Goal: Task Accomplishment & Management: Use online tool/utility

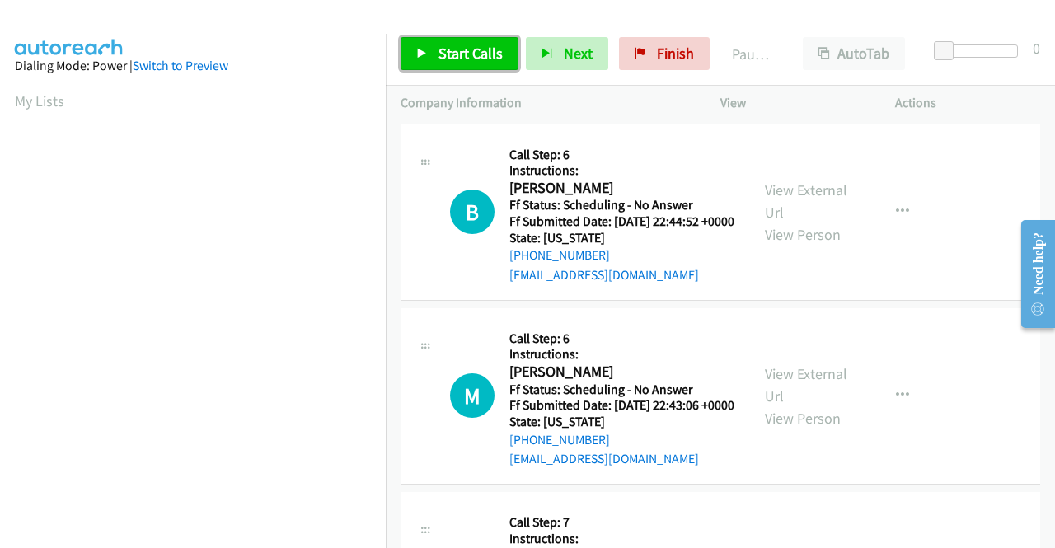
click at [421, 44] on link "Start Calls" at bounding box center [460, 53] width 118 height 33
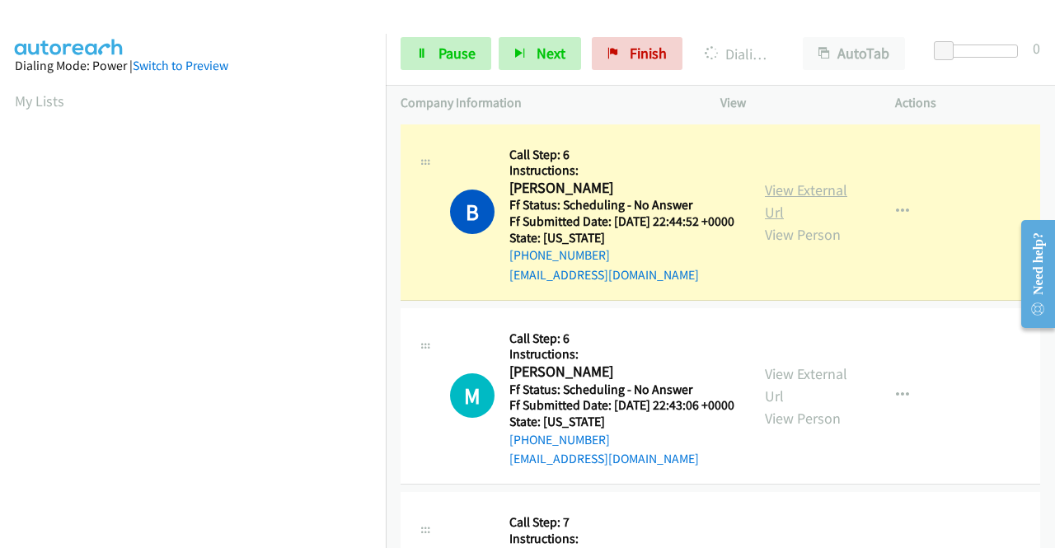
click at [796, 200] on link "View External Url" at bounding box center [806, 201] width 82 height 41
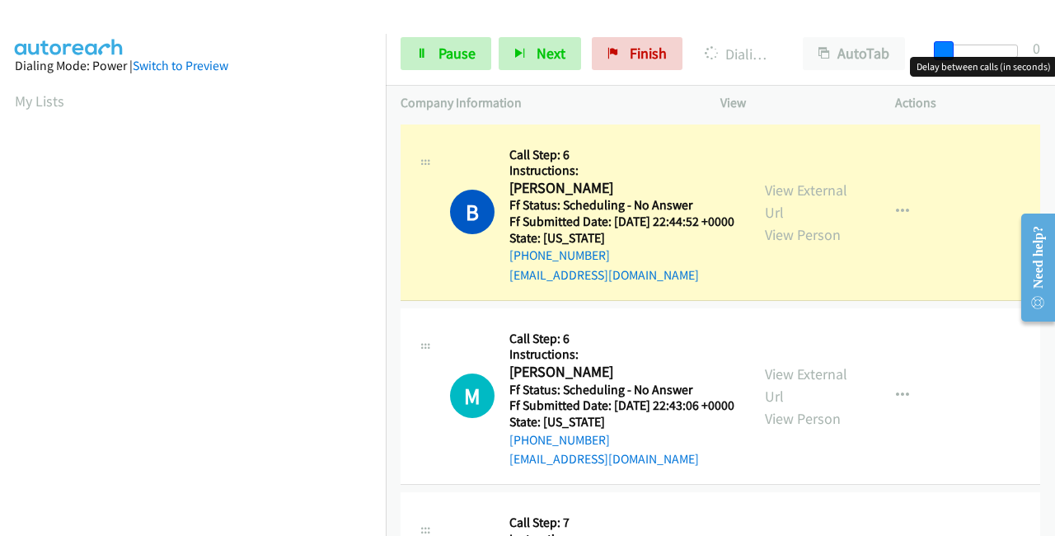
drag, startPoint x: 943, startPoint y: 45, endPoint x: 1049, endPoint y: 52, distance: 105.7
click at [1050, 54] on div "Start Calls Pause Next Finish Dialing Bonita Rienzo AutoTab AutoTab 0" at bounding box center [720, 53] width 669 height 63
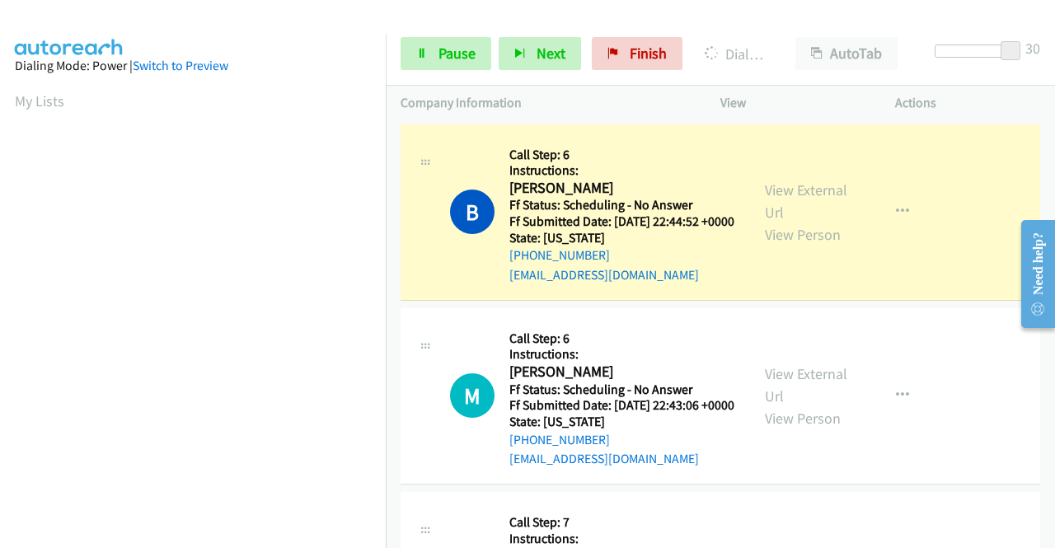
scroll to position [376, 0]
click at [204, 533] on section at bounding box center [193, 157] width 356 height 789
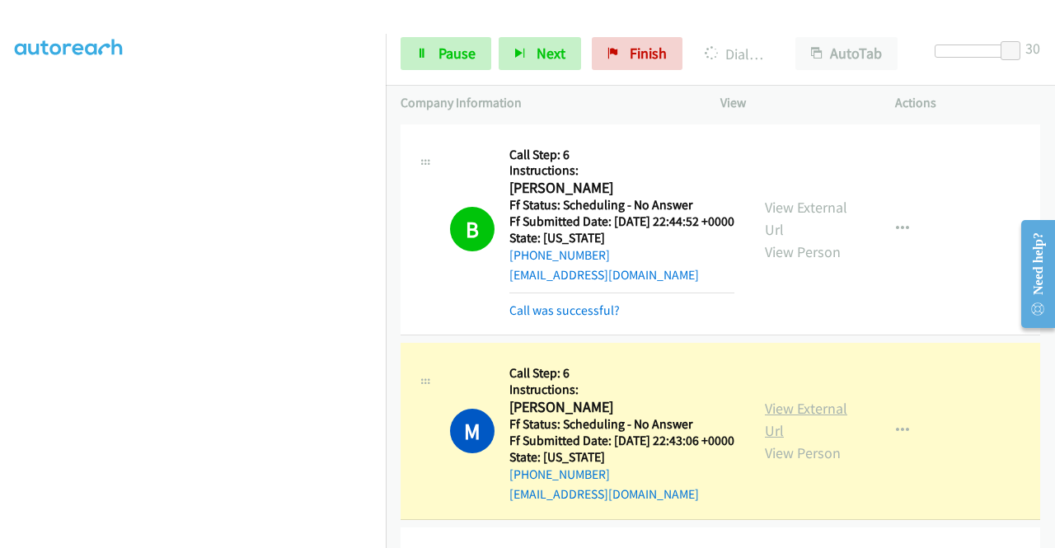
click at [813, 430] on link "View External Url" at bounding box center [806, 419] width 82 height 41
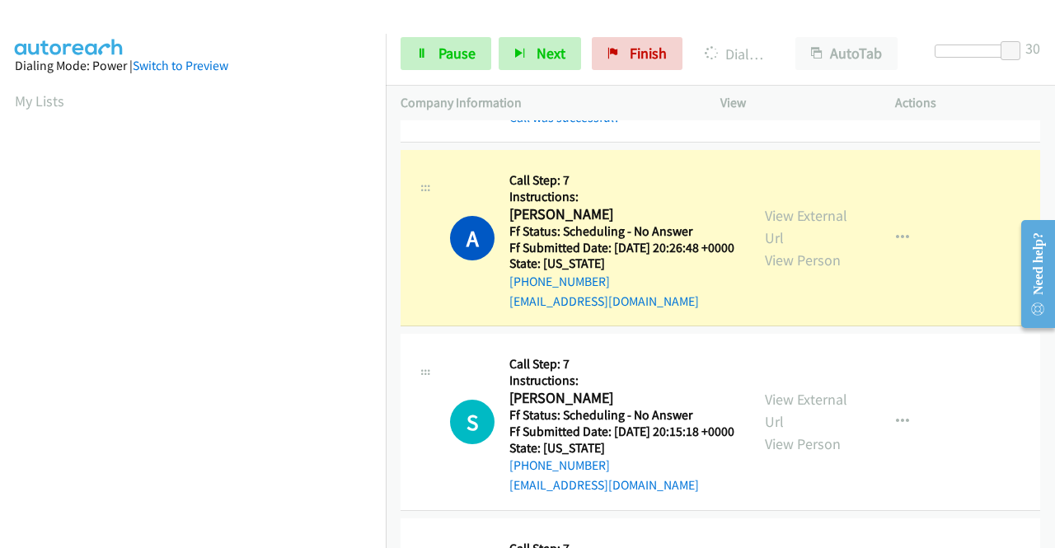
scroll to position [330, 0]
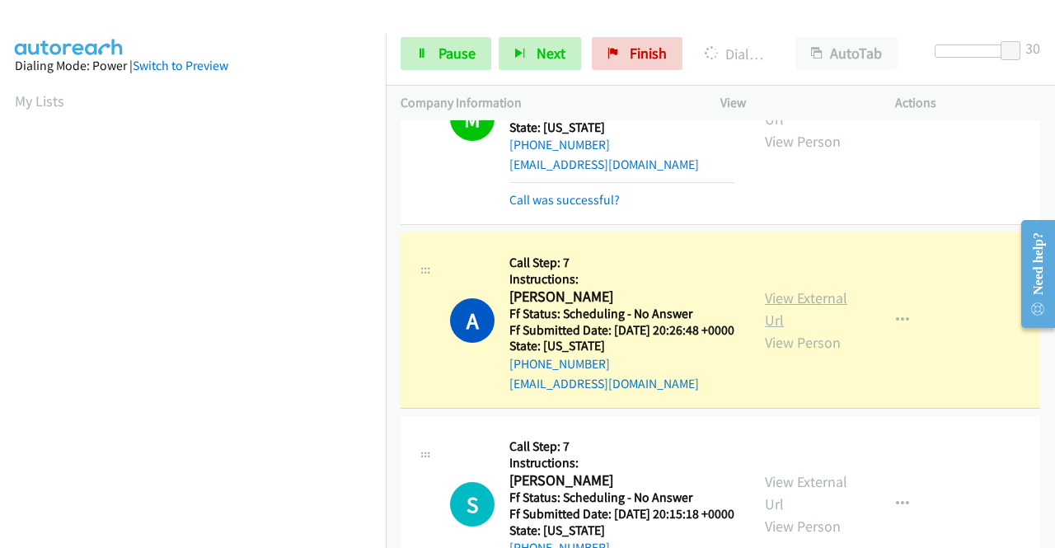
click at [808, 330] on link "View External Url" at bounding box center [806, 309] width 82 height 41
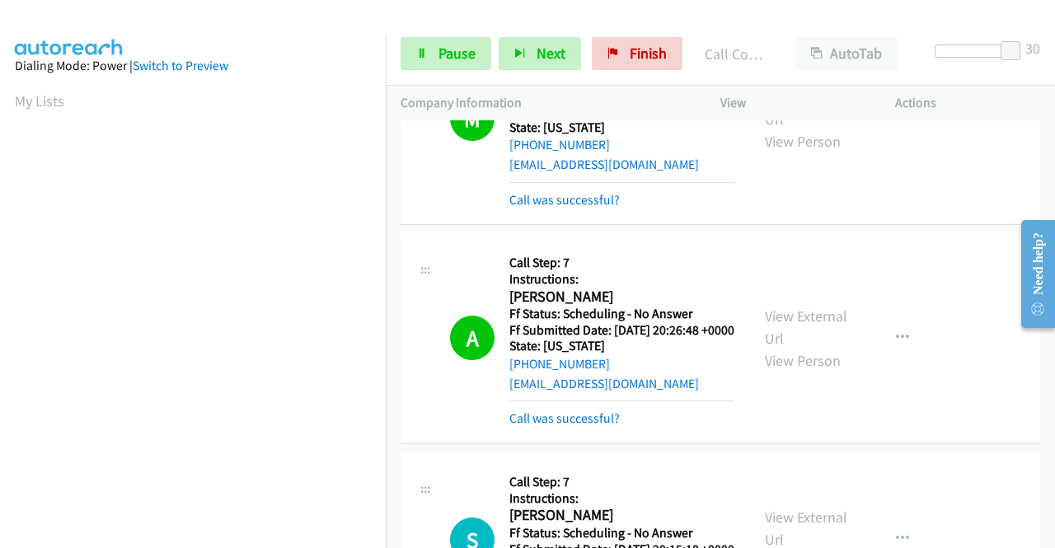
scroll to position [577, 0]
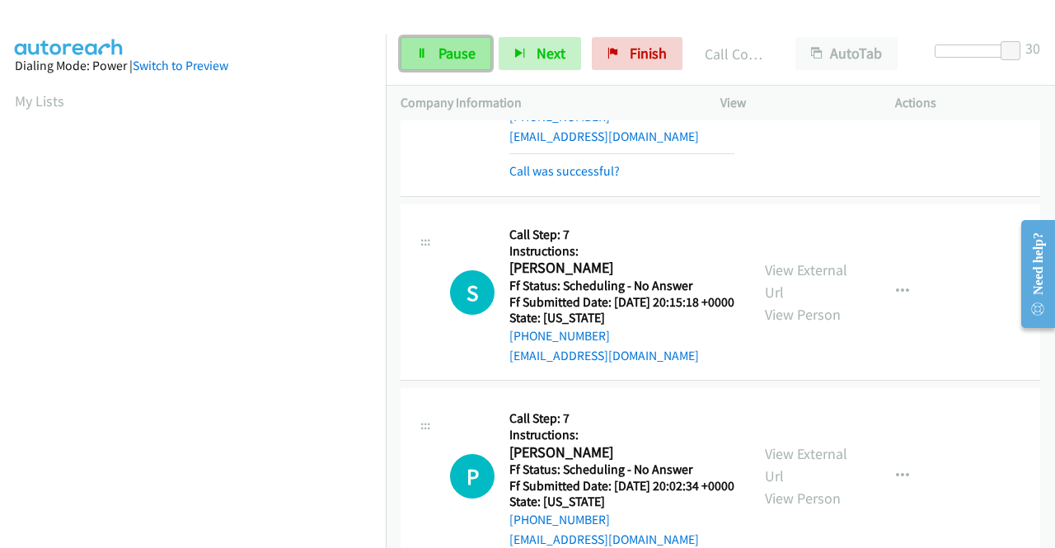
click at [425, 46] on link "Pause" at bounding box center [446, 53] width 91 height 33
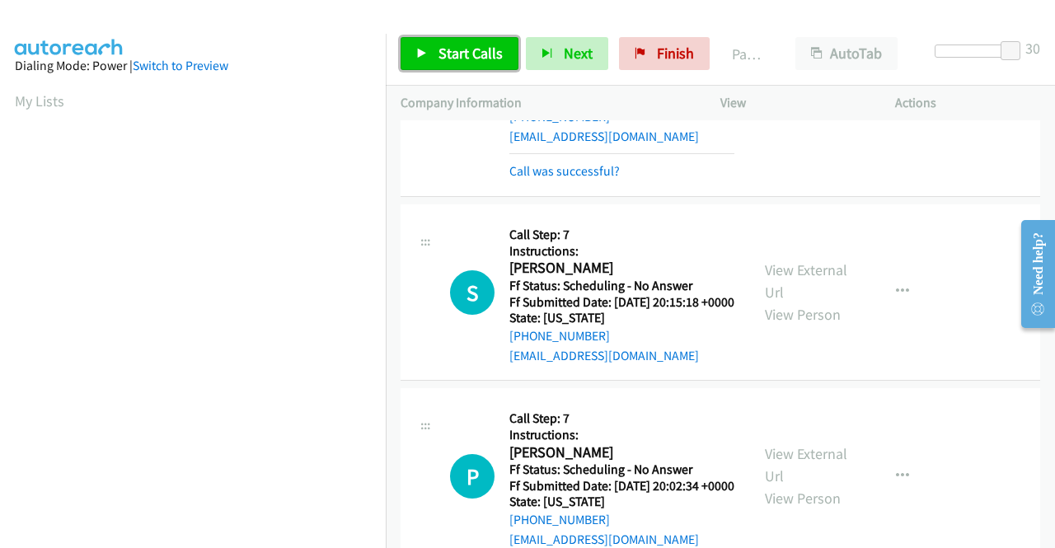
click at [468, 58] on span "Start Calls" at bounding box center [471, 53] width 64 height 19
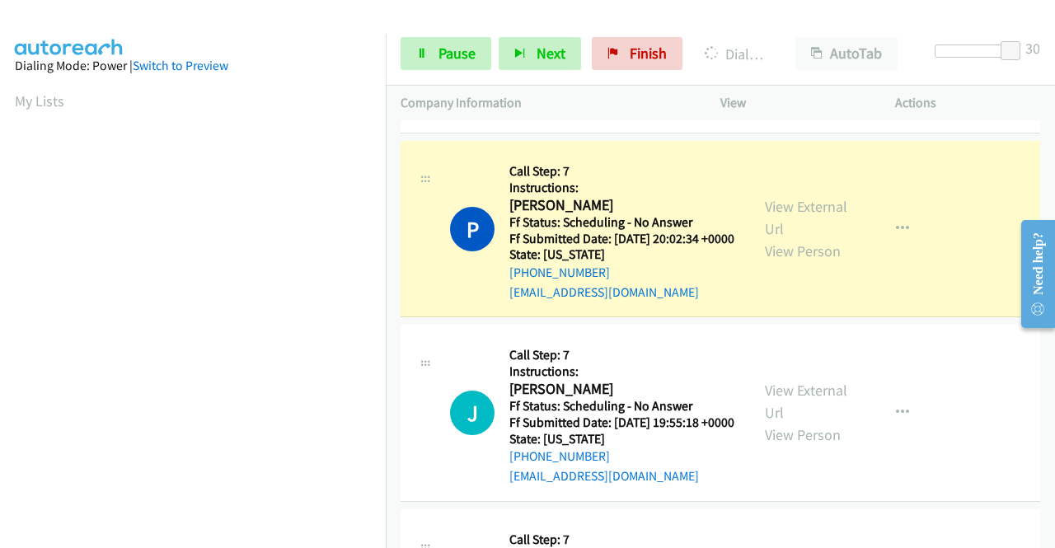
scroll to position [376, 0]
click at [773, 238] on link "View External Url" at bounding box center [806, 217] width 82 height 41
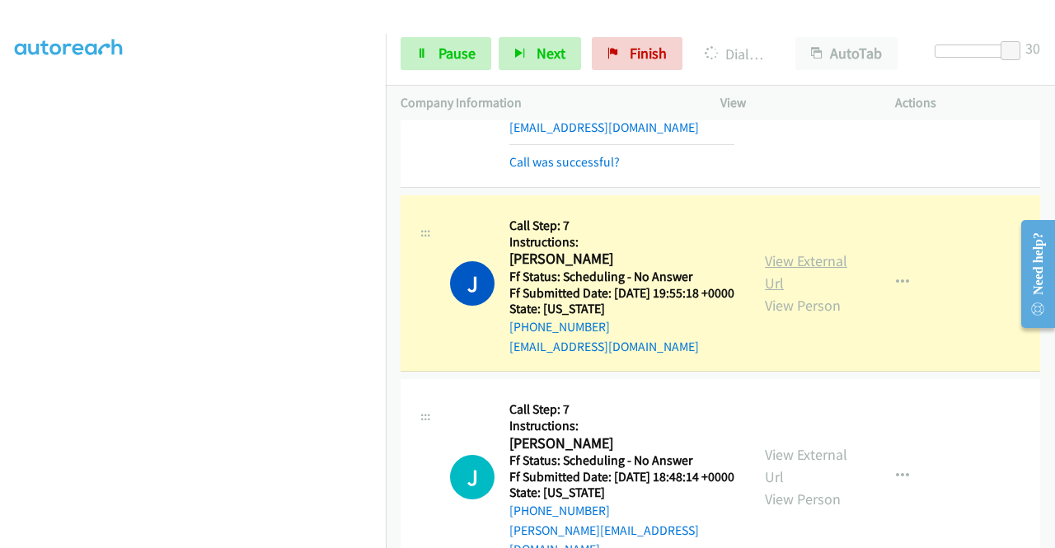
click at [782, 293] on link "View External Url" at bounding box center [806, 271] width 82 height 41
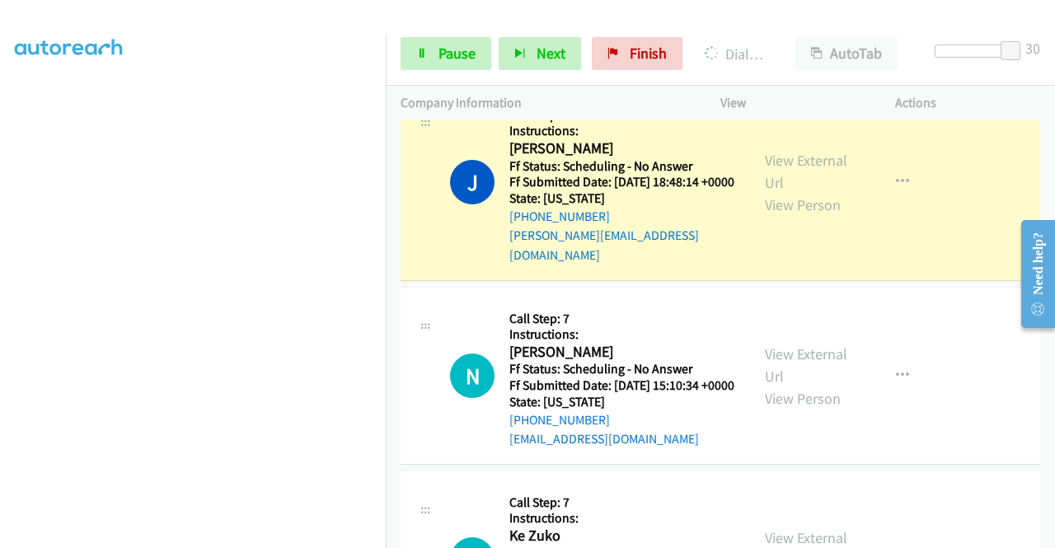
scroll to position [0, 0]
click at [775, 192] on link "View External Url" at bounding box center [806, 171] width 82 height 41
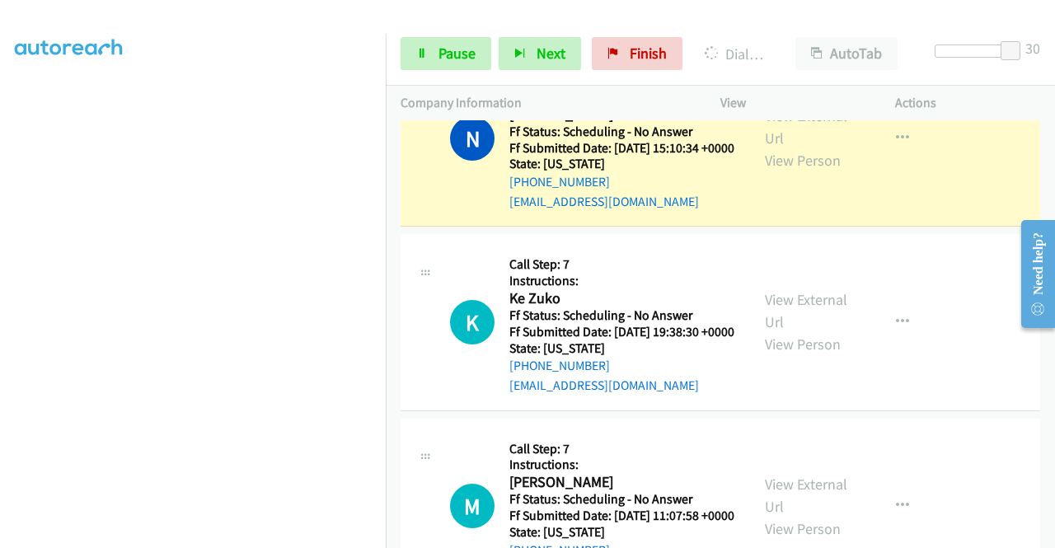
scroll to position [1566, 0]
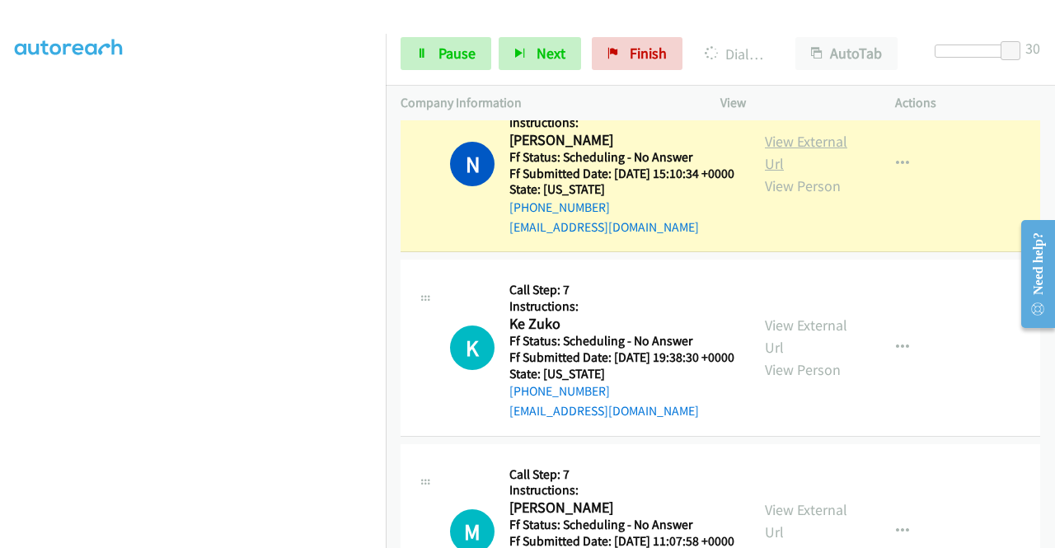
click at [776, 173] on link "View External Url" at bounding box center [806, 152] width 82 height 41
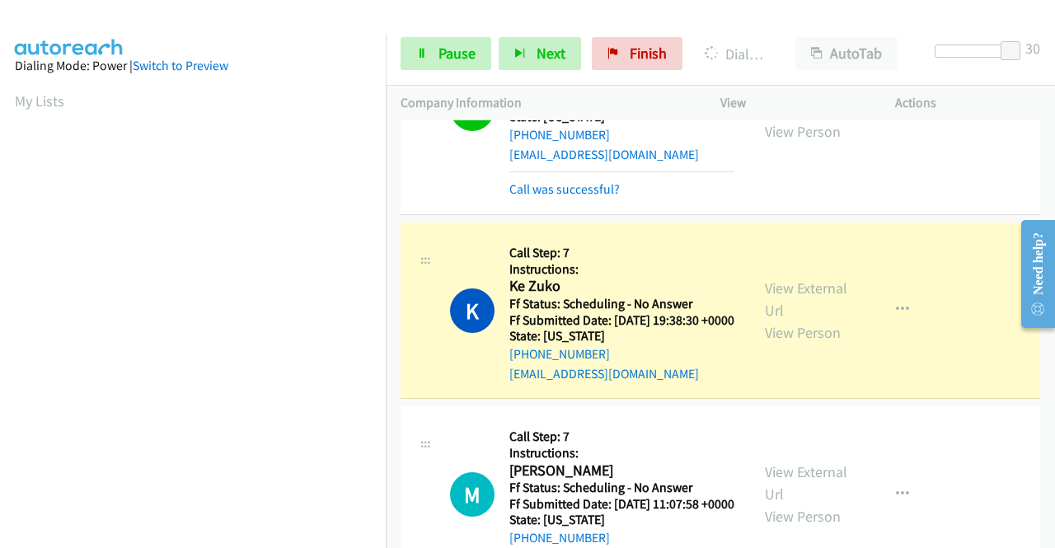
scroll to position [1731, 0]
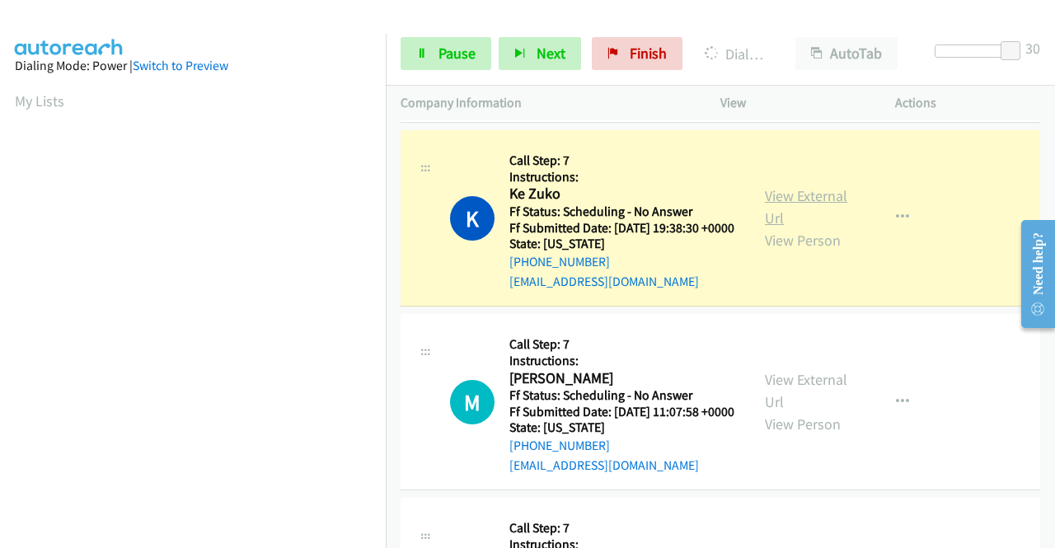
click at [765, 228] on link "View External Url" at bounding box center [806, 206] width 82 height 41
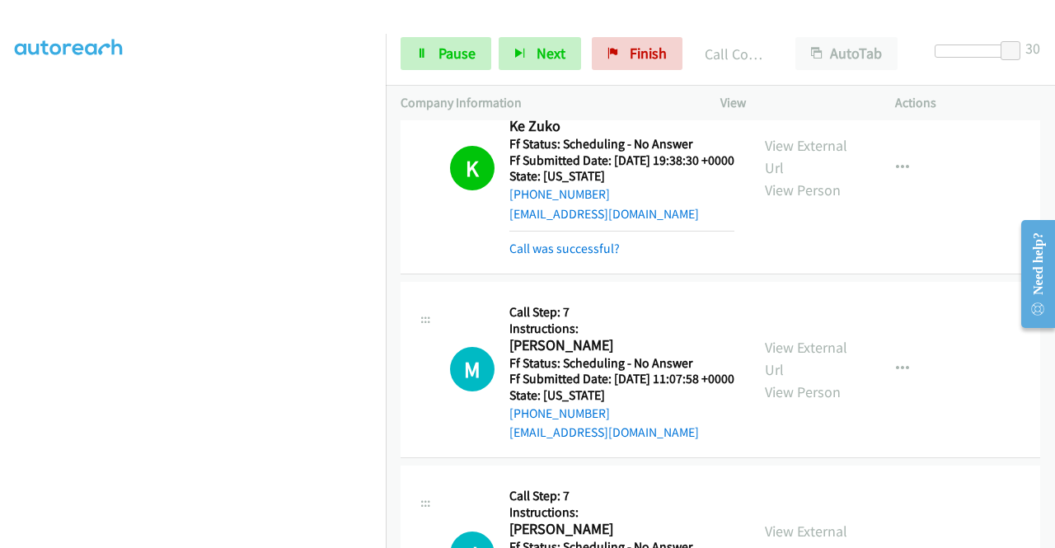
scroll to position [1979, 0]
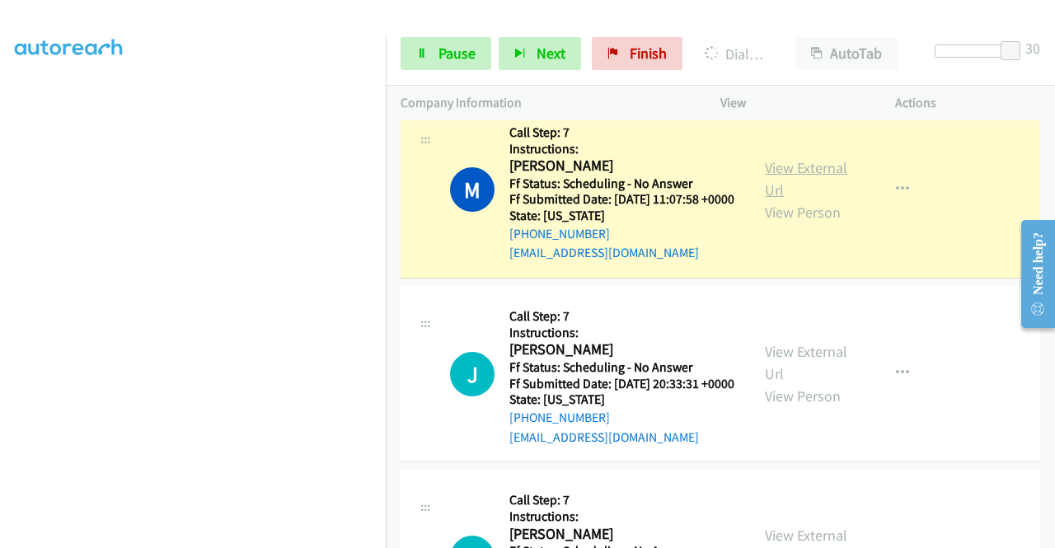
click at [792, 200] on link "View External Url" at bounding box center [806, 178] width 82 height 41
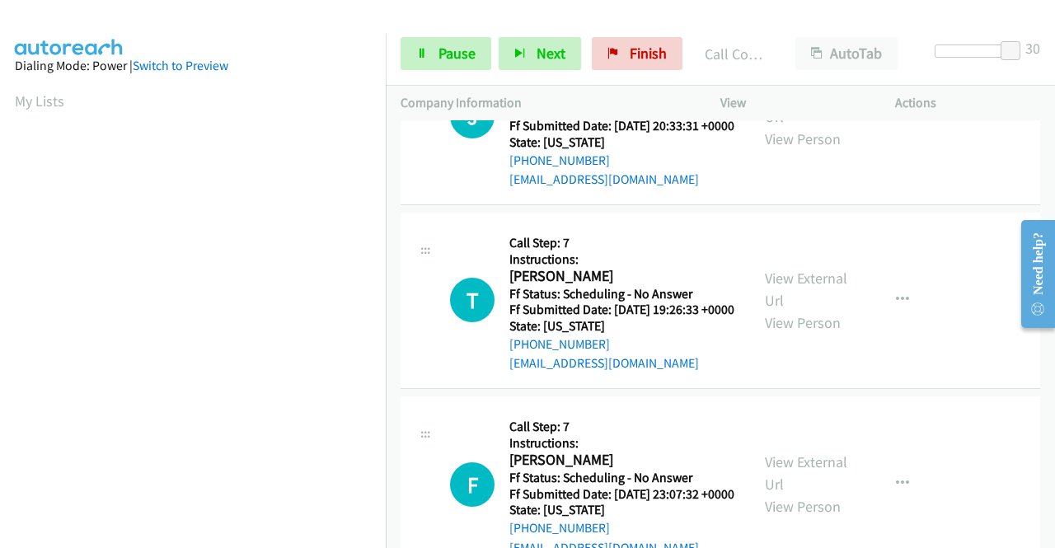
scroll to position [2308, 0]
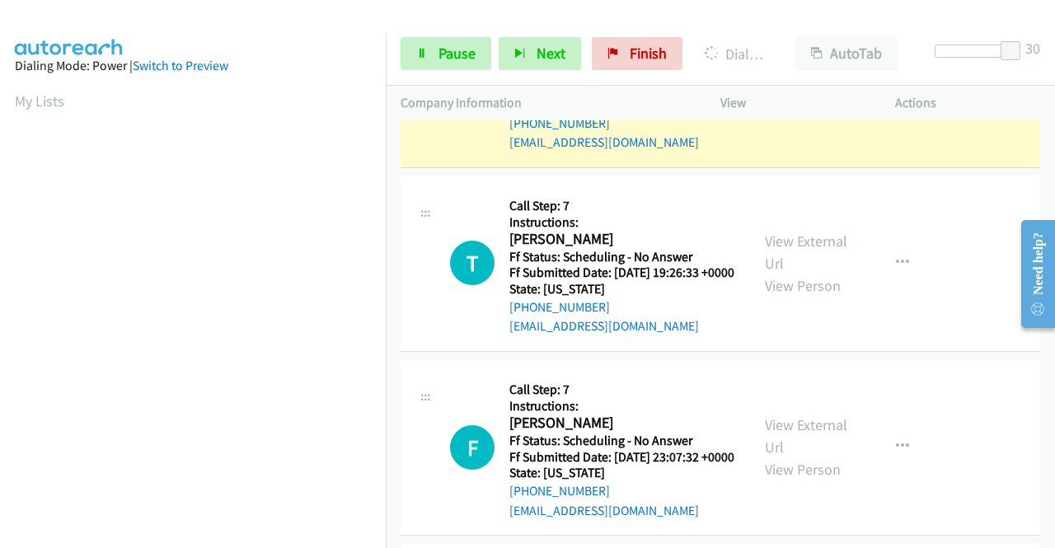
click at [781, 89] on link "View External Url" at bounding box center [806, 68] width 82 height 41
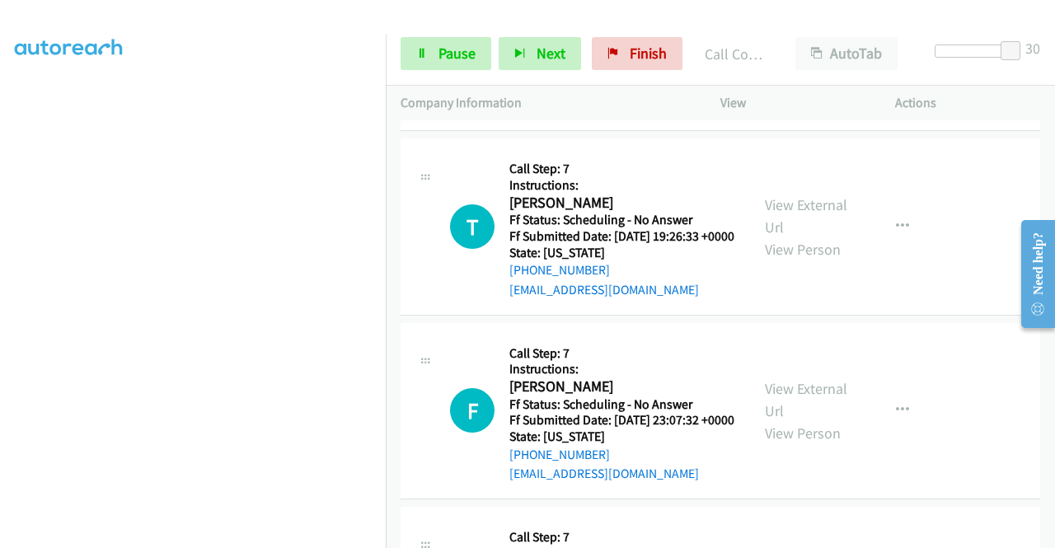
scroll to position [2473, 0]
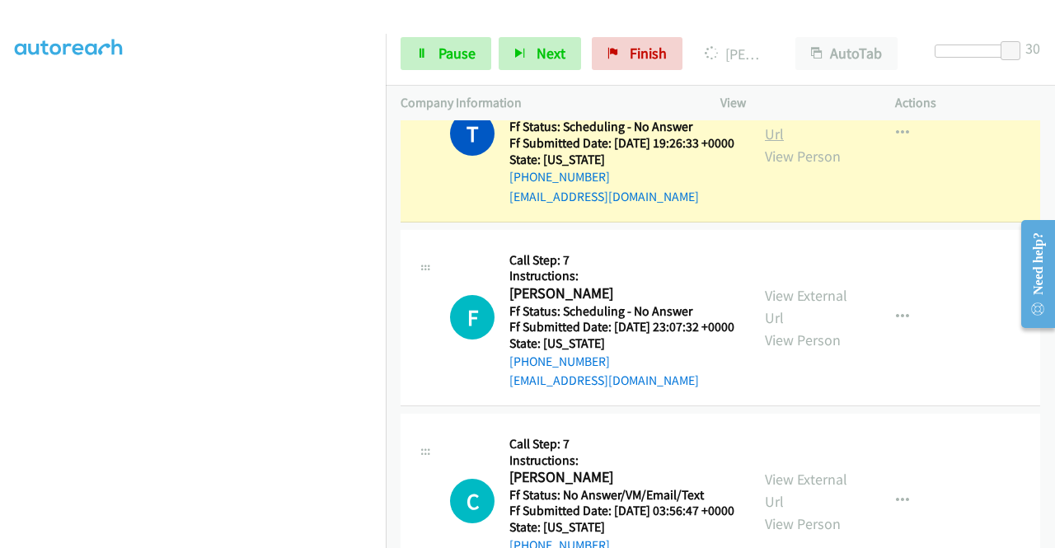
click at [824, 143] on link "View External Url" at bounding box center [806, 122] width 82 height 41
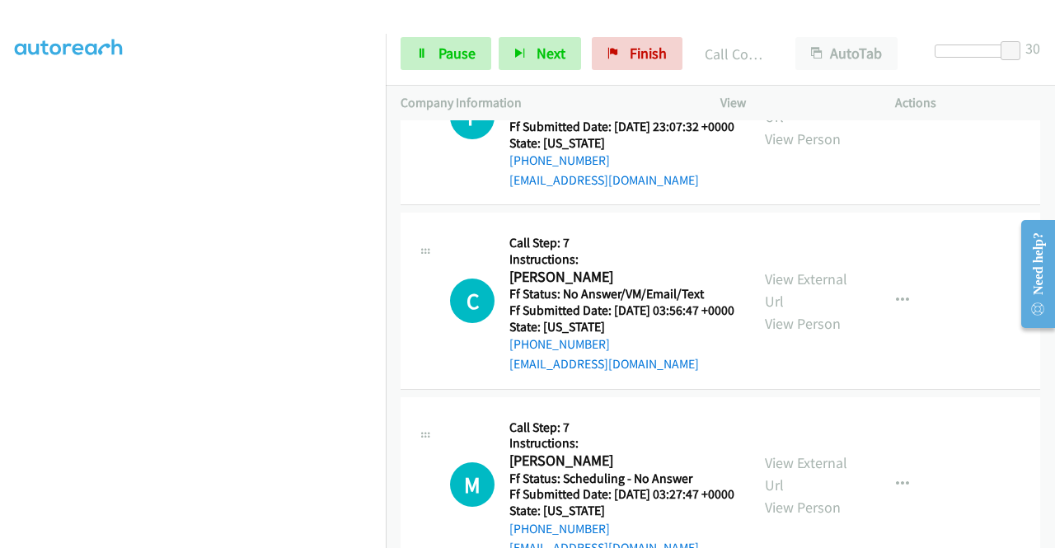
scroll to position [2721, 0]
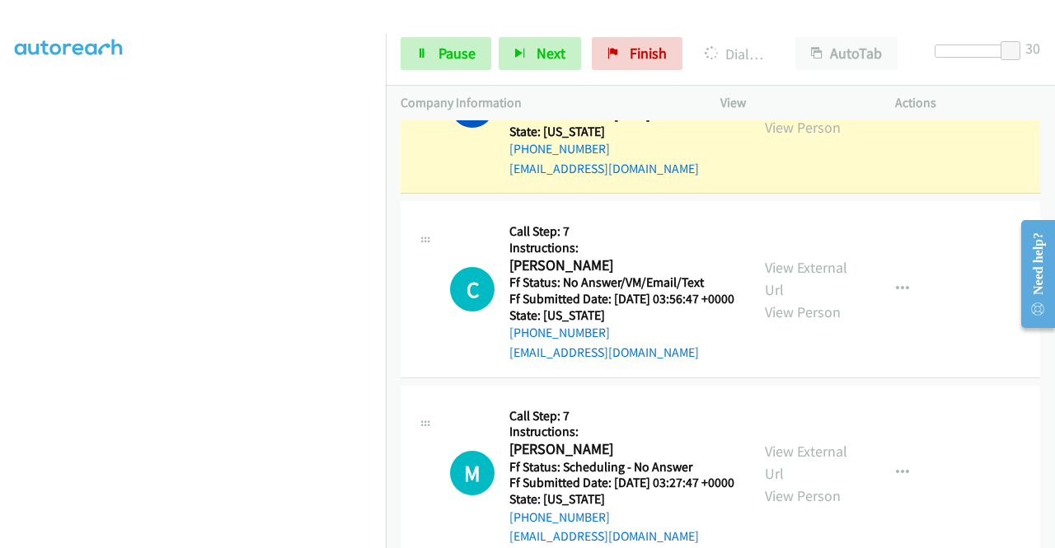
click at [765, 115] on link "View External Url" at bounding box center [806, 93] width 82 height 41
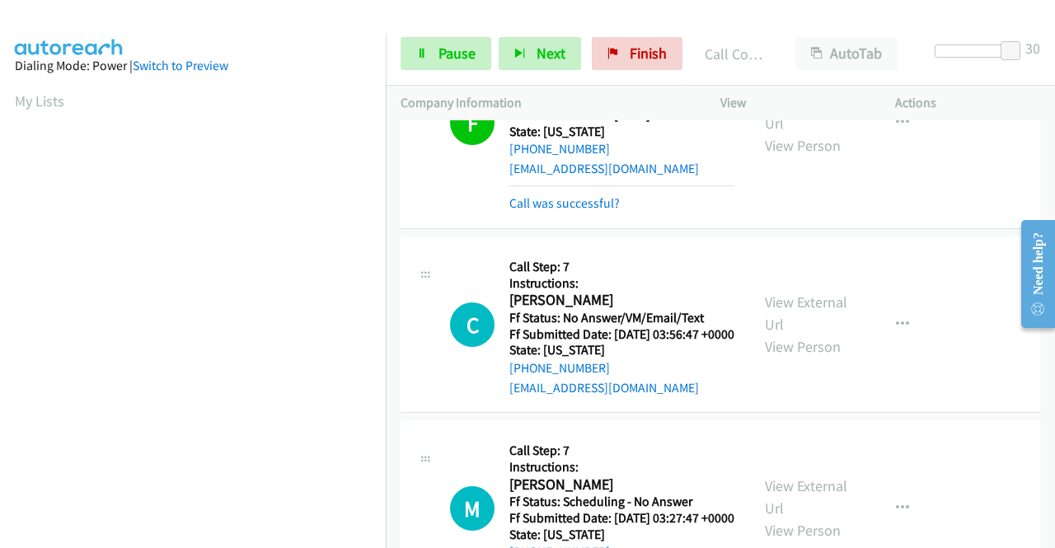
scroll to position [376, 0]
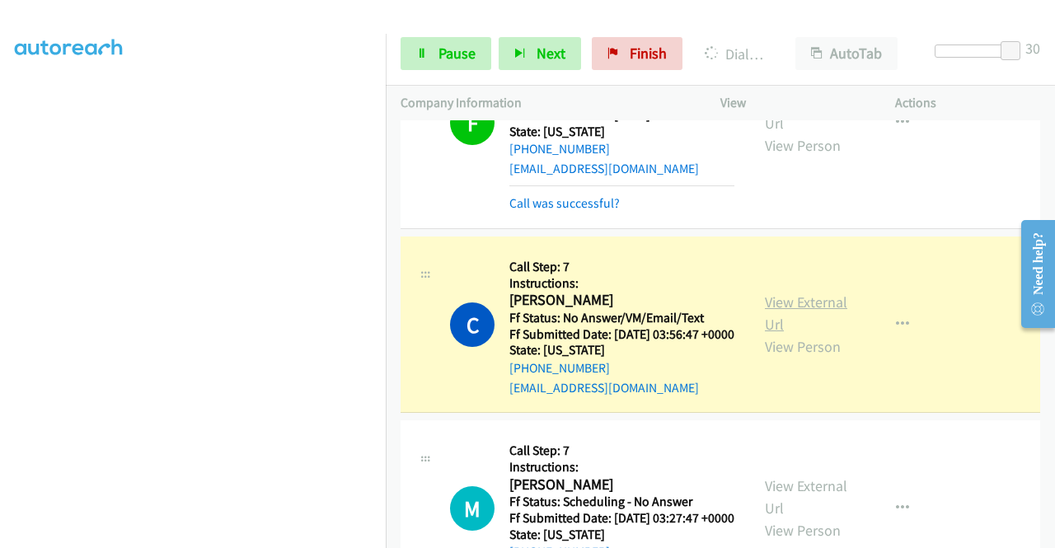
click at [765, 334] on link "View External Url" at bounding box center [806, 313] width 82 height 41
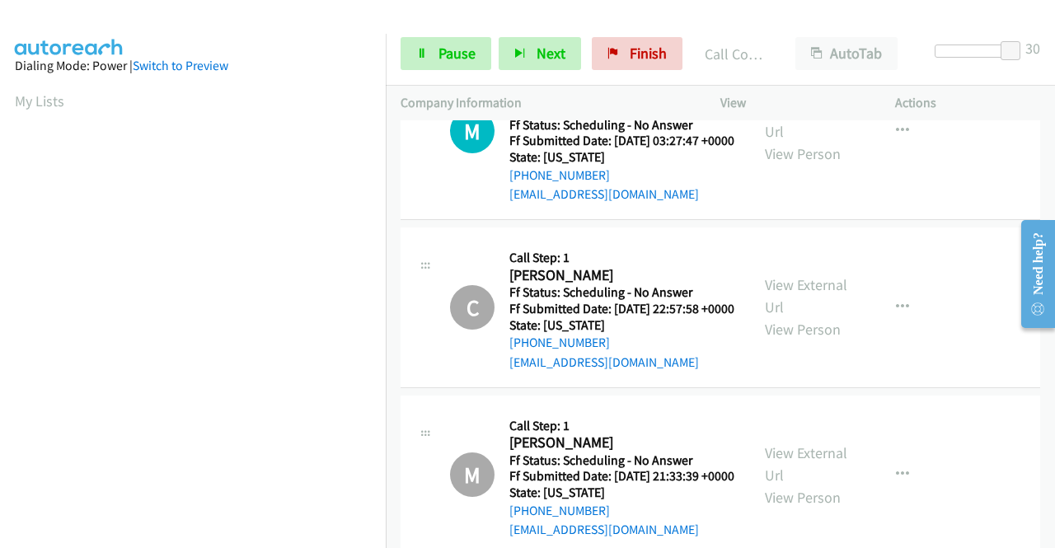
scroll to position [3215, 0]
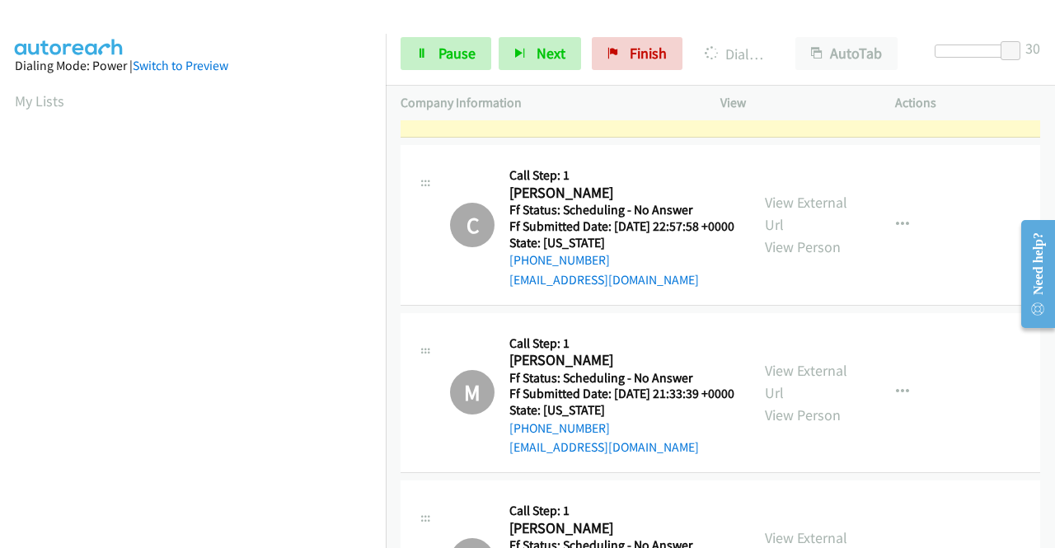
click at [832, 59] on link "View External Url" at bounding box center [806, 37] width 82 height 41
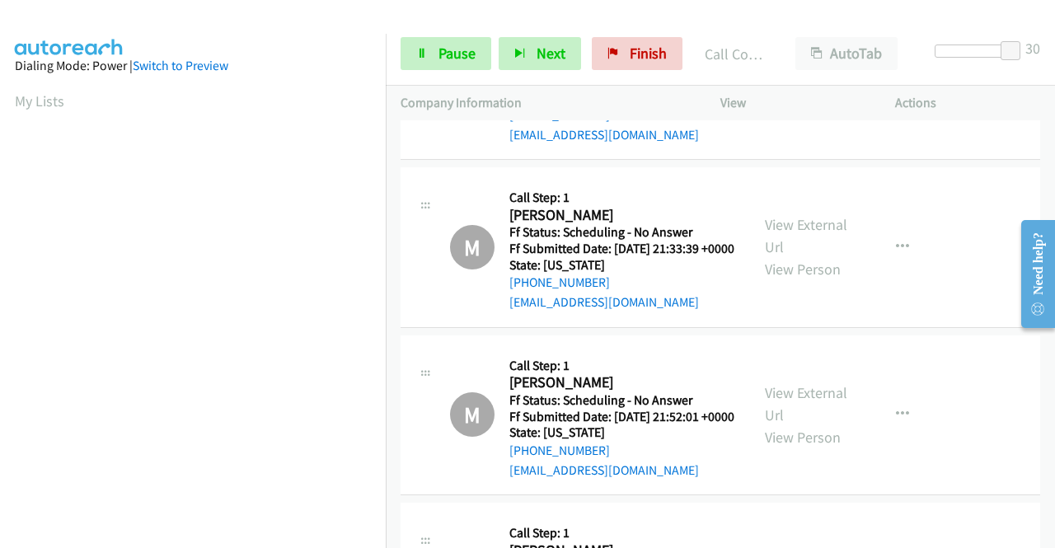
scroll to position [3463, 0]
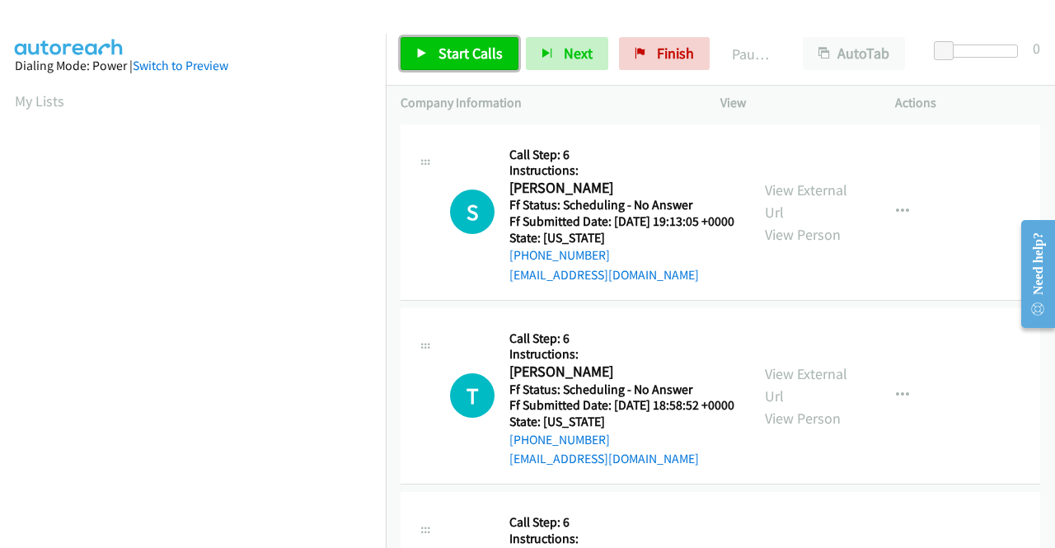
click at [469, 52] on span "Start Calls" at bounding box center [471, 53] width 64 height 19
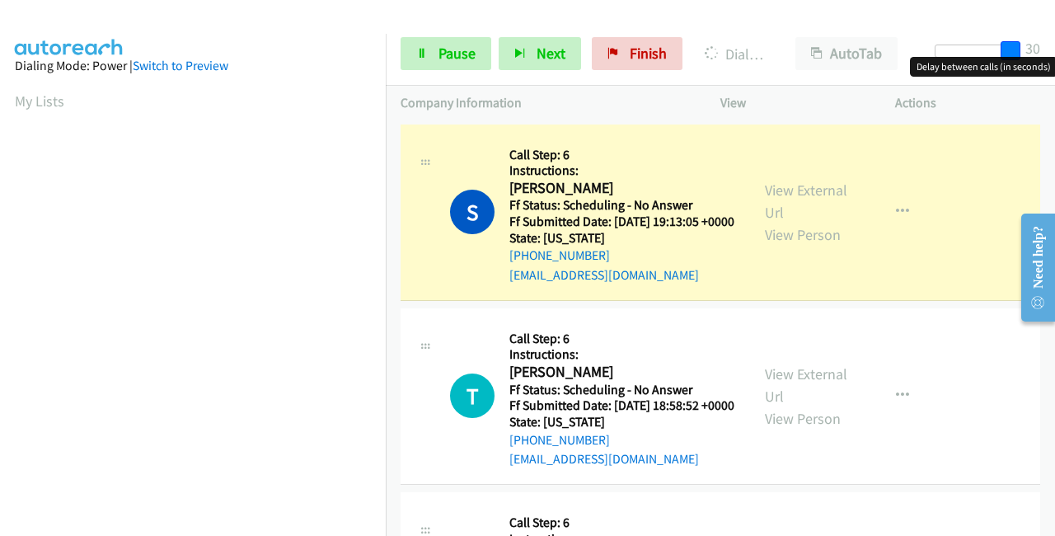
drag, startPoint x: 937, startPoint y: 43, endPoint x: 1027, endPoint y: 45, distance: 90.7
click at [1027, 45] on div "Start Calls Pause Next Finish Dialing Shakeno Lindo AutoTab AutoTab 30" at bounding box center [720, 53] width 669 height 63
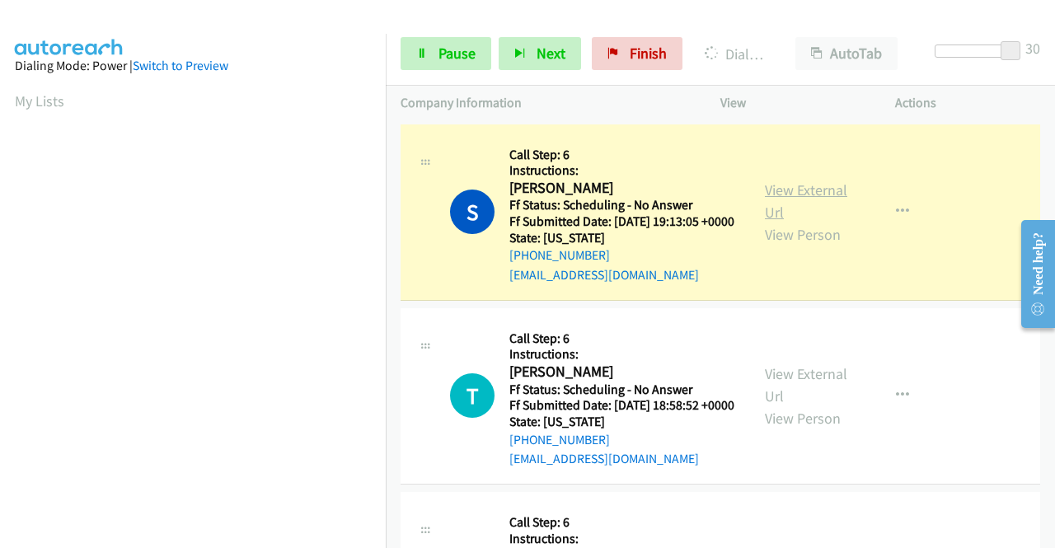
click at [795, 199] on link "View External Url" at bounding box center [806, 201] width 82 height 41
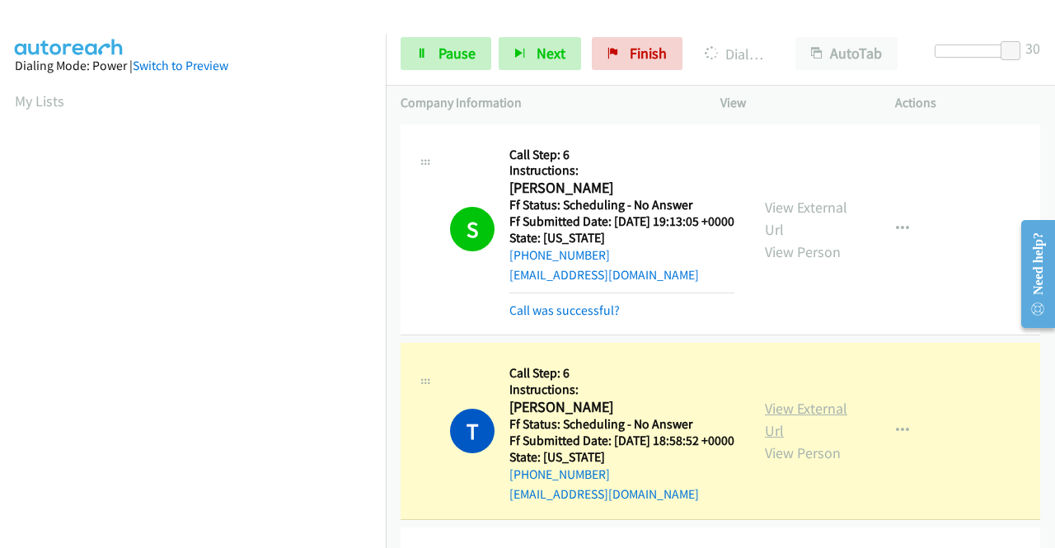
click at [770, 434] on link "View External Url" at bounding box center [806, 419] width 82 height 41
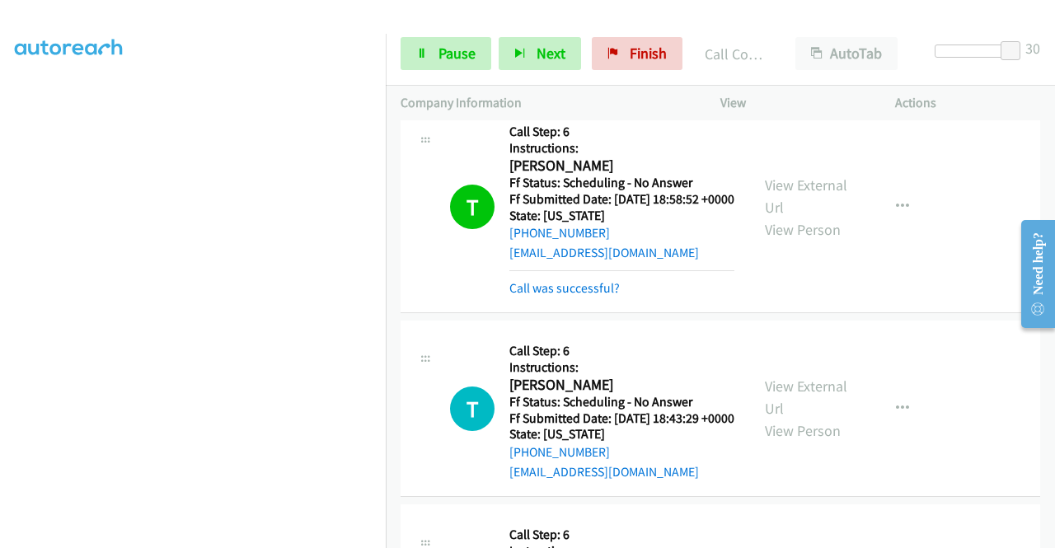
scroll to position [330, 0]
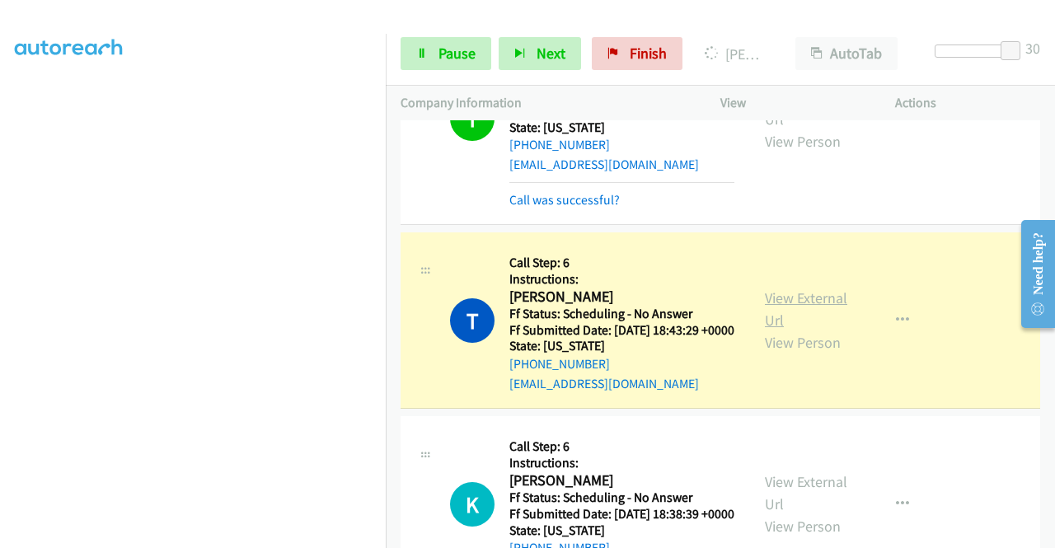
click at [789, 330] on link "View External Url" at bounding box center [806, 309] width 82 height 41
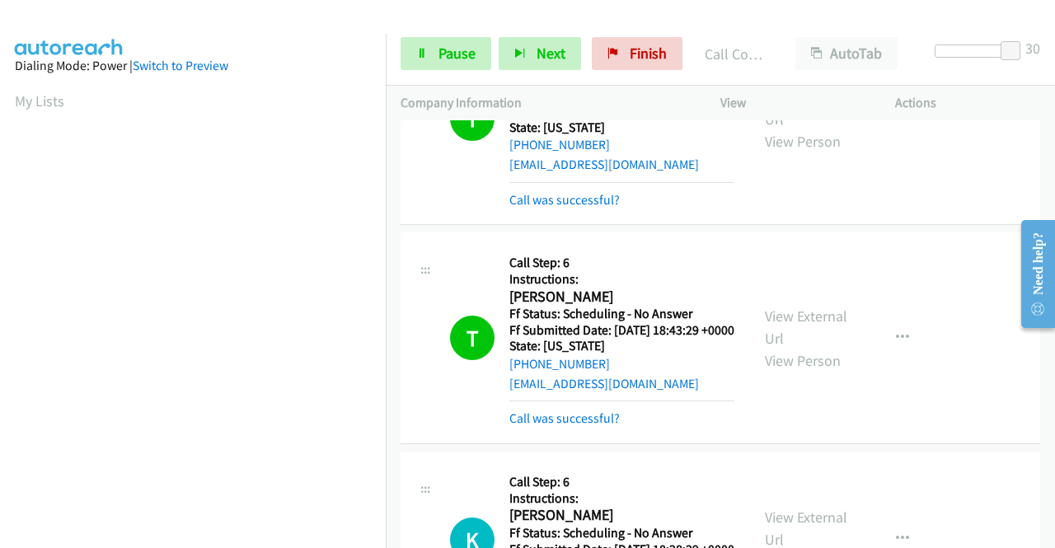
scroll to position [495, 0]
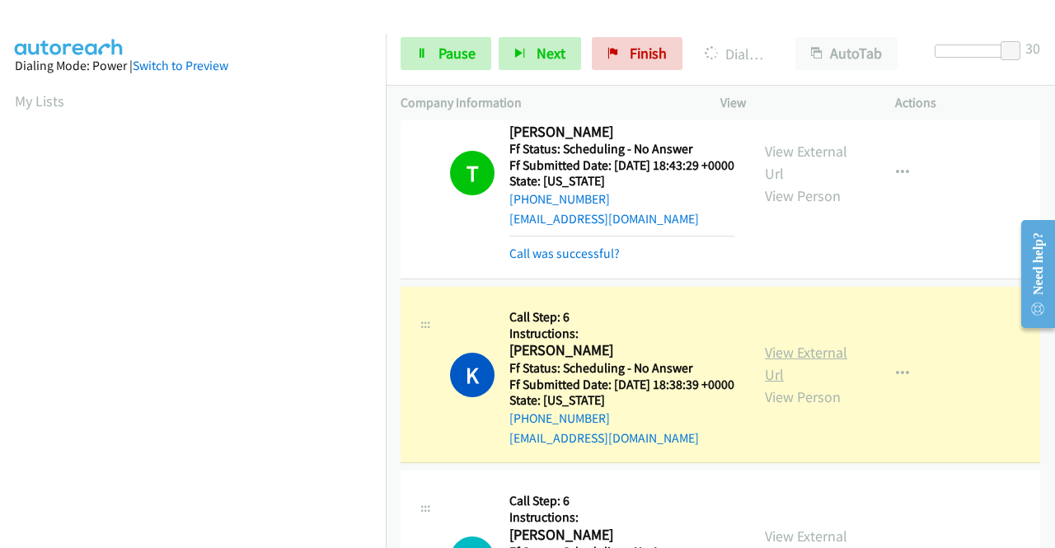
click at [768, 384] on link "View External Url" at bounding box center [806, 363] width 82 height 41
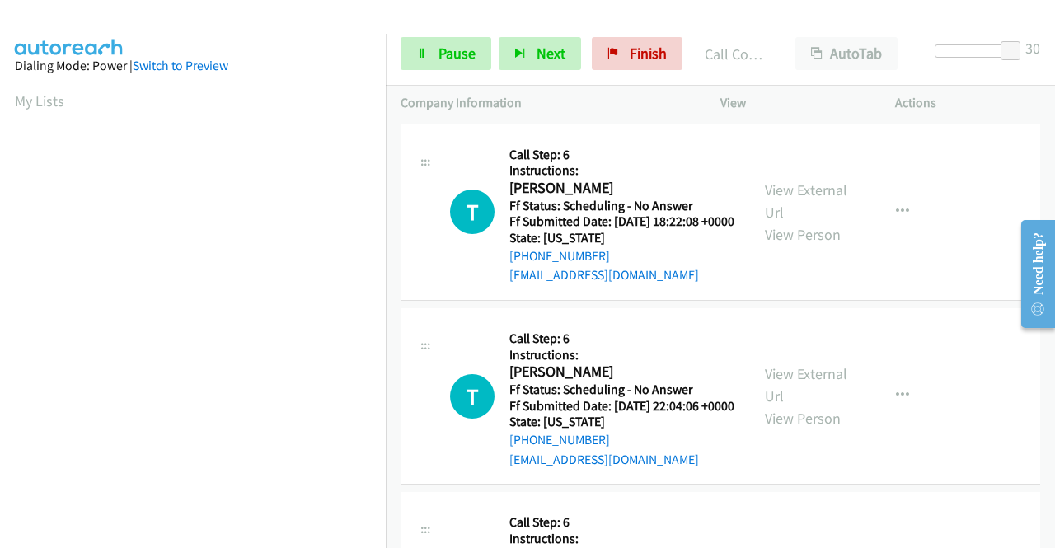
scroll to position [907, 0]
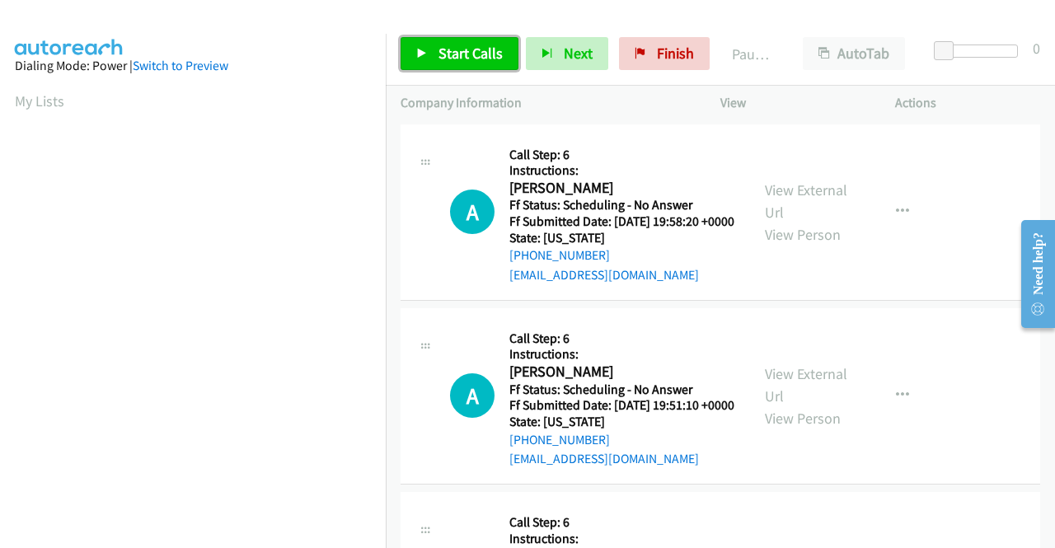
click at [453, 45] on span "Start Calls" at bounding box center [471, 53] width 64 height 19
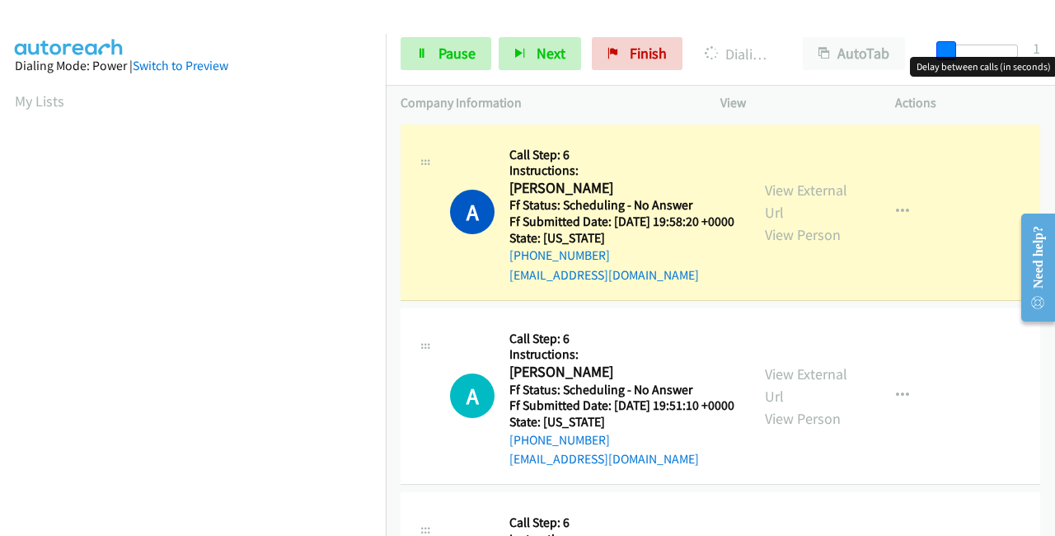
drag, startPoint x: 943, startPoint y: 43, endPoint x: 1016, endPoint y: 46, distance: 72.6
click at [956, 46] on span at bounding box center [947, 51] width 20 height 20
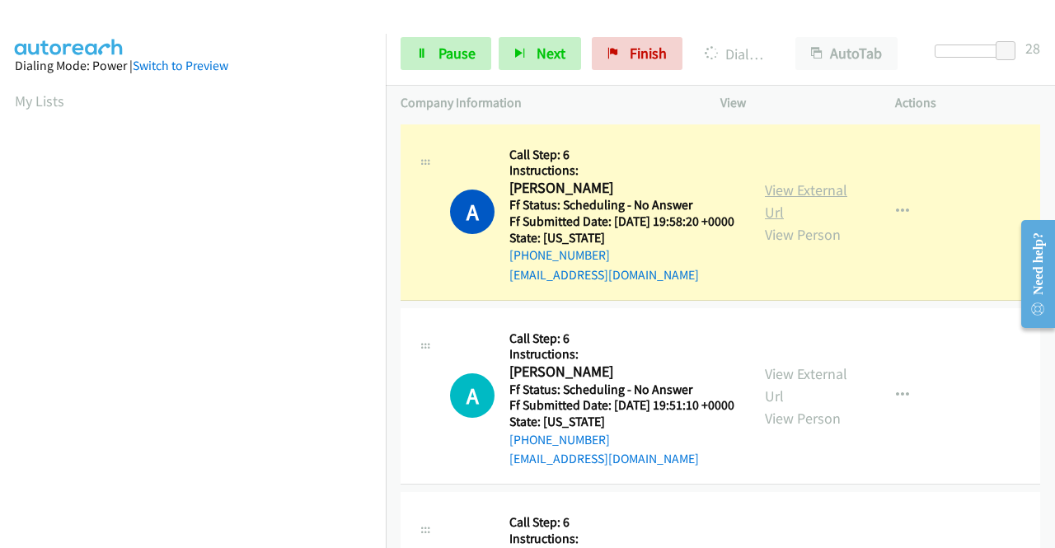
click at [767, 197] on link "View External Url" at bounding box center [806, 201] width 82 height 41
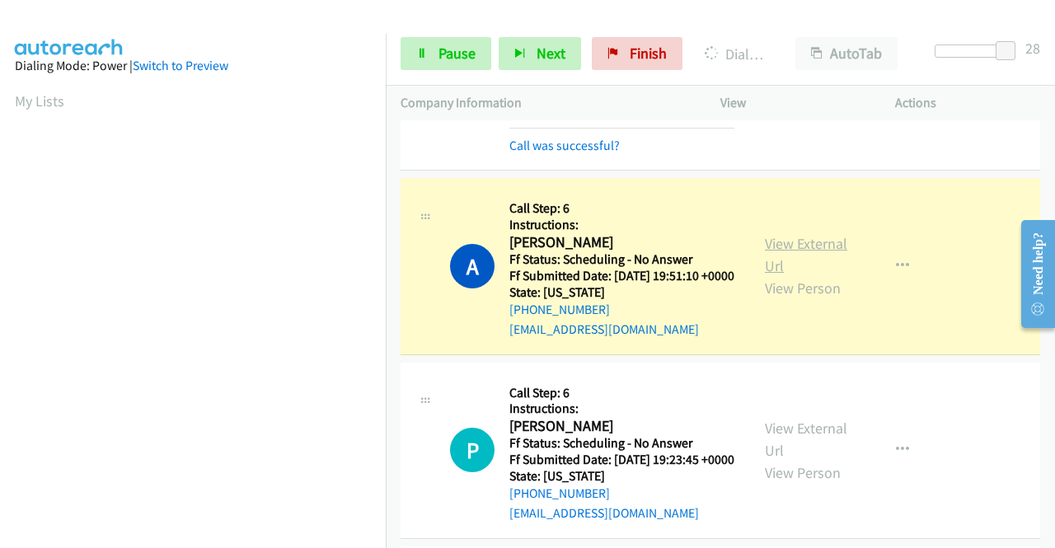
scroll to position [376, 0]
click at [778, 269] on link "View External Url" at bounding box center [806, 254] width 82 height 41
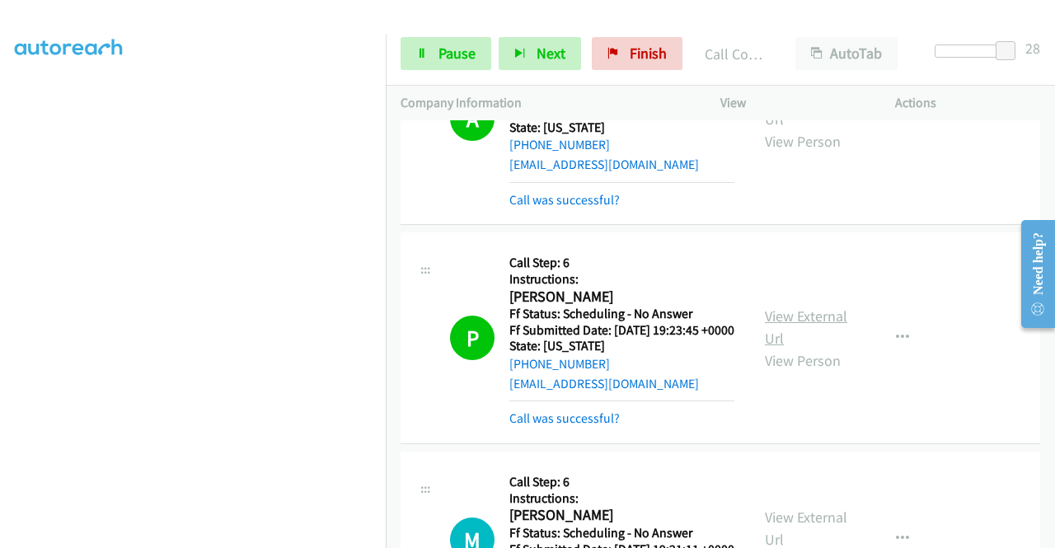
click at [765, 348] on link "View External Url" at bounding box center [806, 327] width 82 height 41
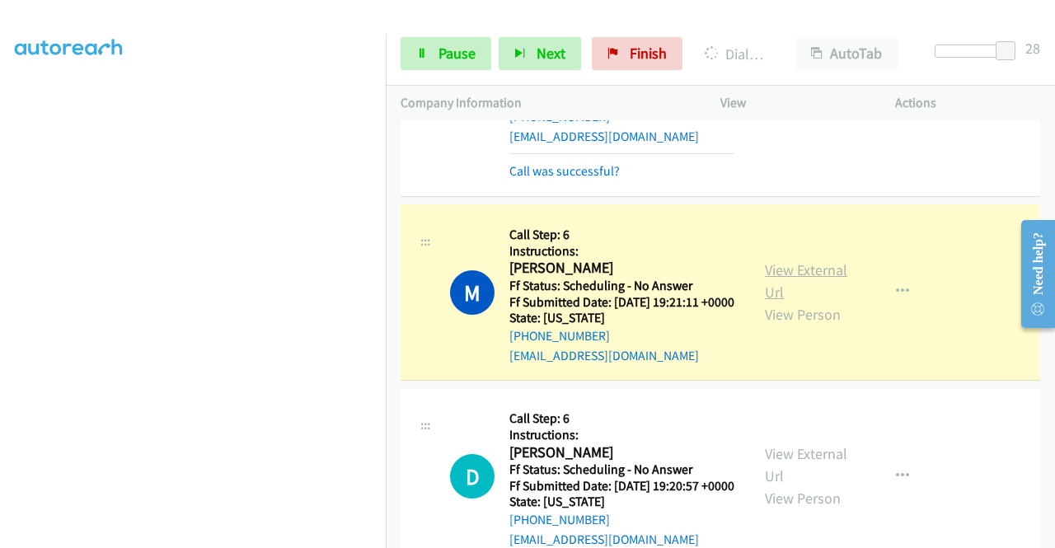
click at [778, 302] on link "View External Url" at bounding box center [806, 281] width 82 height 41
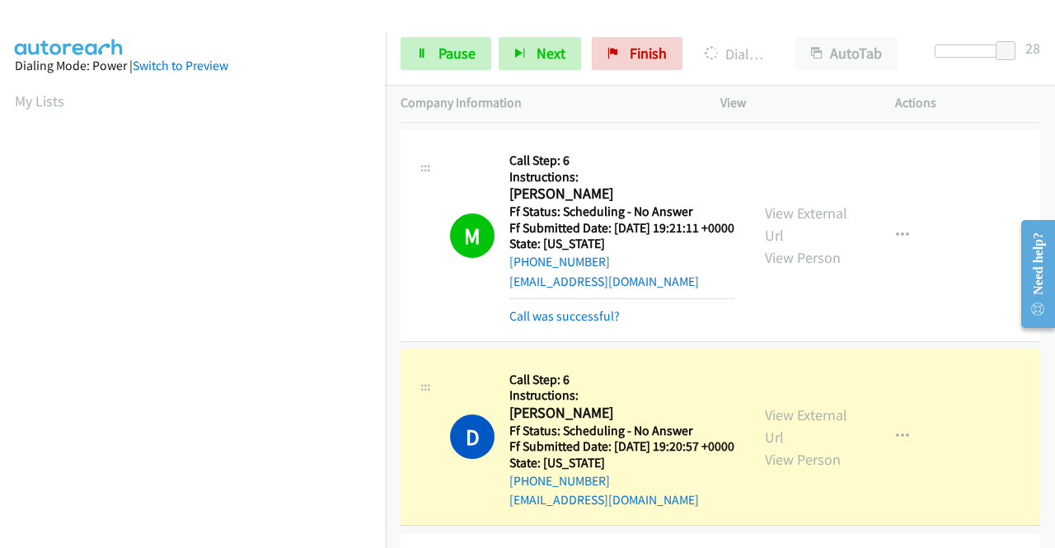
scroll to position [824, 0]
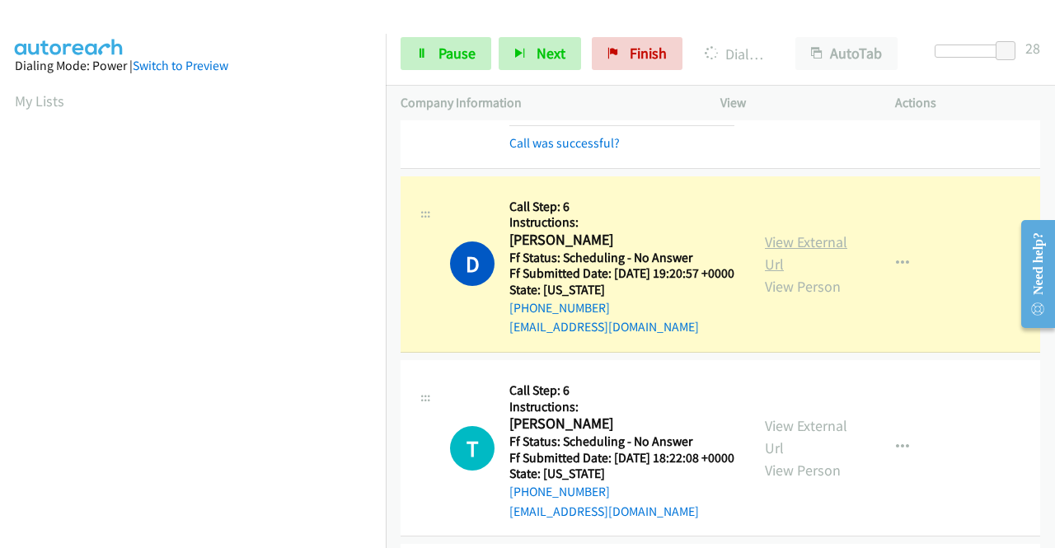
click at [768, 274] on link "View External Url" at bounding box center [806, 252] width 82 height 41
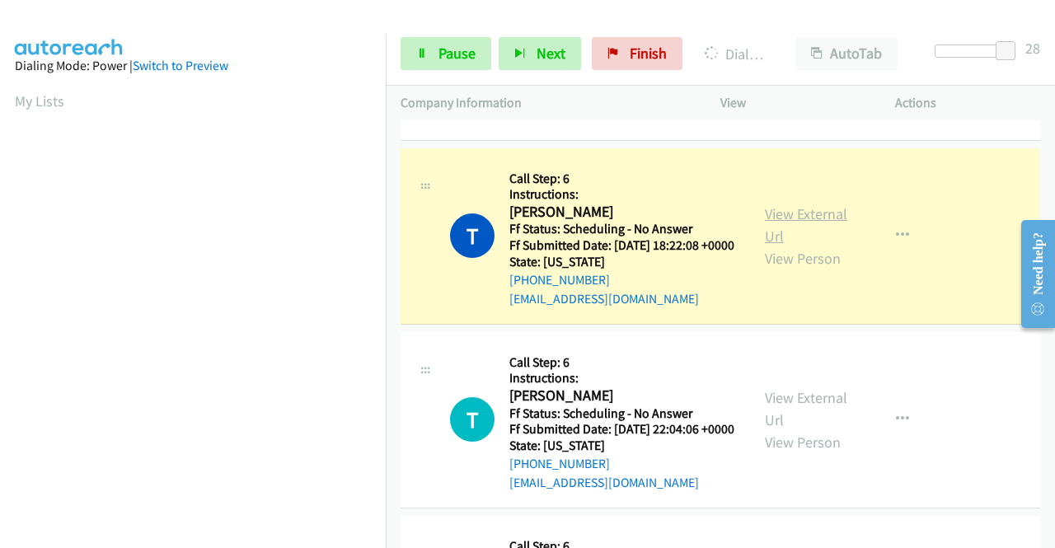
scroll to position [376, 0]
click at [767, 246] on link "View External Url" at bounding box center [806, 224] width 82 height 41
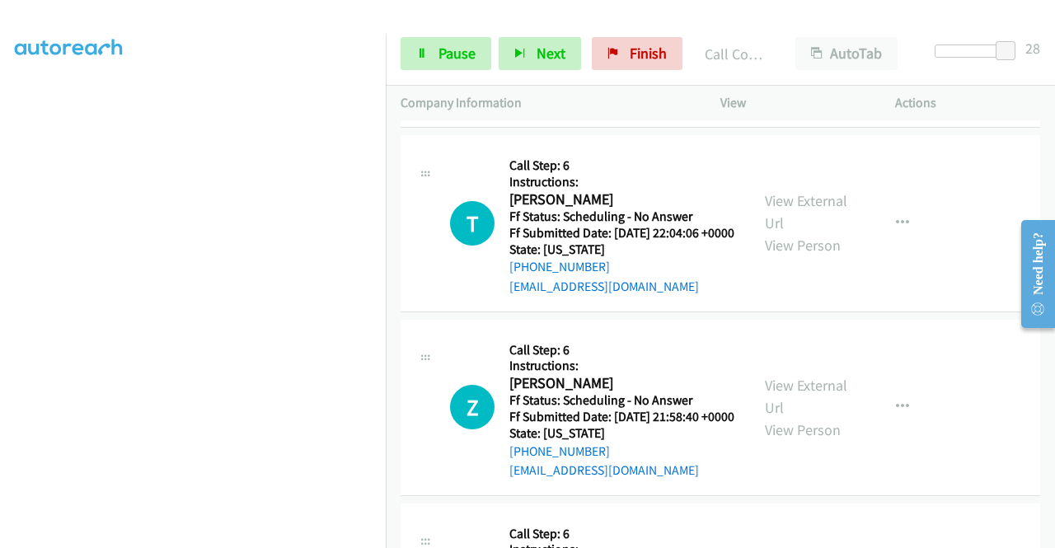
scroll to position [1402, 0]
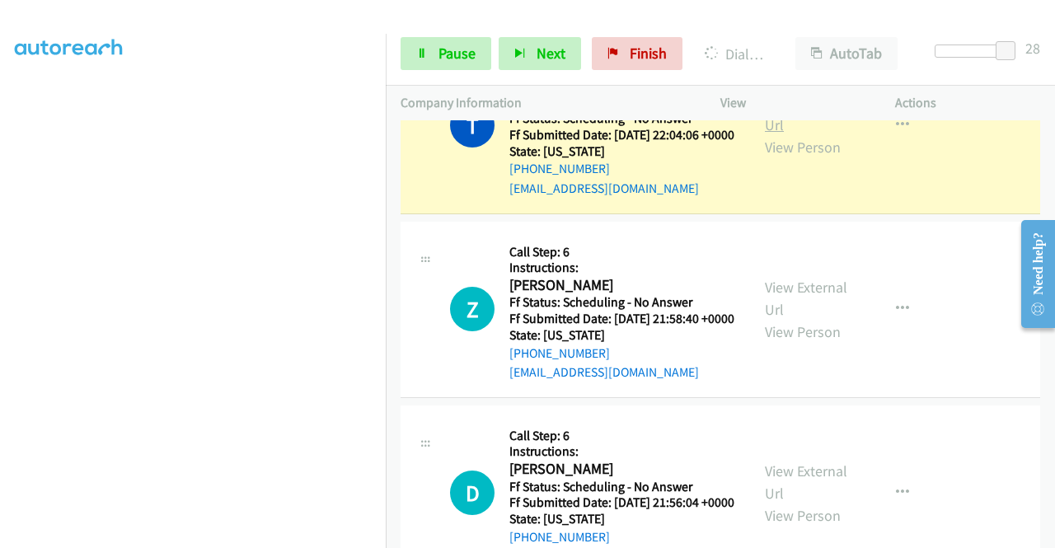
click at [808, 134] on link "View External Url" at bounding box center [806, 113] width 82 height 41
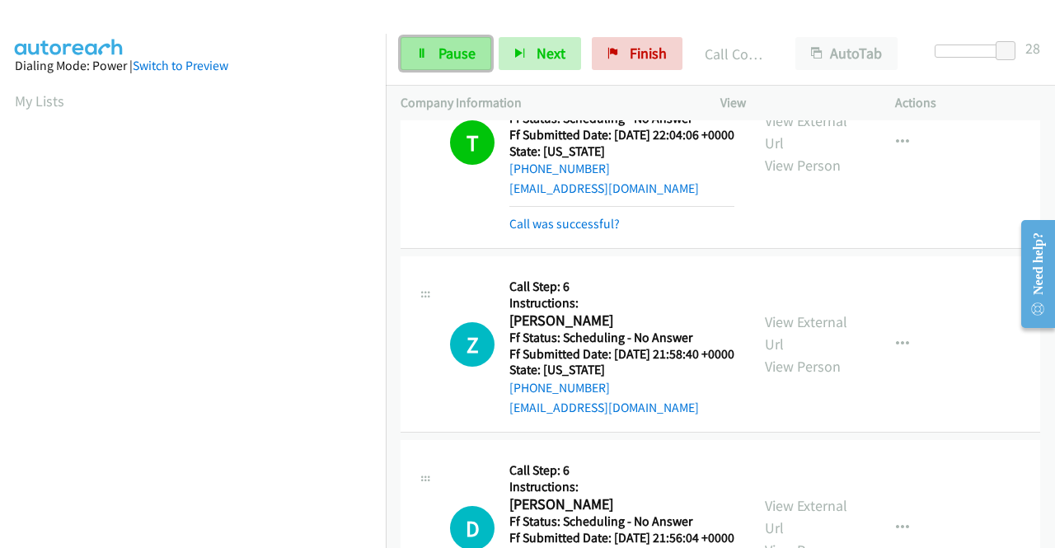
click at [455, 49] on span "Pause" at bounding box center [457, 53] width 37 height 19
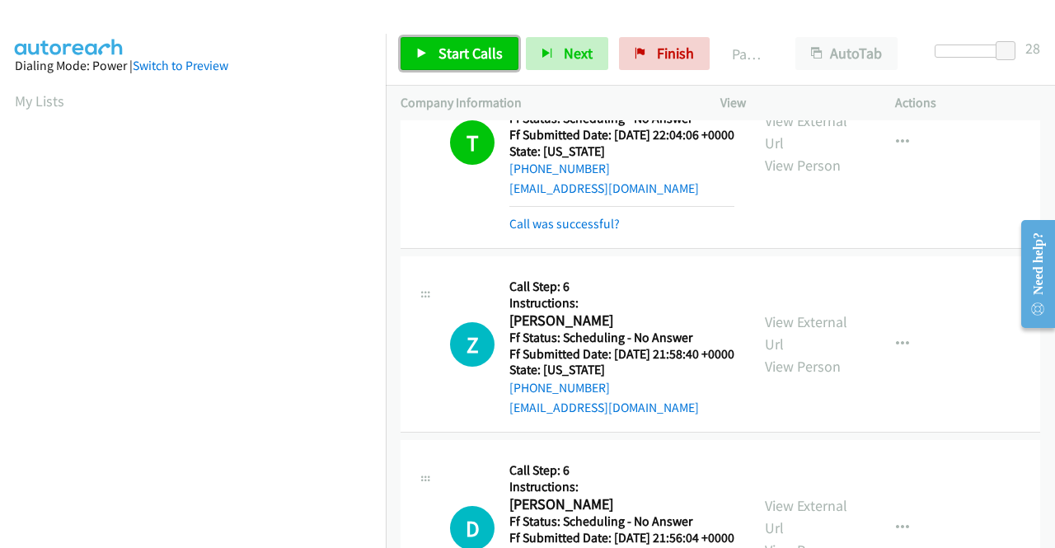
click at [449, 59] on span "Start Calls" at bounding box center [471, 53] width 64 height 19
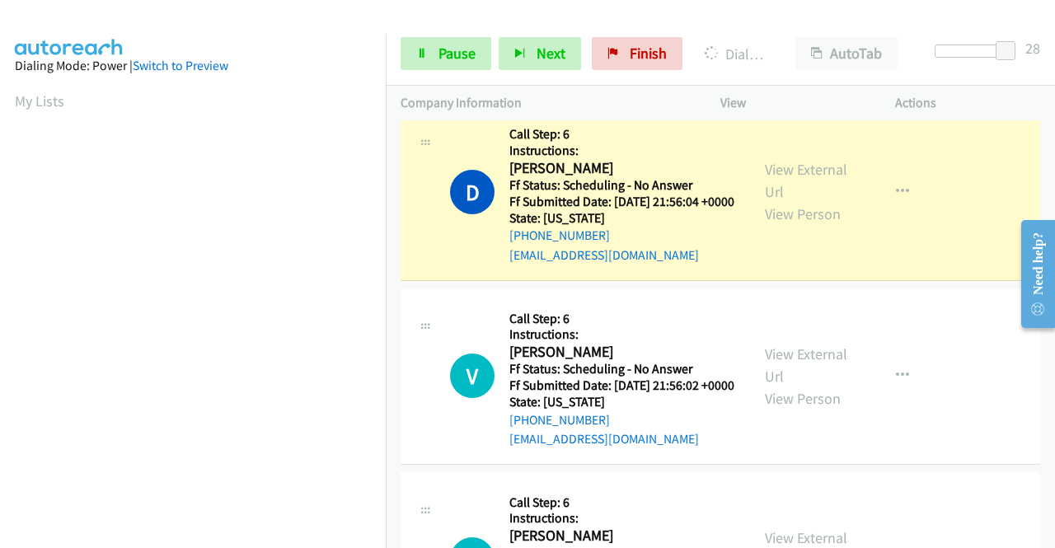
scroll to position [1814, 0]
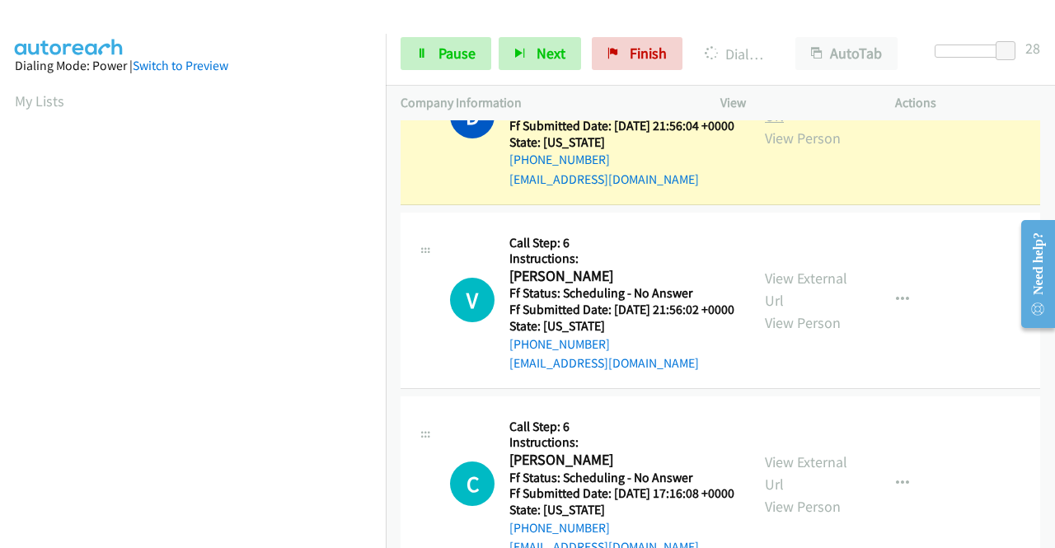
click at [796, 125] on link "View External Url" at bounding box center [806, 104] width 82 height 41
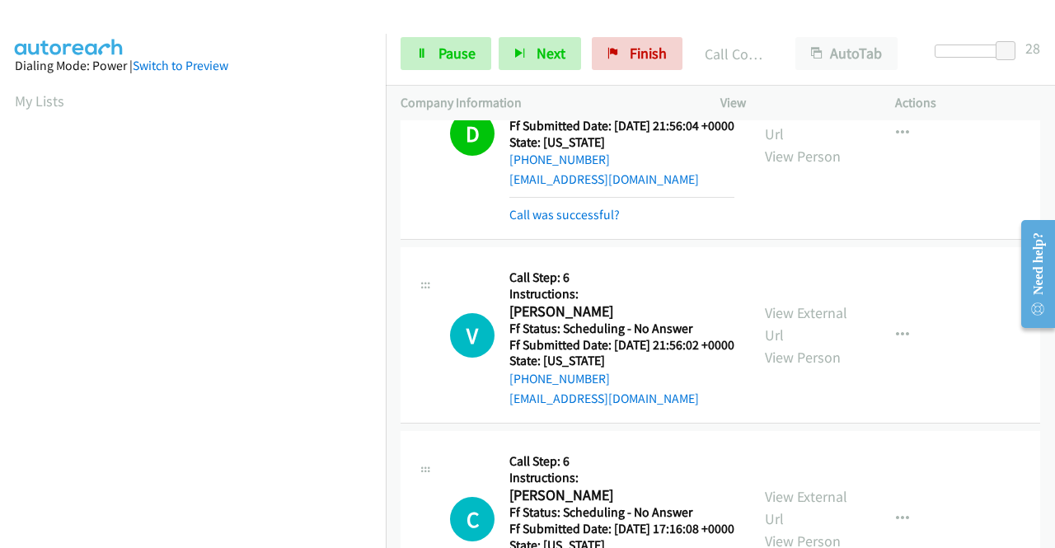
scroll to position [1979, 0]
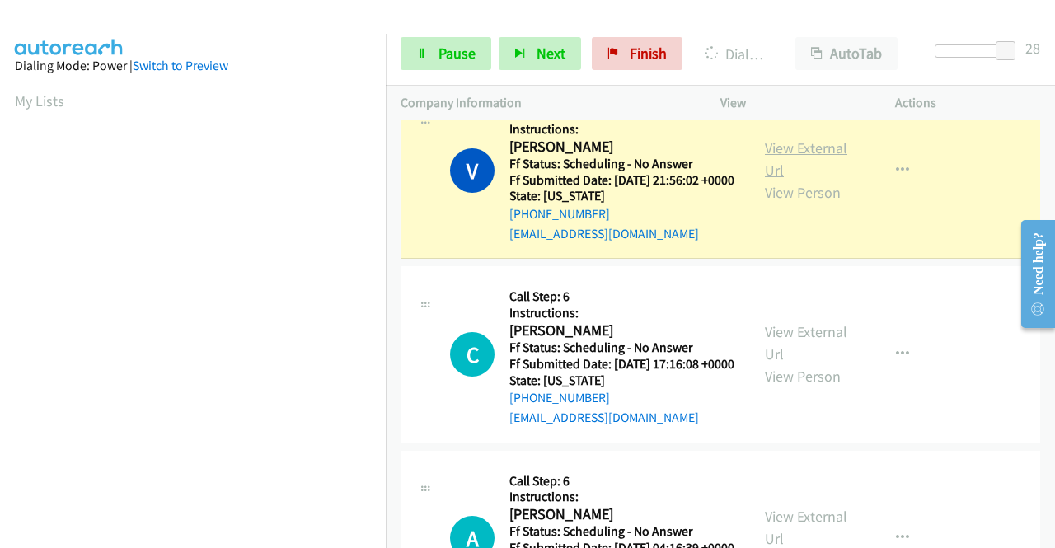
click at [796, 180] on link "View External Url" at bounding box center [806, 159] width 82 height 41
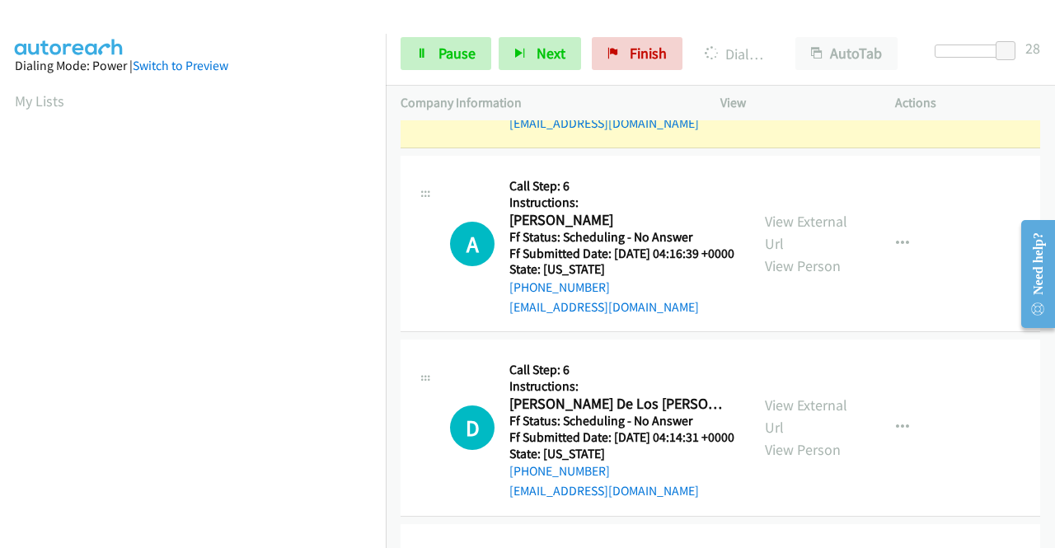
scroll to position [376, 0]
click at [793, 133] on div "View External Url View Person View External Url Email Schedule/Manage Callback …" at bounding box center [845, 60] width 190 height 146
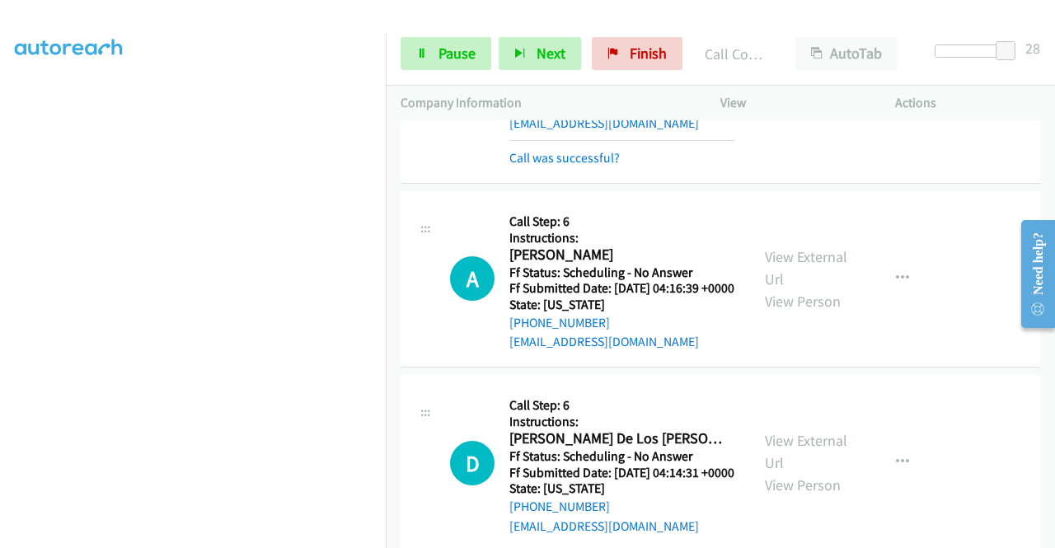
click at [789, 87] on link "View External Url" at bounding box center [806, 65] width 82 height 41
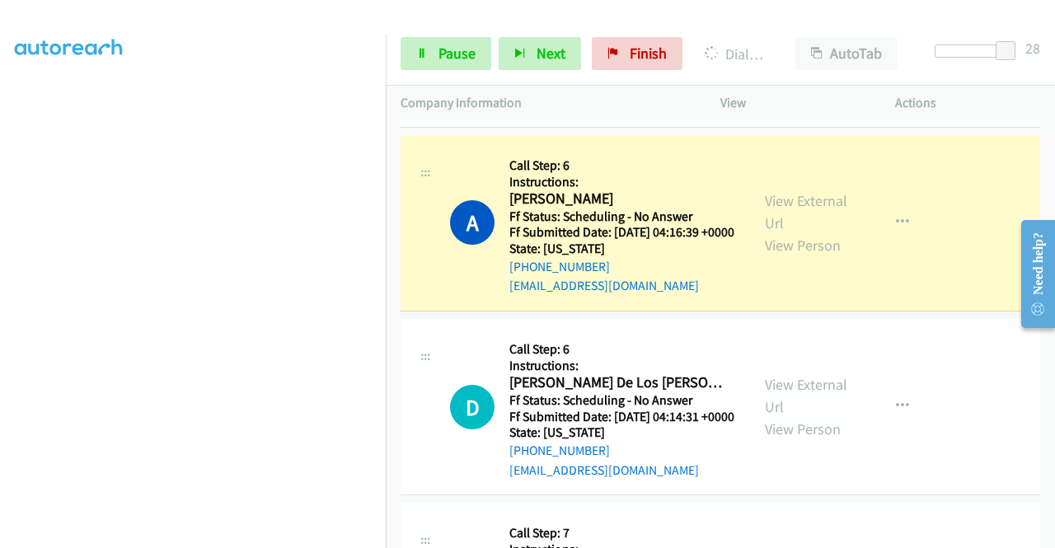
scroll to position [2391, 0]
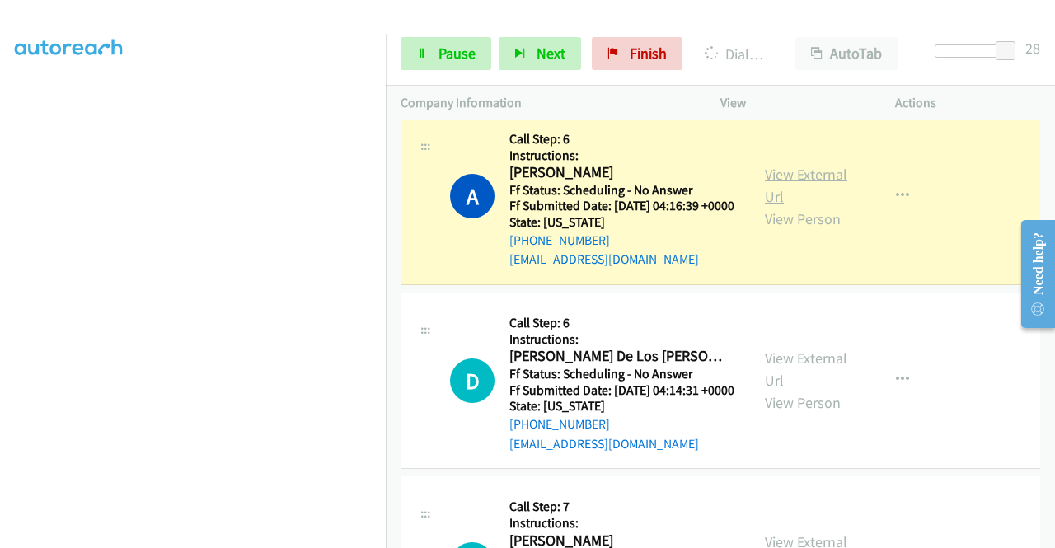
click at [765, 206] on link "View External Url" at bounding box center [806, 185] width 82 height 41
click at [428, 72] on div "Start Calls Pause Next Finish Dialing Afsaneh Haddad AutoTab AutoTab 28" at bounding box center [720, 53] width 669 height 63
click at [429, 54] on link "Pause" at bounding box center [446, 53] width 91 height 33
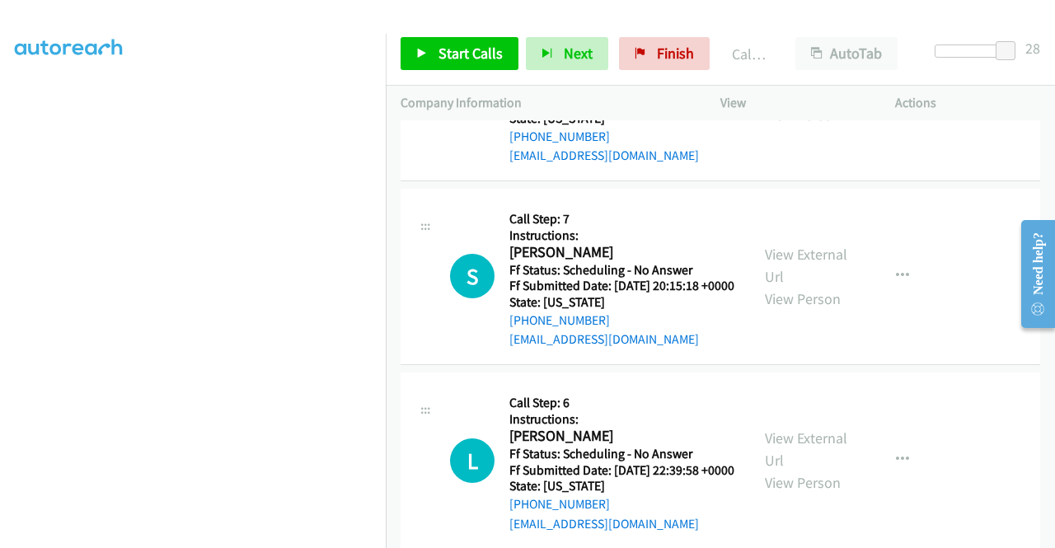
scroll to position [2803, 0]
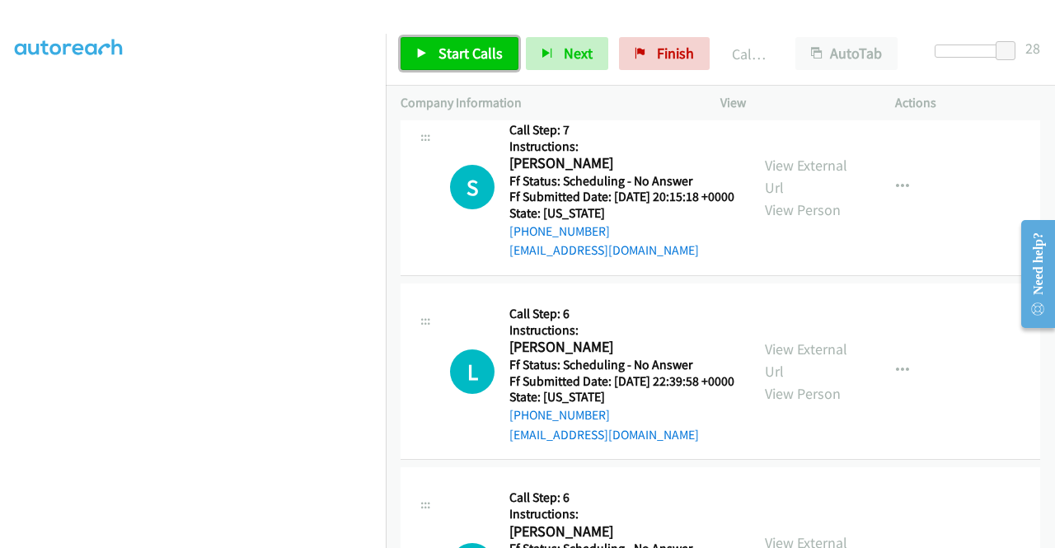
click at [459, 55] on span "Start Calls" at bounding box center [471, 53] width 64 height 19
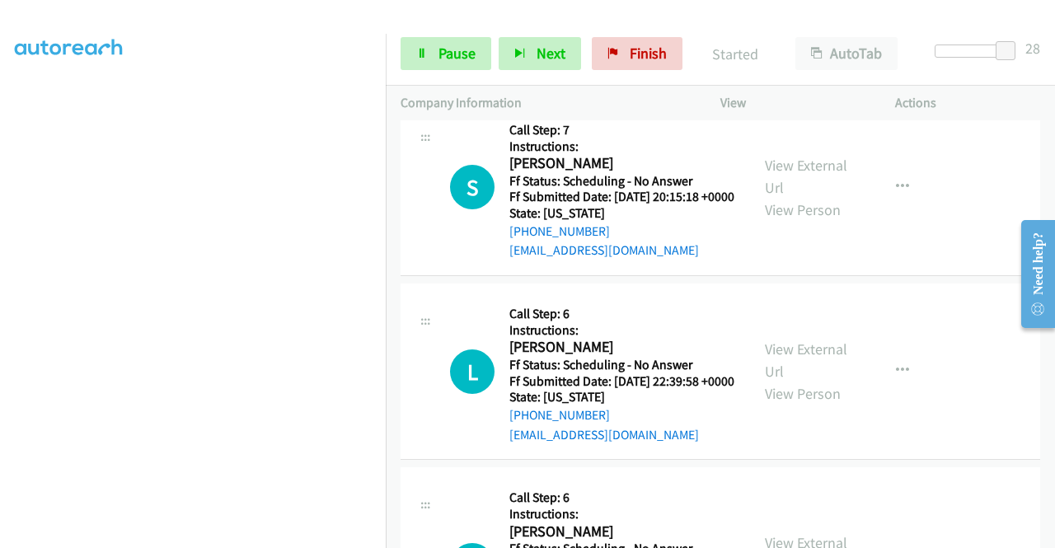
scroll to position [33, 0]
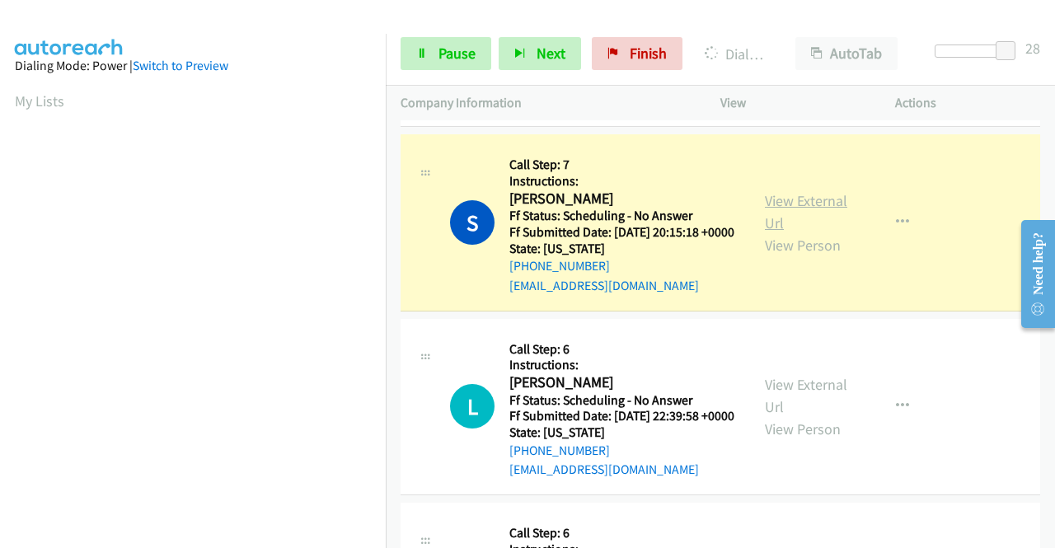
click at [772, 232] on link "View External Url" at bounding box center [806, 211] width 82 height 41
click at [445, 57] on span "Pause" at bounding box center [457, 53] width 37 height 19
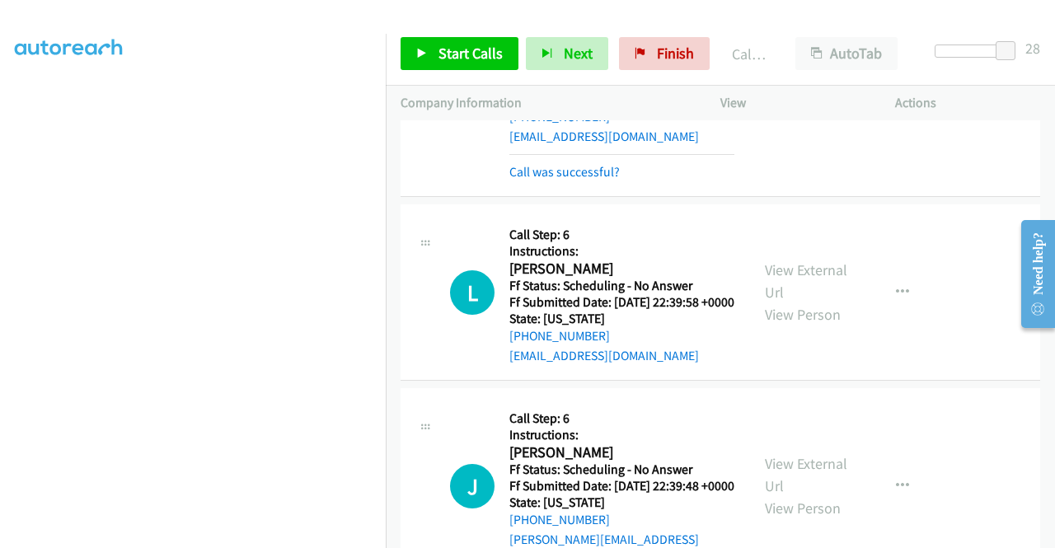
scroll to position [3050, 0]
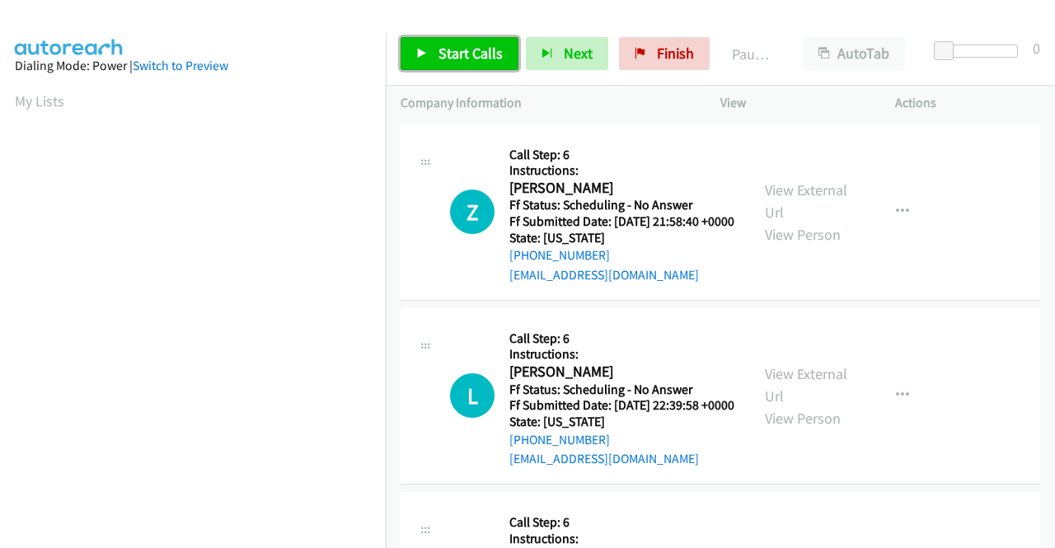
click at [448, 63] on link "Start Calls" at bounding box center [460, 53] width 118 height 33
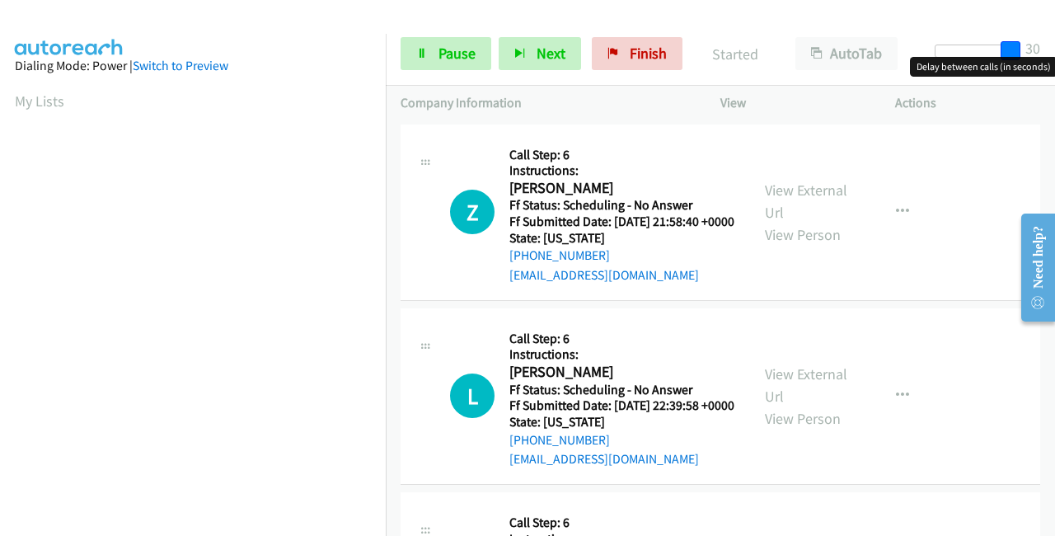
drag, startPoint x: 938, startPoint y: 45, endPoint x: 1029, endPoint y: 54, distance: 91.2
click at [1029, 54] on div "Start Calls Pause Next Finish Started AutoTab AutoTab 30" at bounding box center [720, 53] width 669 height 63
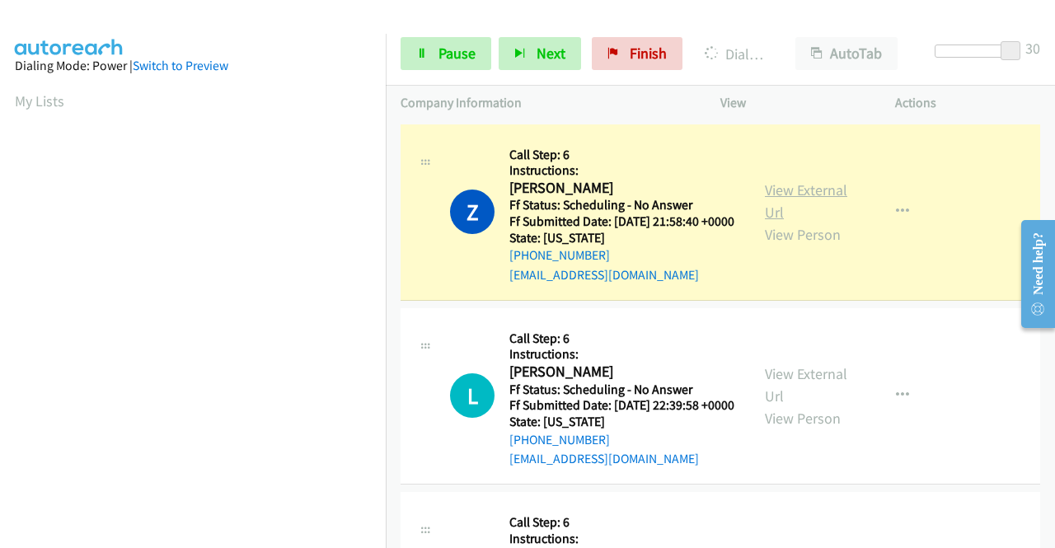
click at [798, 202] on link "View External Url" at bounding box center [806, 201] width 82 height 41
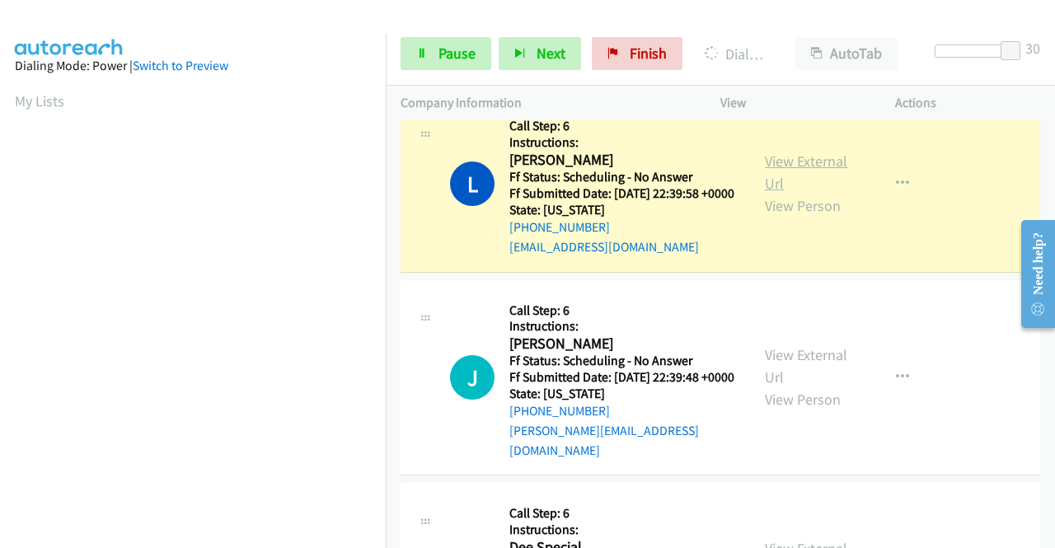
click at [779, 185] on link "View External Url" at bounding box center [806, 172] width 82 height 41
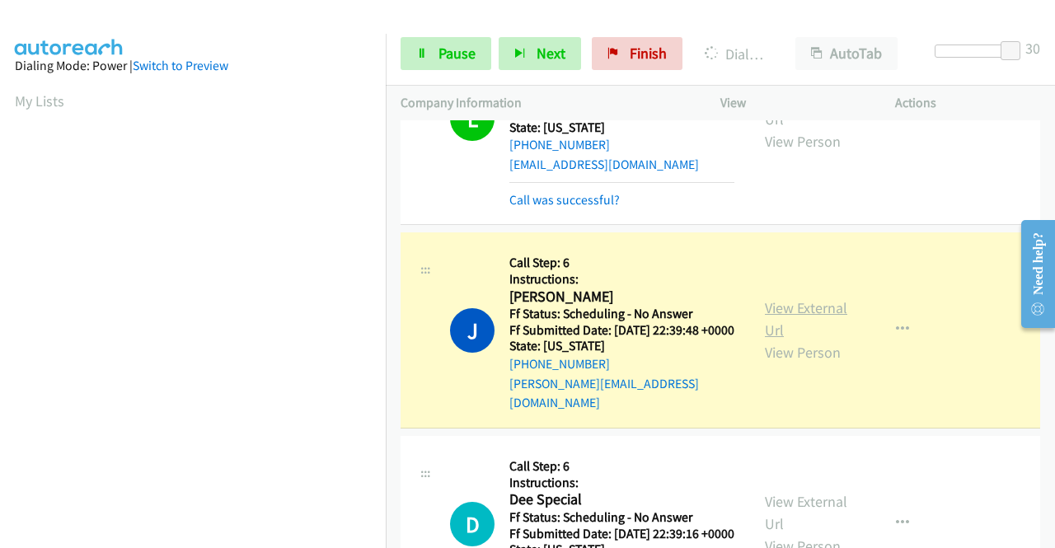
click at [770, 340] on link "View External Url" at bounding box center [806, 318] width 82 height 41
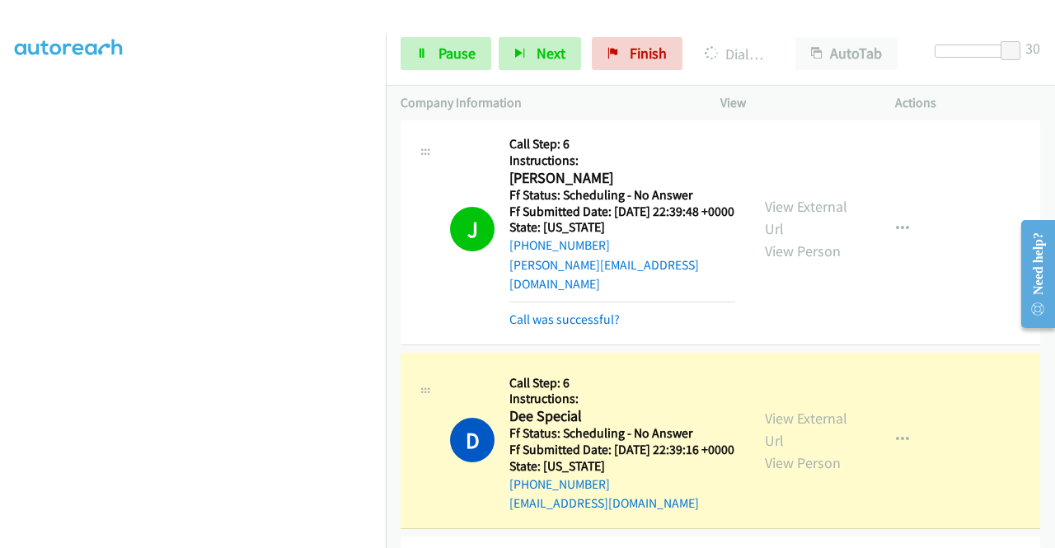
scroll to position [660, 0]
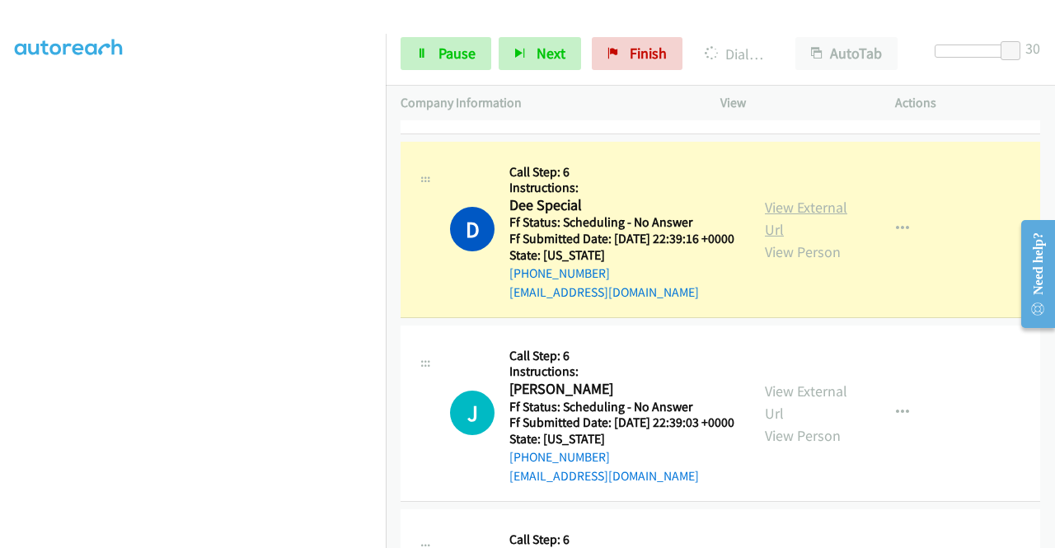
click at [765, 239] on link "View External Url" at bounding box center [806, 218] width 82 height 41
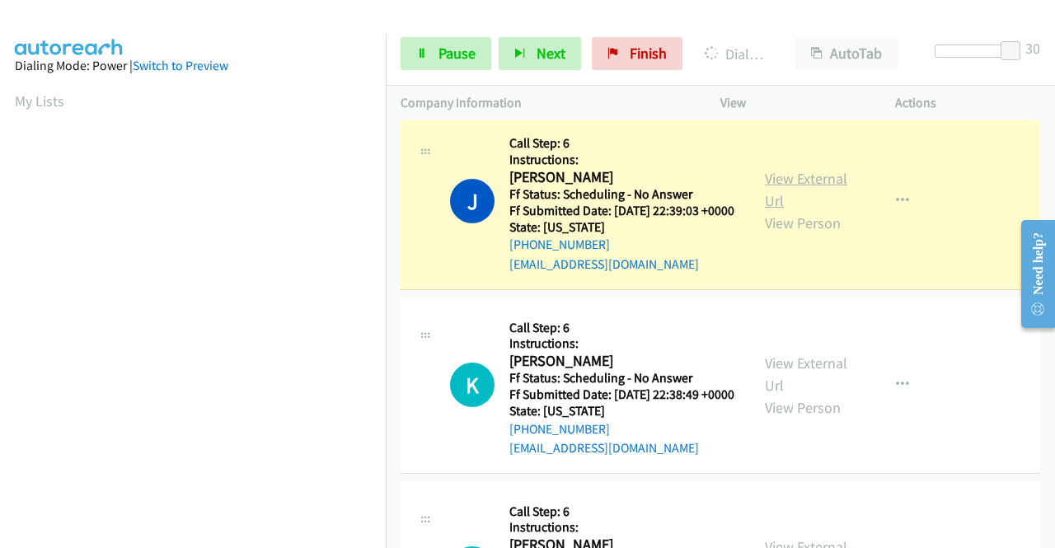
scroll to position [376, 0]
click at [773, 210] on link "View External Url" at bounding box center [806, 189] width 82 height 41
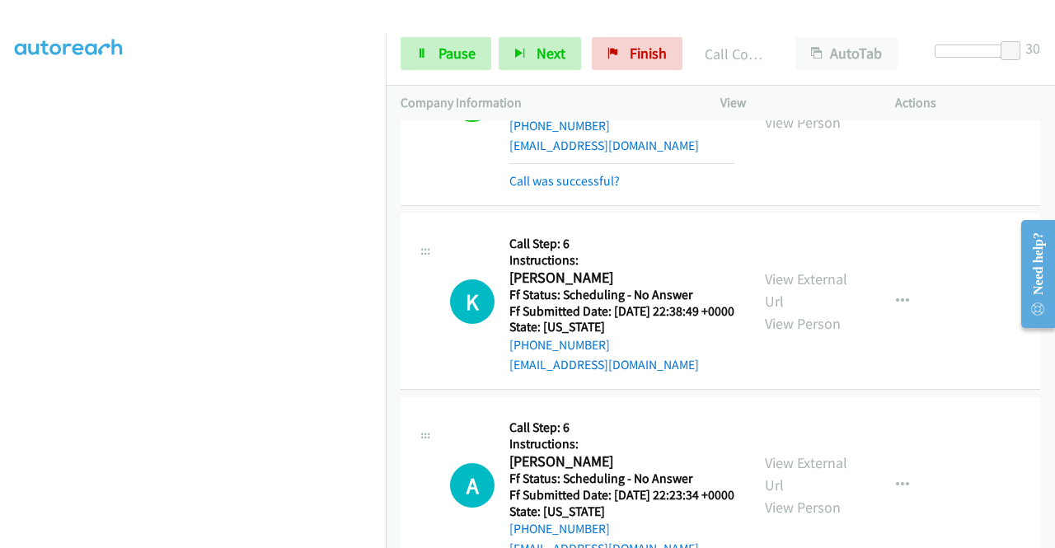
scroll to position [1072, 0]
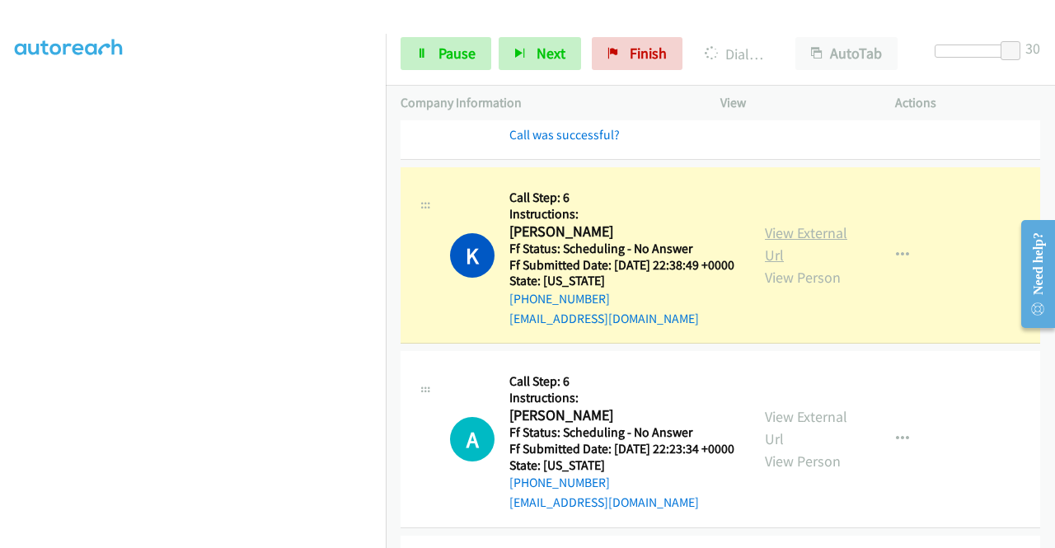
click at [800, 265] on link "View External Url" at bounding box center [806, 243] width 82 height 41
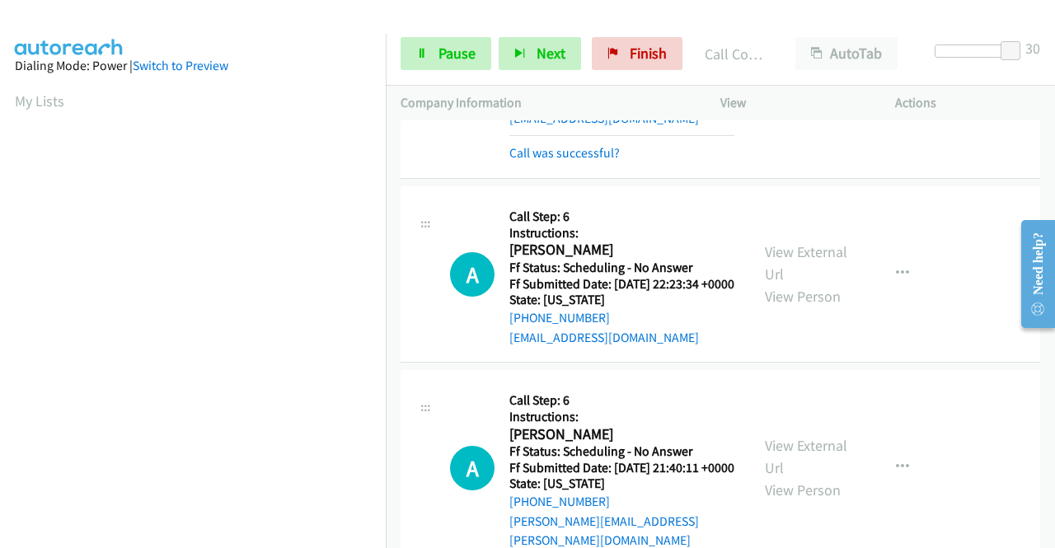
scroll to position [1319, 0]
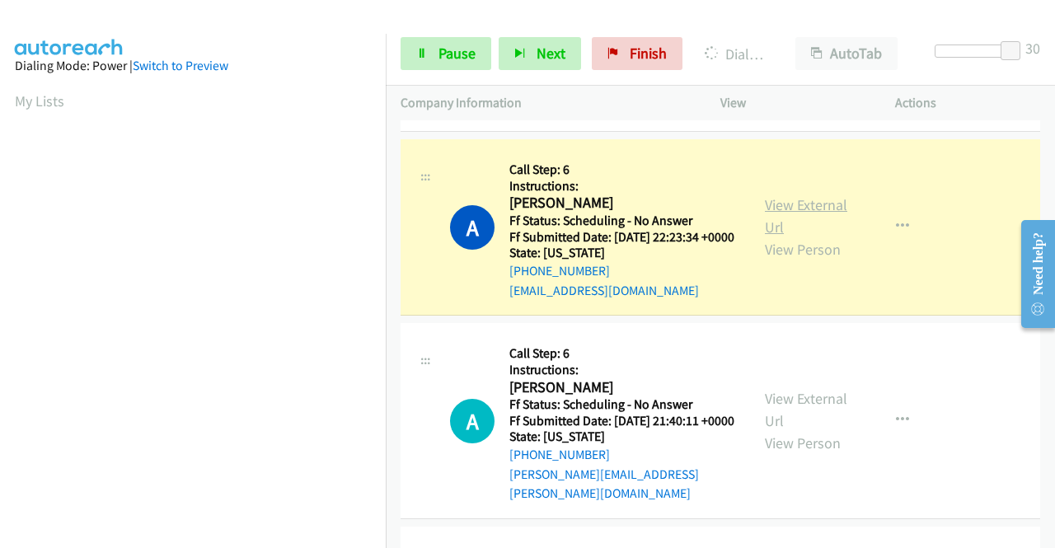
click at [796, 237] on link "View External Url" at bounding box center [806, 215] width 82 height 41
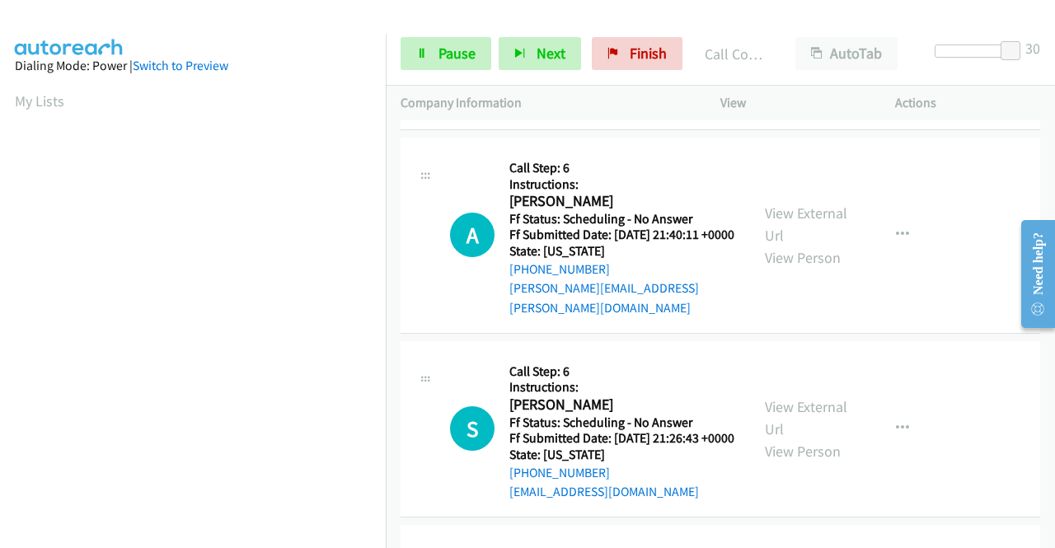
scroll to position [1566, 0]
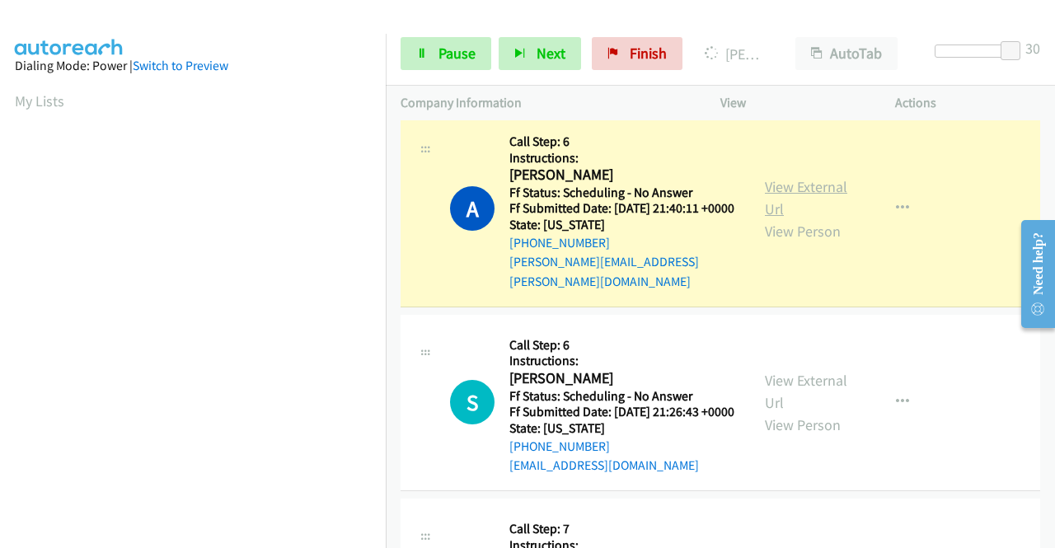
click at [780, 218] on link "View External Url" at bounding box center [806, 197] width 82 height 41
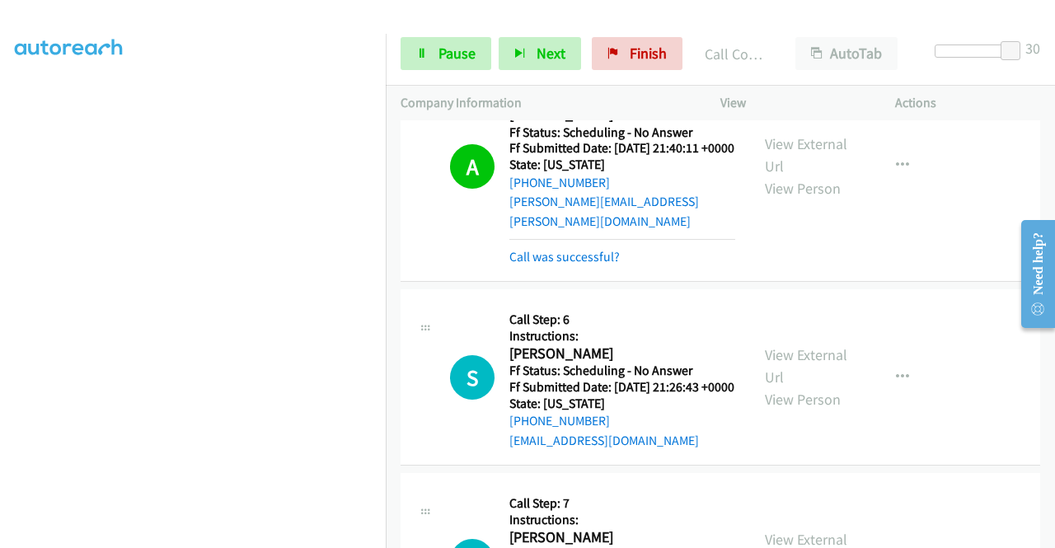
scroll to position [1649, 0]
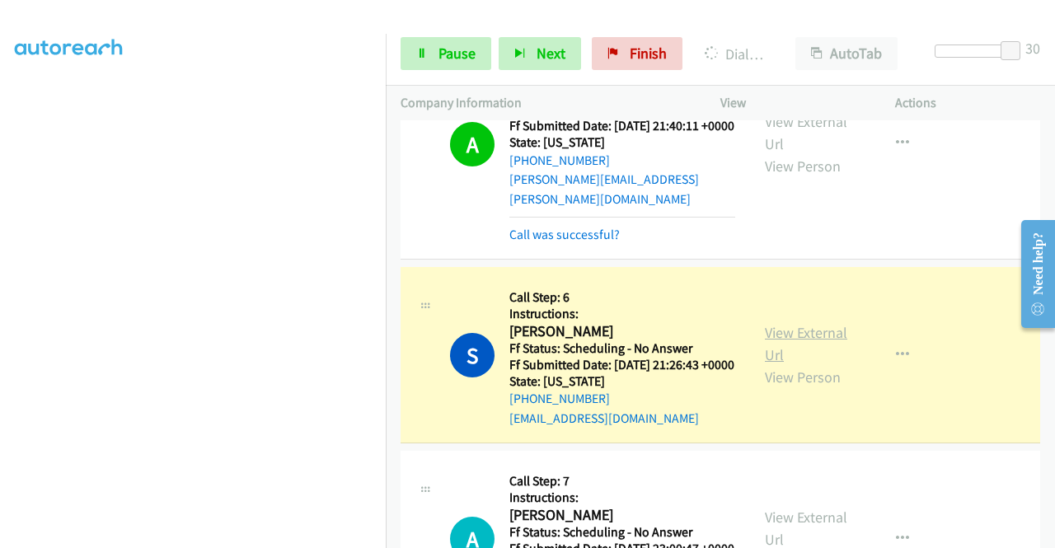
click at [808, 364] on link "View External Url" at bounding box center [806, 343] width 82 height 41
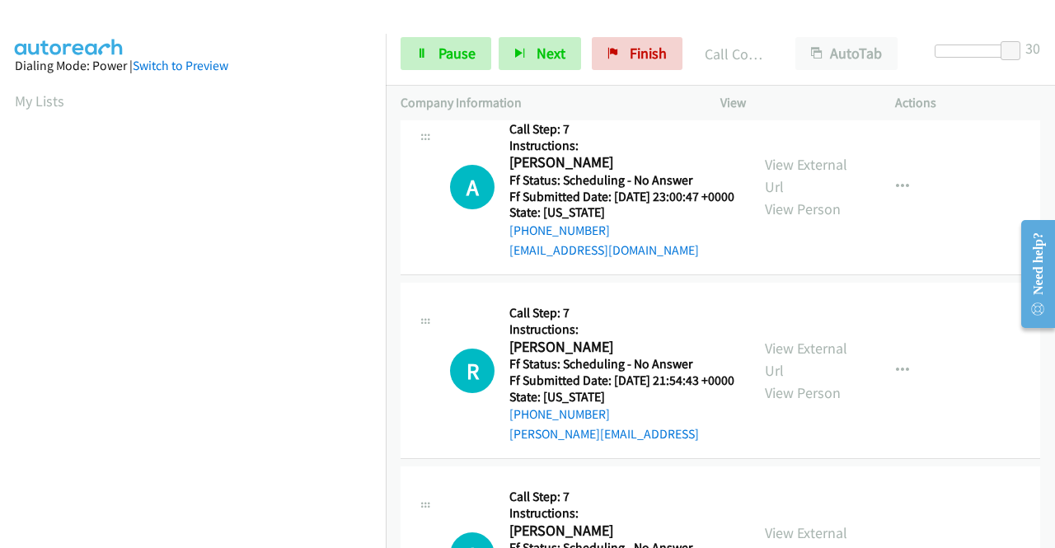
scroll to position [2061, 0]
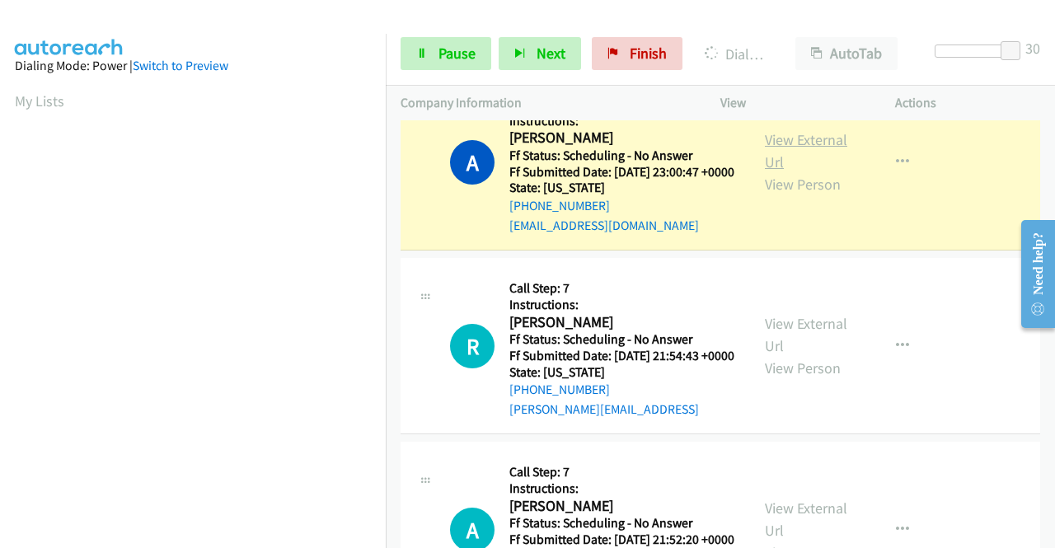
click at [796, 171] on link "View External Url" at bounding box center [806, 150] width 82 height 41
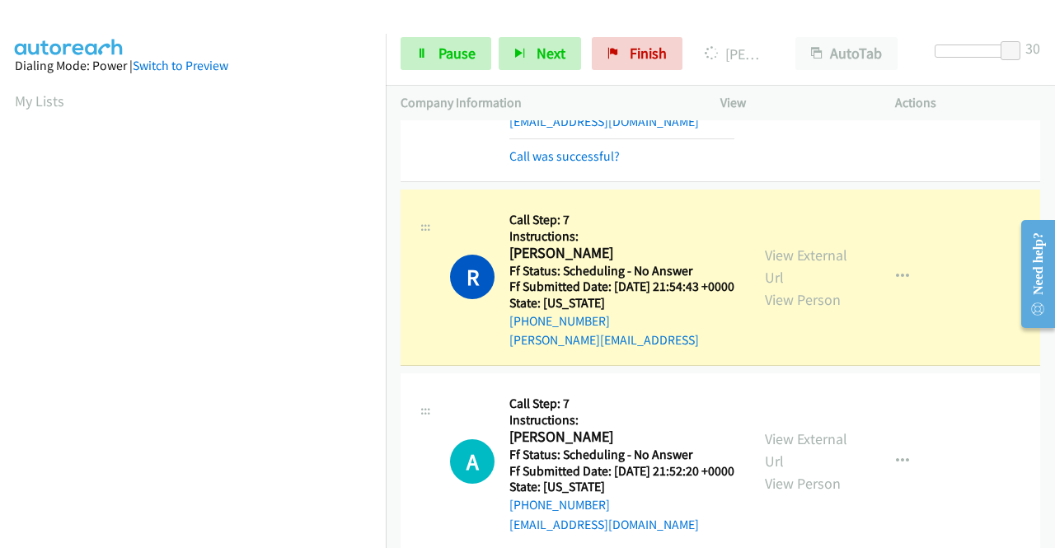
scroll to position [2226, 0]
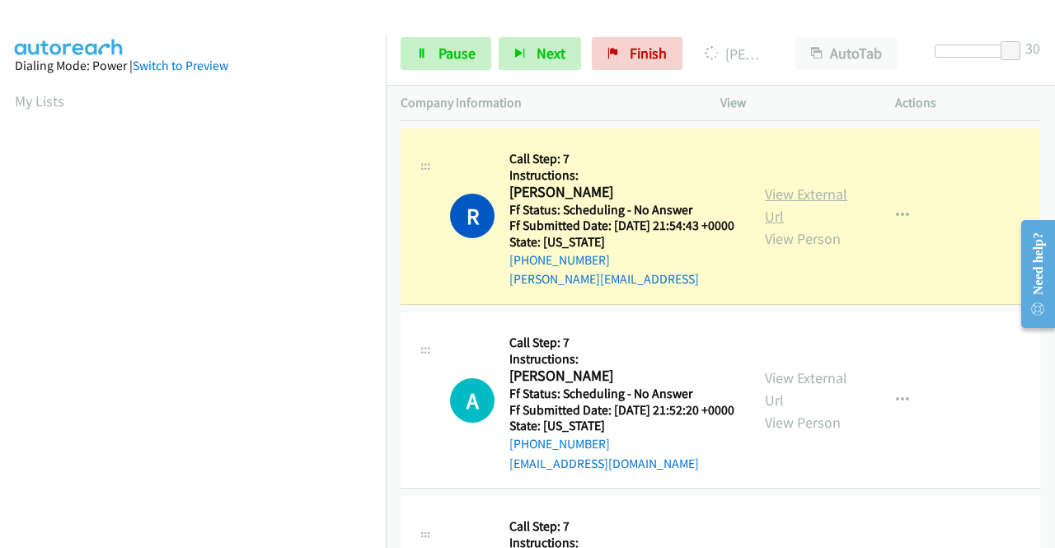
click at [805, 226] on link "View External Url" at bounding box center [806, 205] width 82 height 41
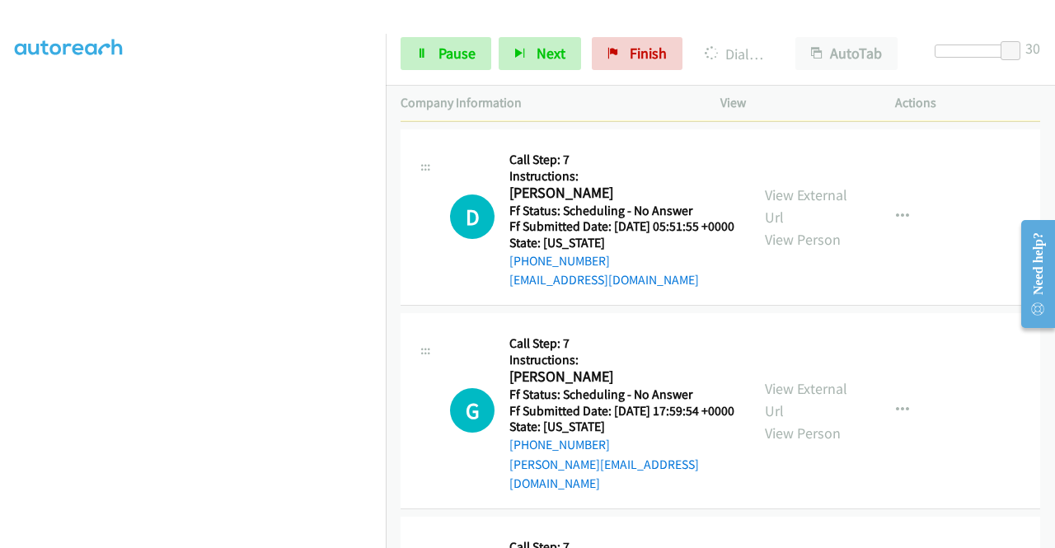
scroll to position [2556, 0]
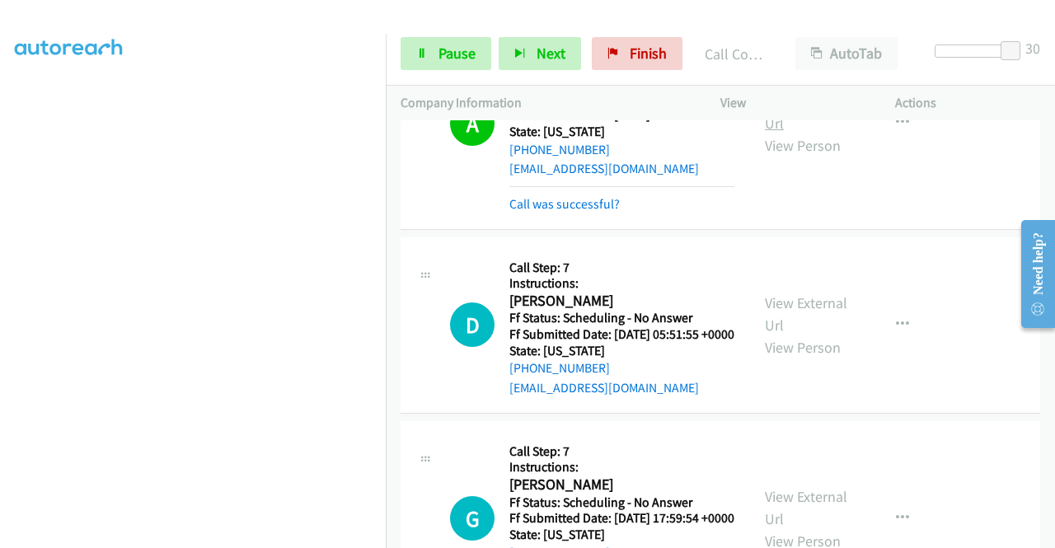
click at [765, 133] on link "View External Url" at bounding box center [806, 112] width 82 height 41
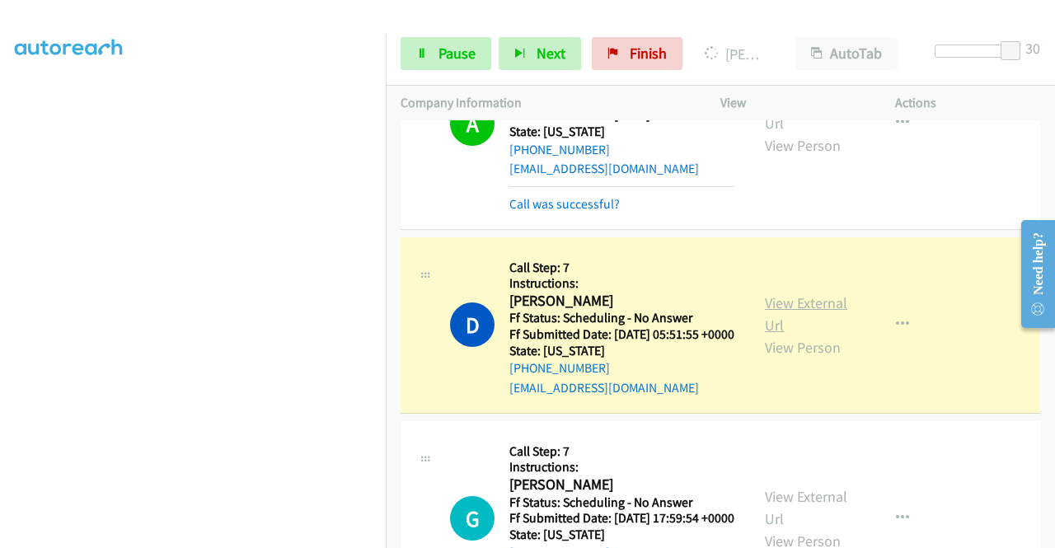
click at [785, 335] on link "View External Url" at bounding box center [806, 314] width 82 height 41
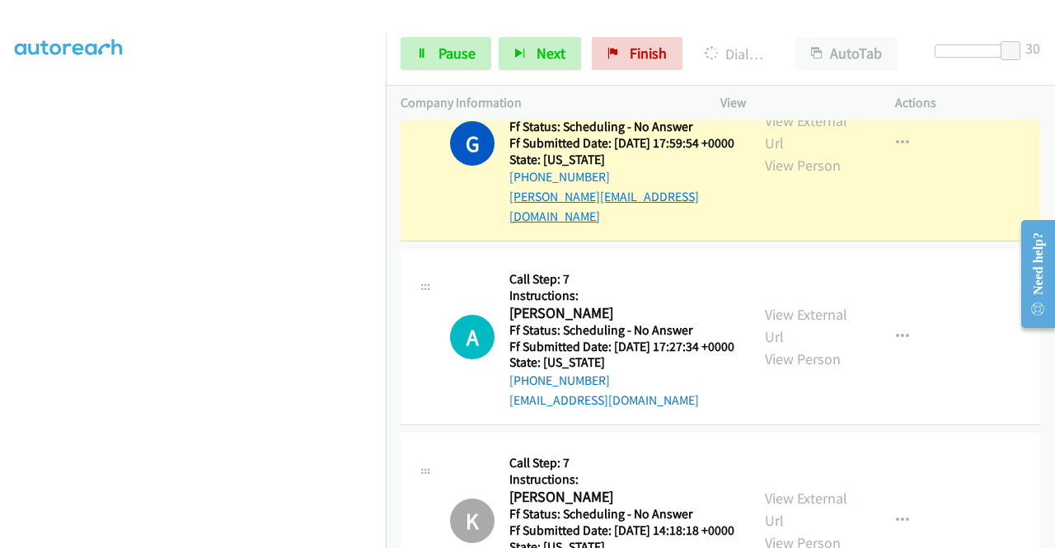
scroll to position [2968, 0]
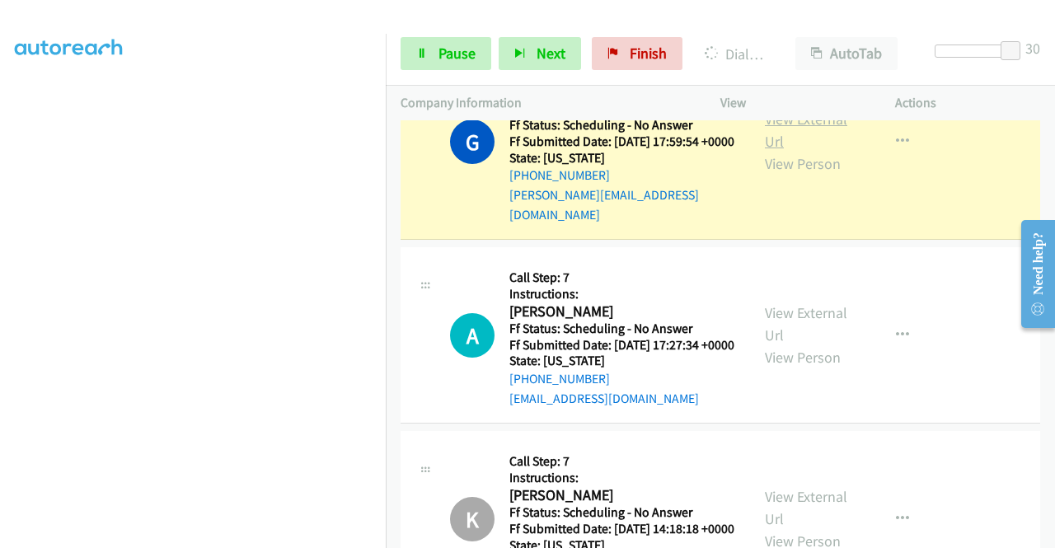
click at [773, 151] on link "View External Url" at bounding box center [806, 130] width 82 height 41
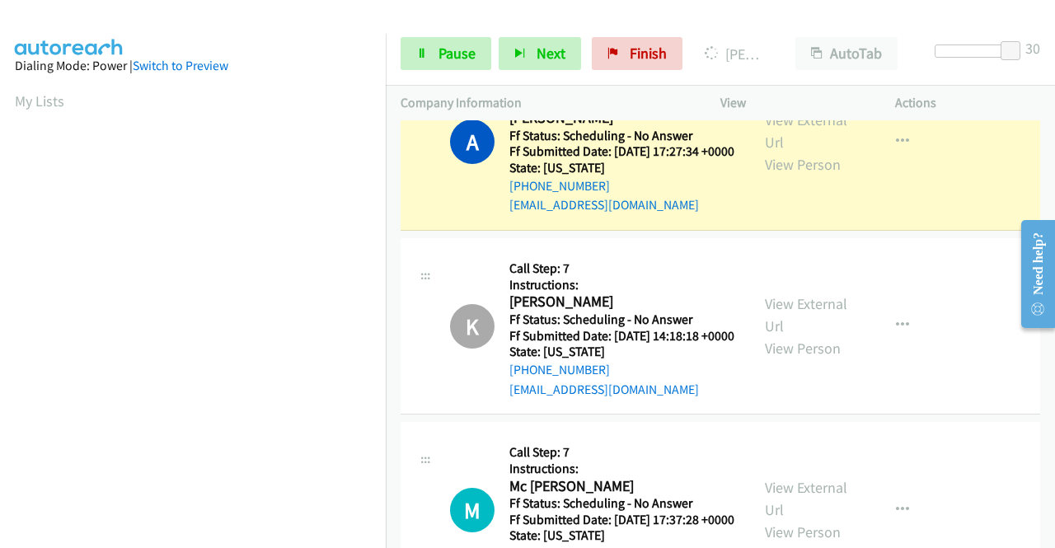
scroll to position [3298, 0]
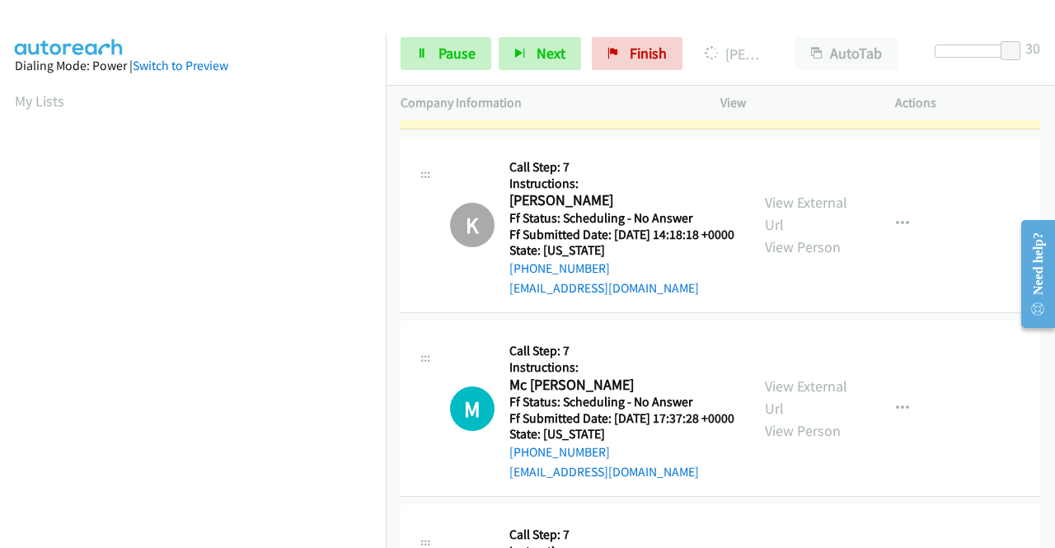
click at [831, 50] on link "View External Url" at bounding box center [806, 29] width 82 height 41
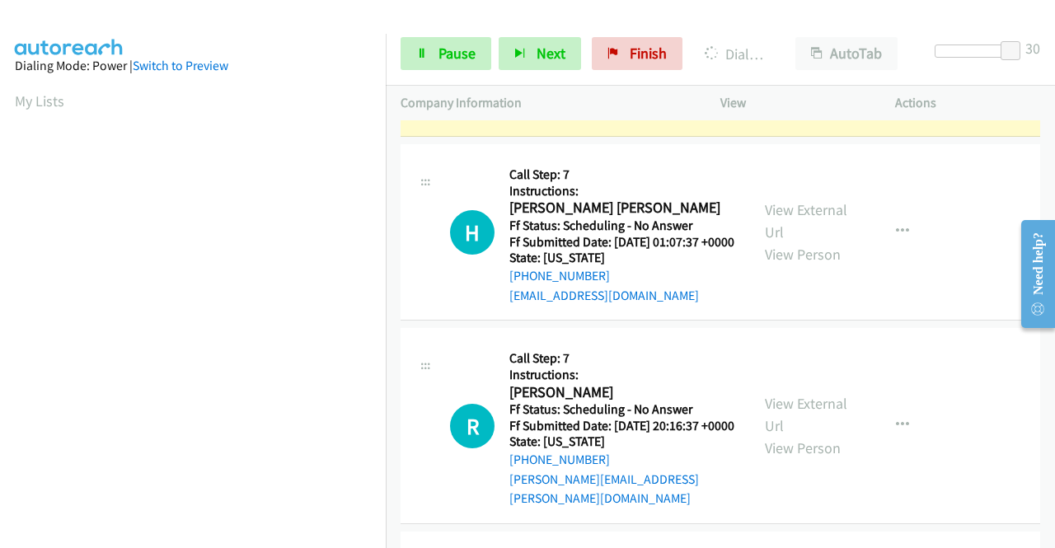
scroll to position [3628, 0]
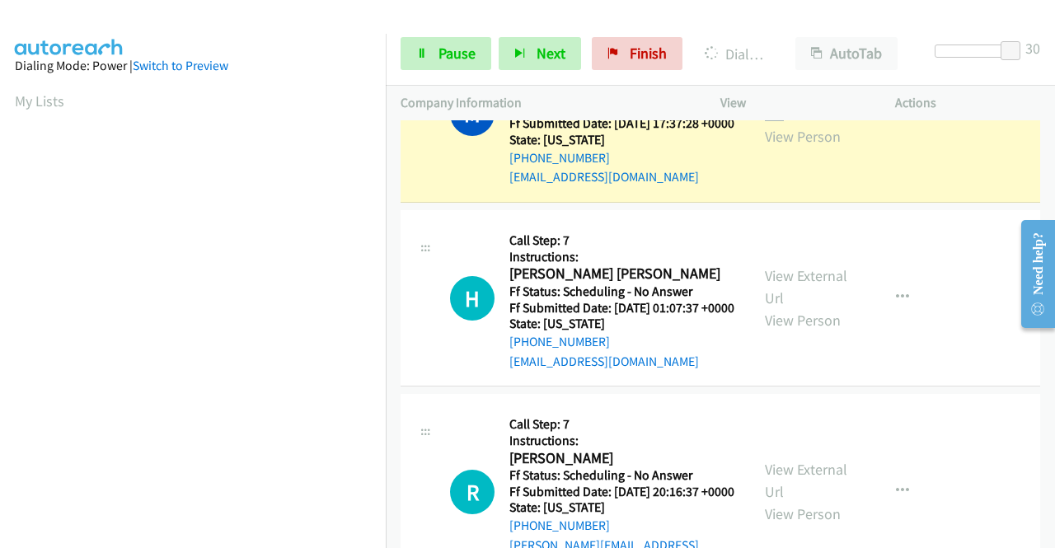
click at [811, 124] on link "View External Url" at bounding box center [806, 102] width 82 height 41
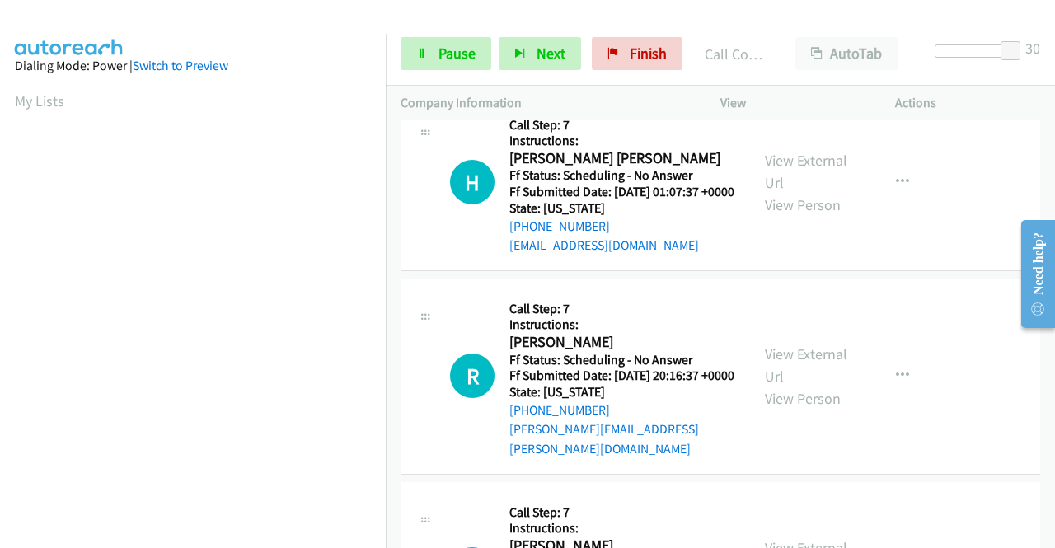
scroll to position [3792, 0]
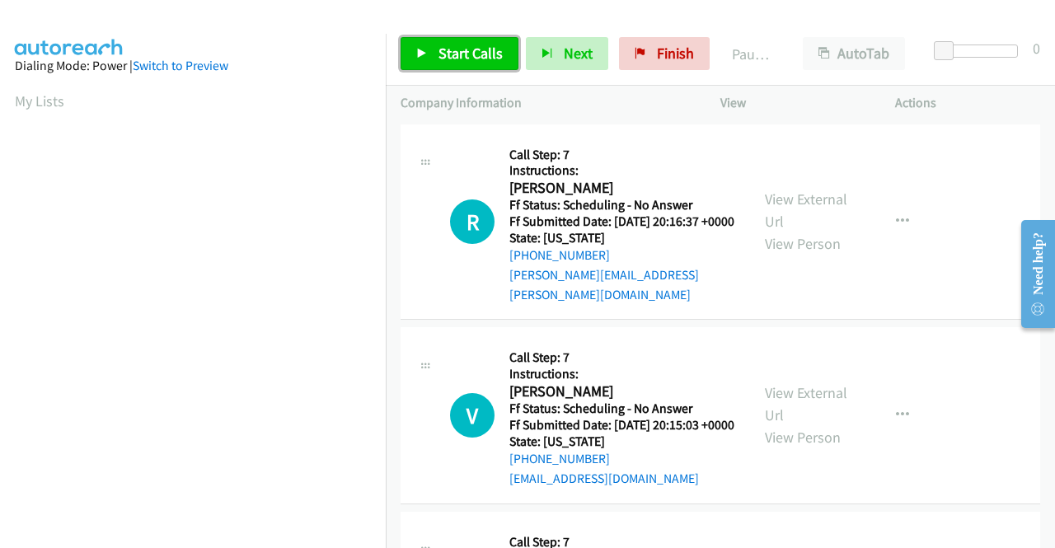
click at [463, 53] on span "Start Calls" at bounding box center [471, 53] width 64 height 19
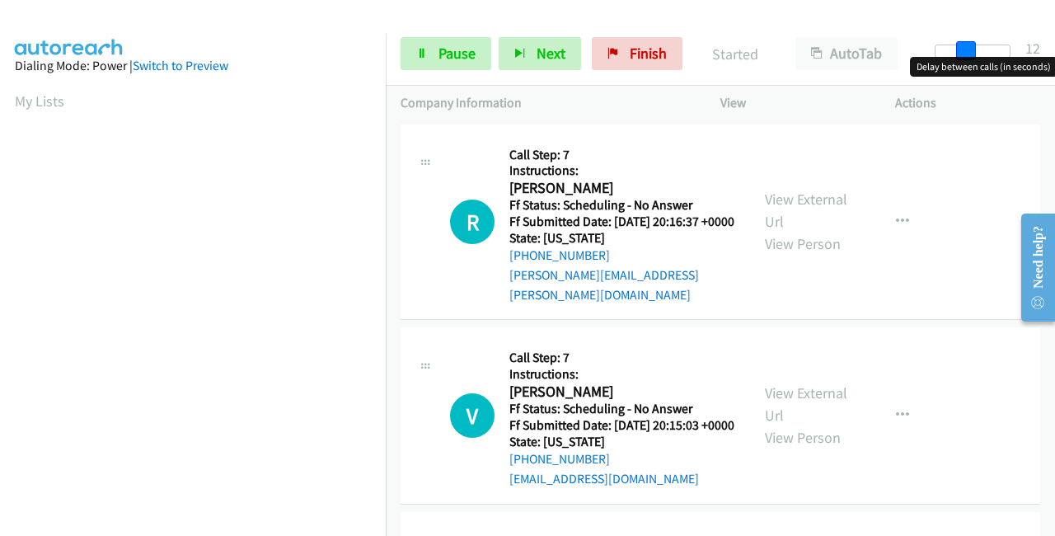
drag, startPoint x: 946, startPoint y: 46, endPoint x: 1054, endPoint y: 45, distance: 108.8
click at [1054, 45] on div "Start Calls Pause Next Finish Started AutoTab AutoTab 12" at bounding box center [720, 53] width 669 height 63
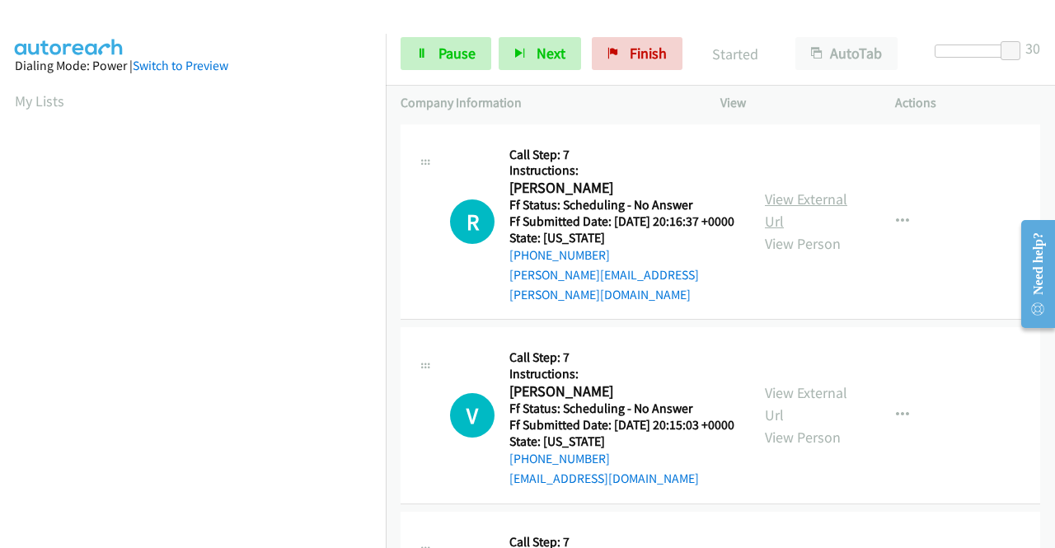
click at [793, 195] on link "View External Url" at bounding box center [806, 210] width 82 height 41
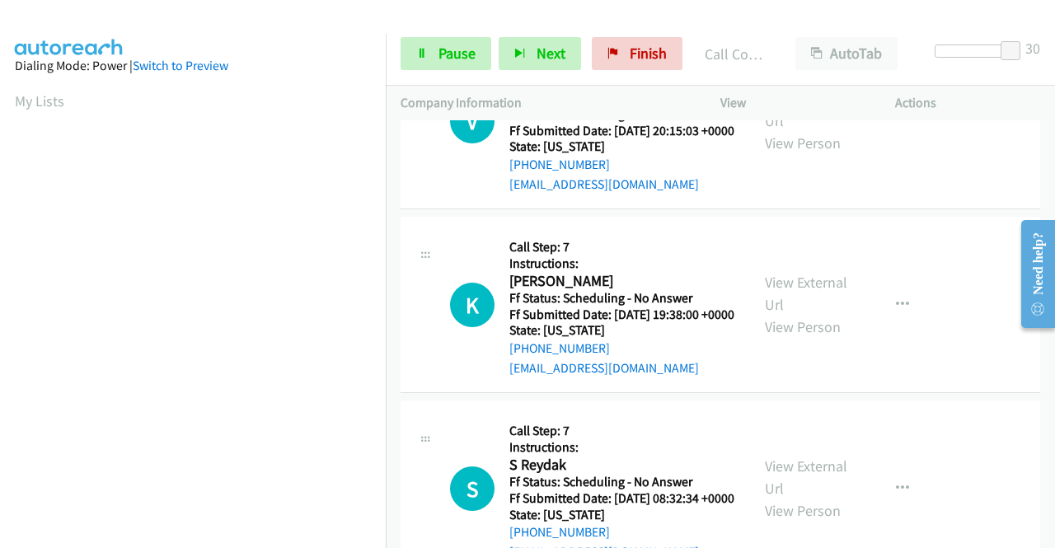
scroll to position [165, 0]
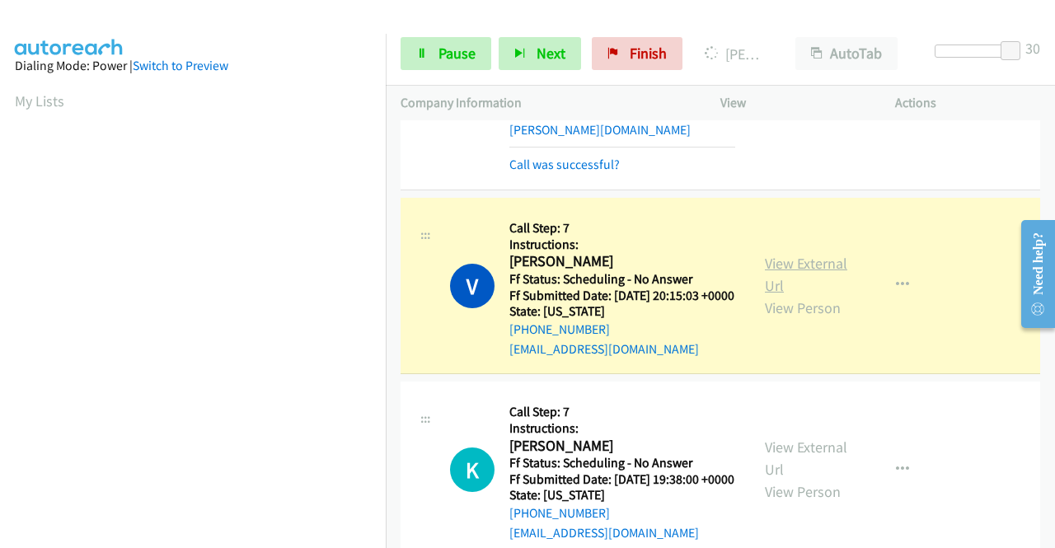
click at [818, 270] on link "View External Url" at bounding box center [806, 274] width 82 height 41
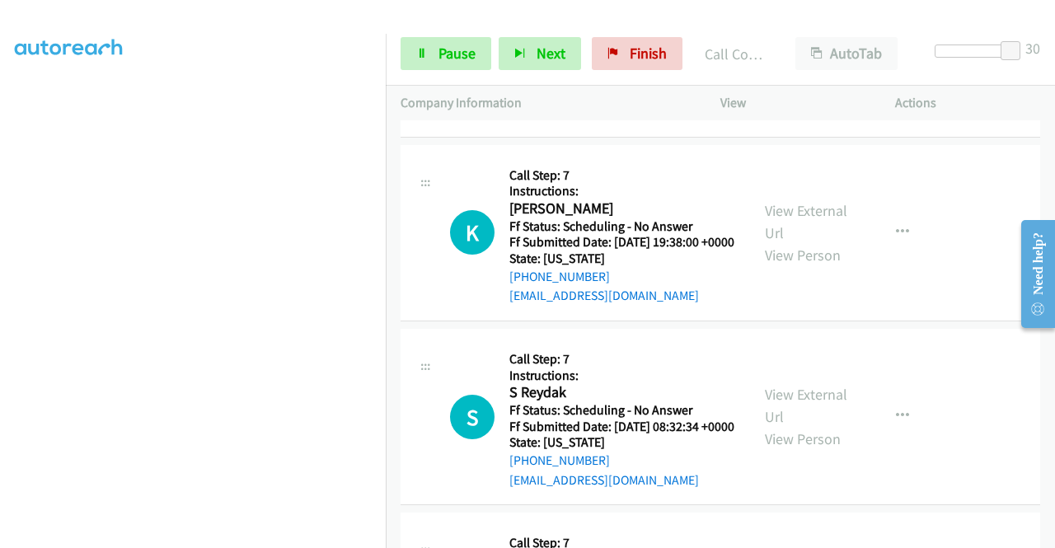
scroll to position [412, 0]
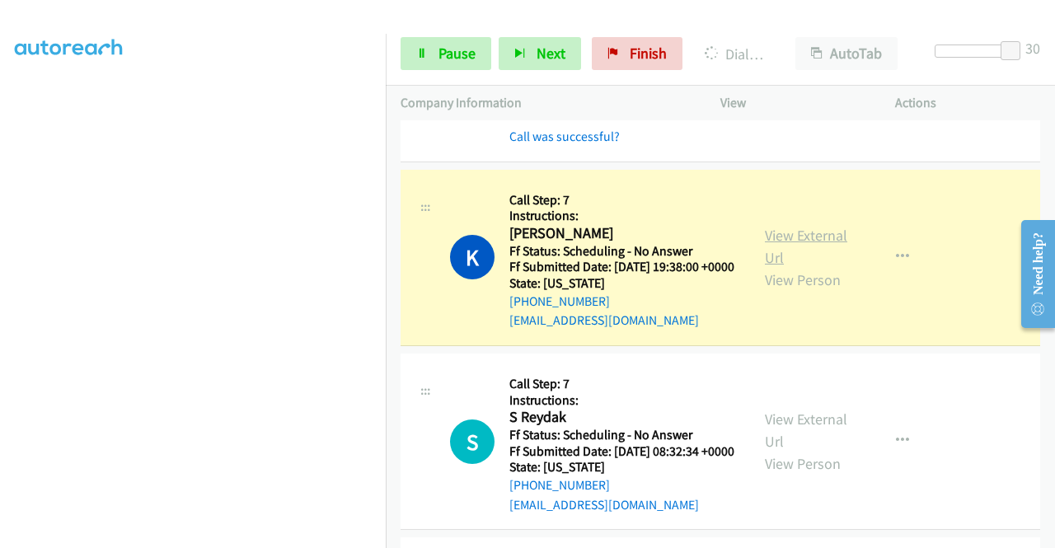
click at [816, 256] on link "View External Url" at bounding box center [806, 246] width 82 height 41
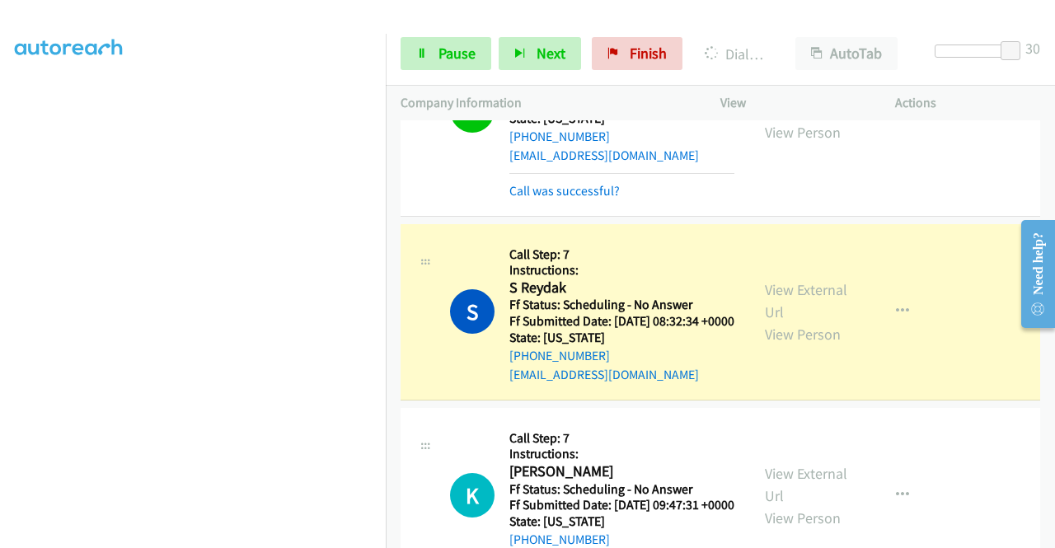
scroll to position [294, 0]
click at [775, 322] on link "View External Url" at bounding box center [806, 300] width 82 height 41
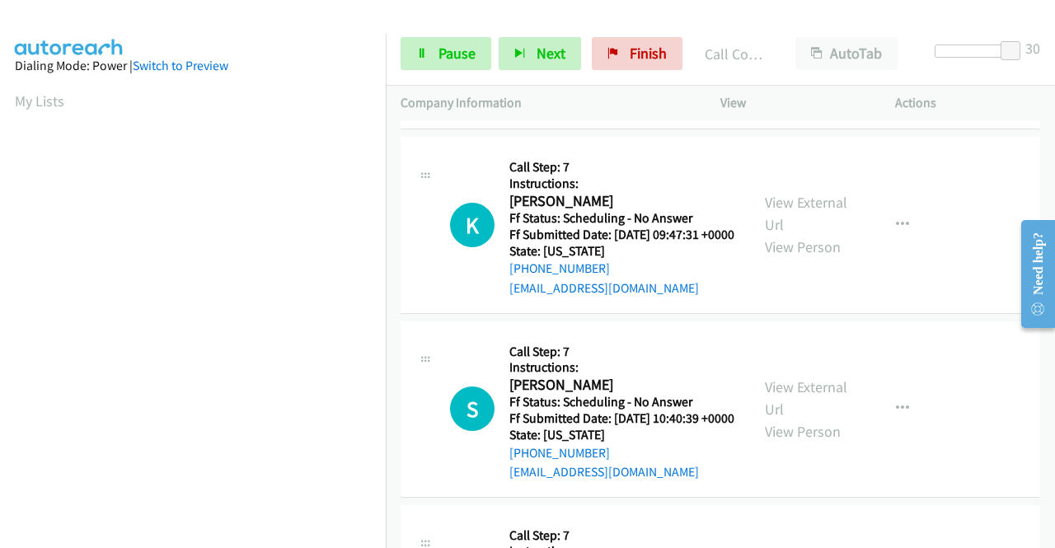
scroll to position [907, 0]
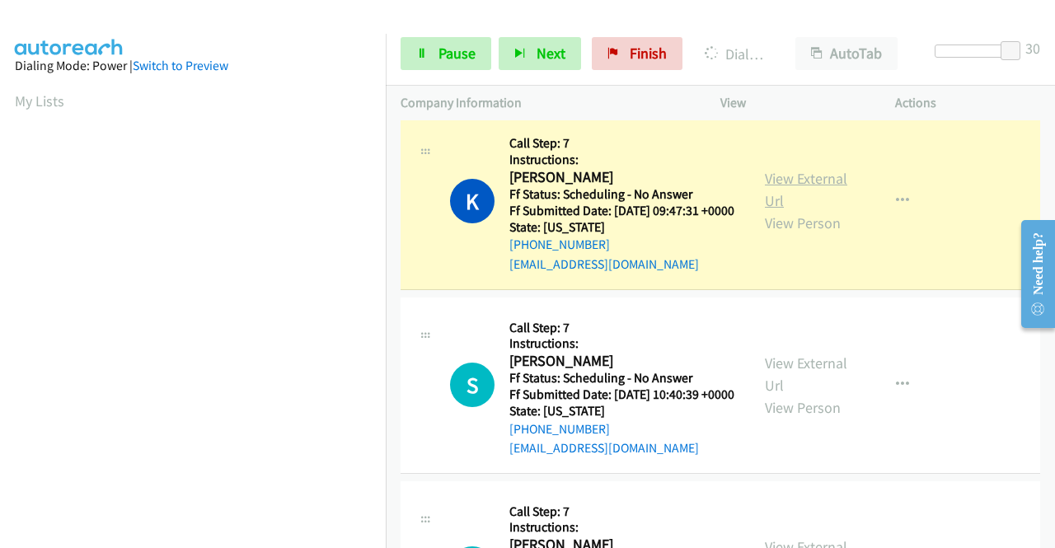
click at [825, 210] on link "View External Url" at bounding box center [806, 189] width 82 height 41
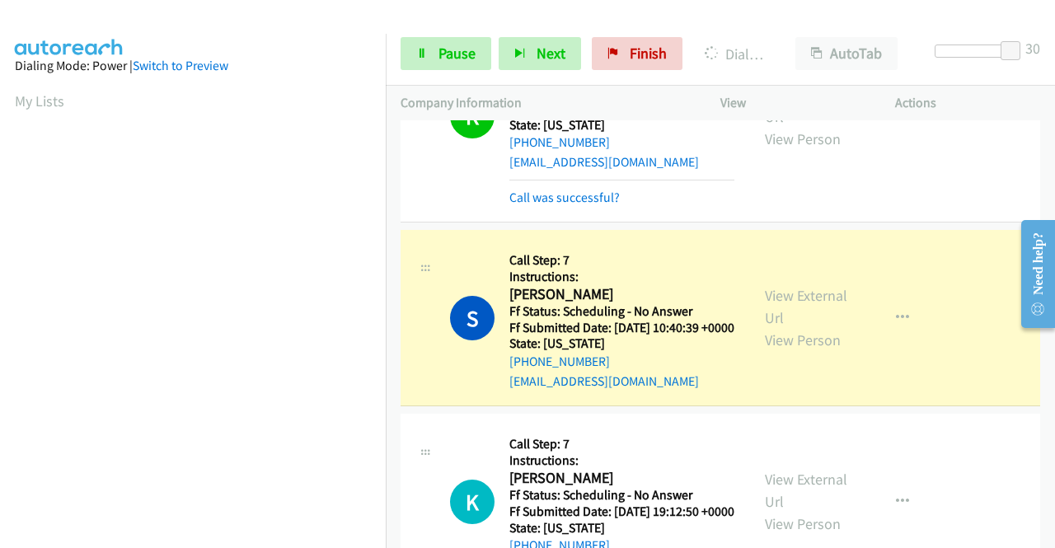
scroll to position [1154, 0]
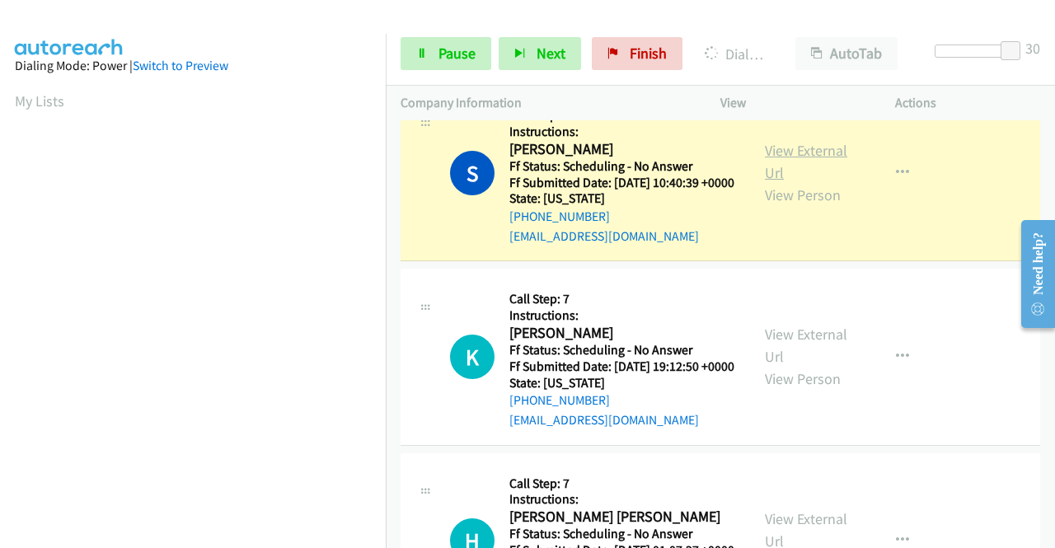
click at [790, 182] on link "View External Url" at bounding box center [806, 161] width 82 height 41
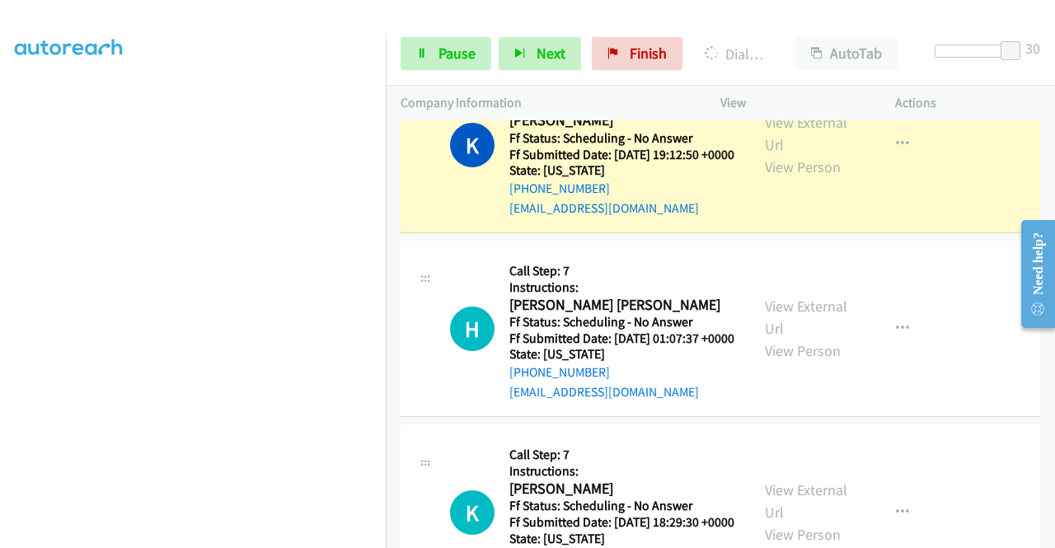
scroll to position [376, 0]
click at [788, 154] on link "View External Url" at bounding box center [806, 133] width 82 height 41
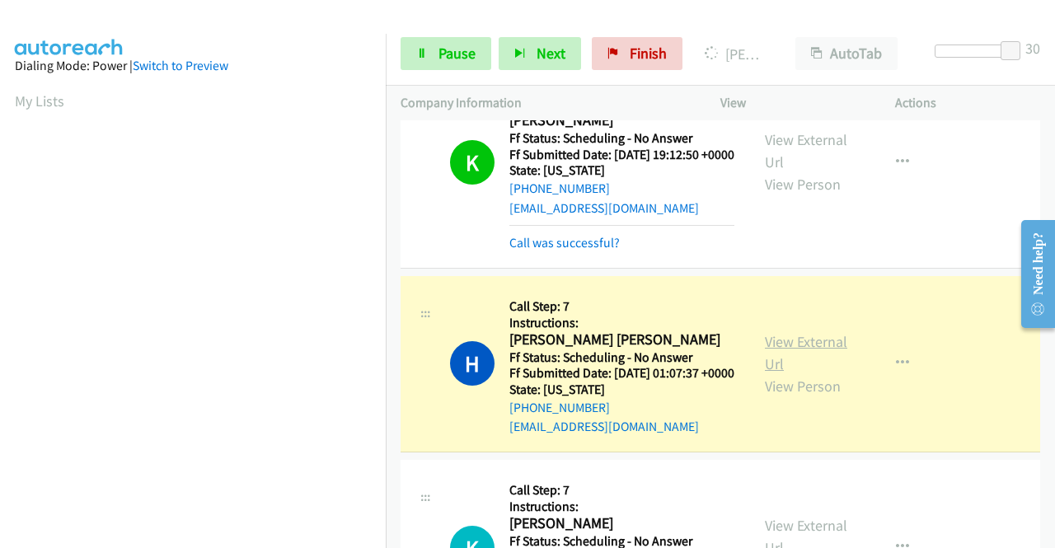
click at [765, 373] on link "View External Url" at bounding box center [806, 352] width 82 height 41
click at [436, 44] on link "Pause" at bounding box center [446, 53] width 91 height 33
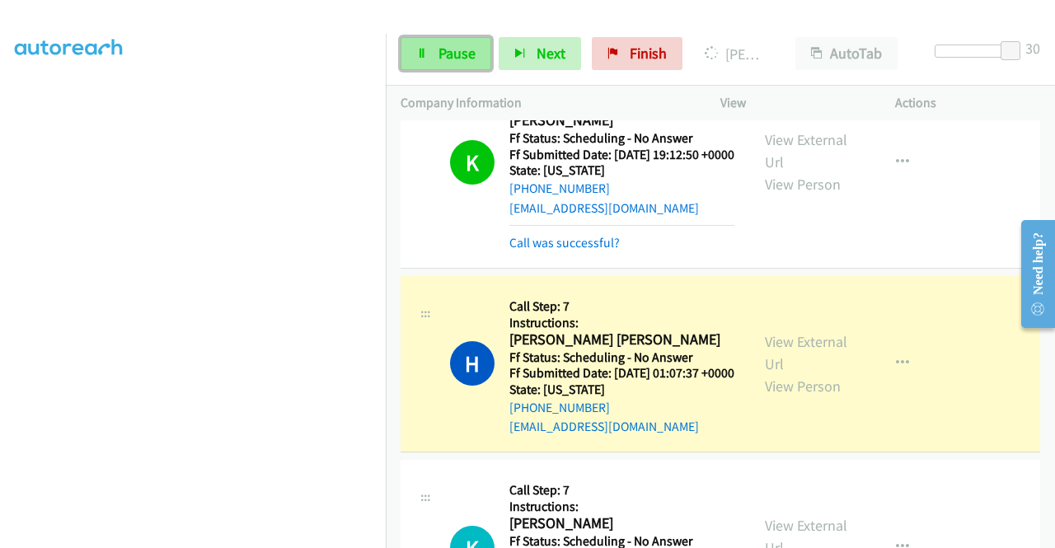
click at [430, 61] on link "Pause" at bounding box center [446, 53] width 91 height 33
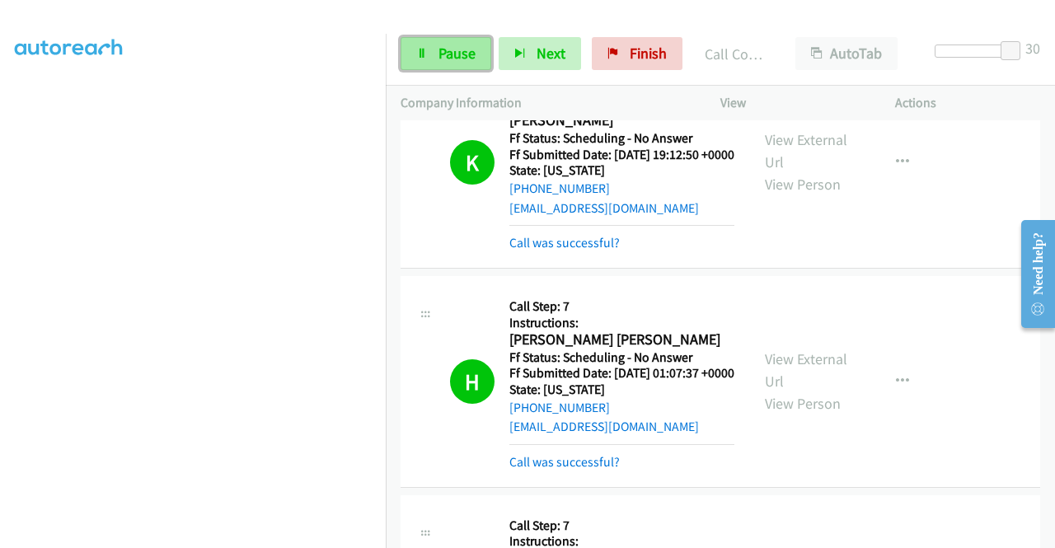
click at [444, 49] on span "Pause" at bounding box center [457, 53] width 37 height 19
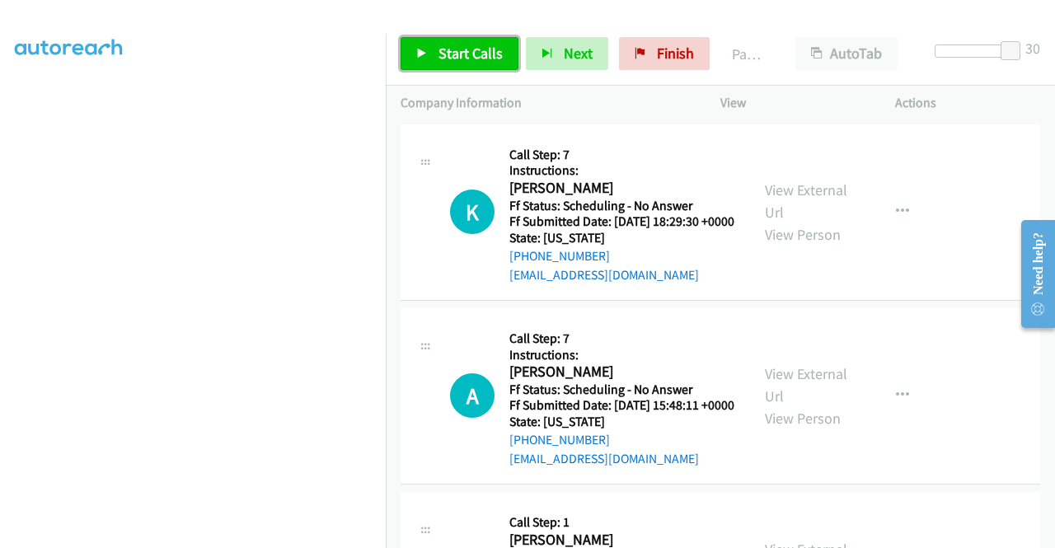
scroll to position [1814, 0]
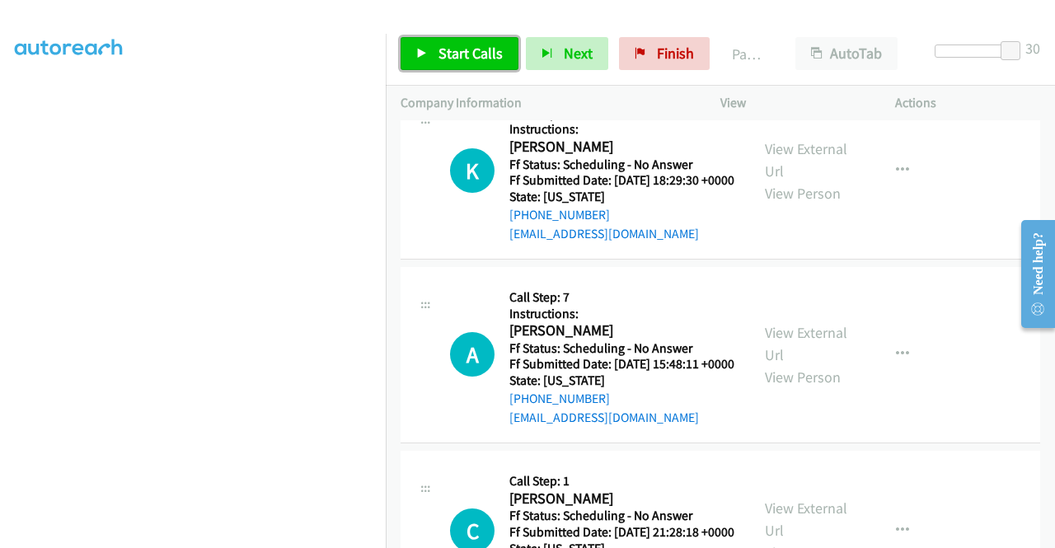
click at [439, 53] on span "Start Calls" at bounding box center [471, 53] width 64 height 19
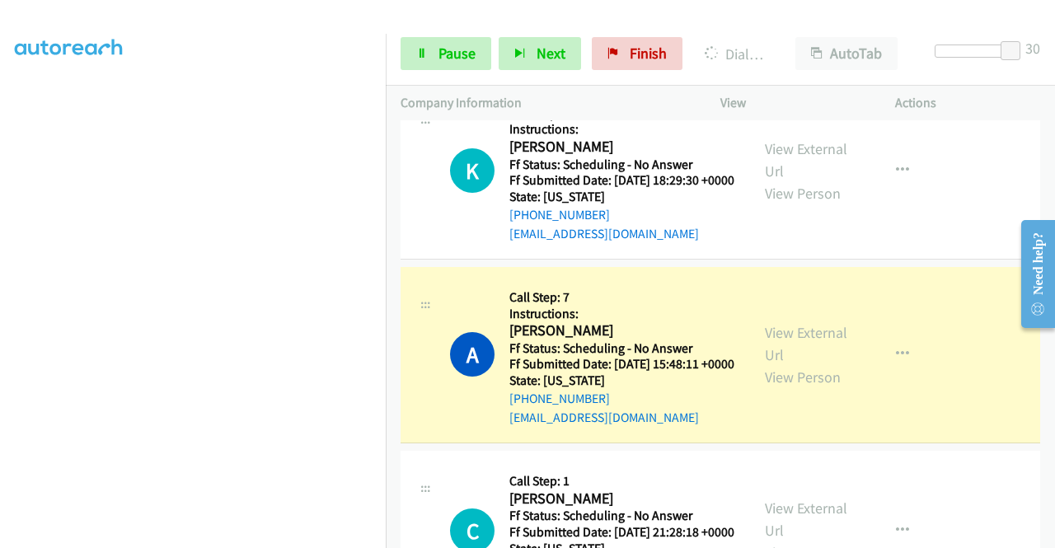
scroll to position [0, 0]
click at [777, 364] on link "View External Url" at bounding box center [806, 343] width 82 height 41
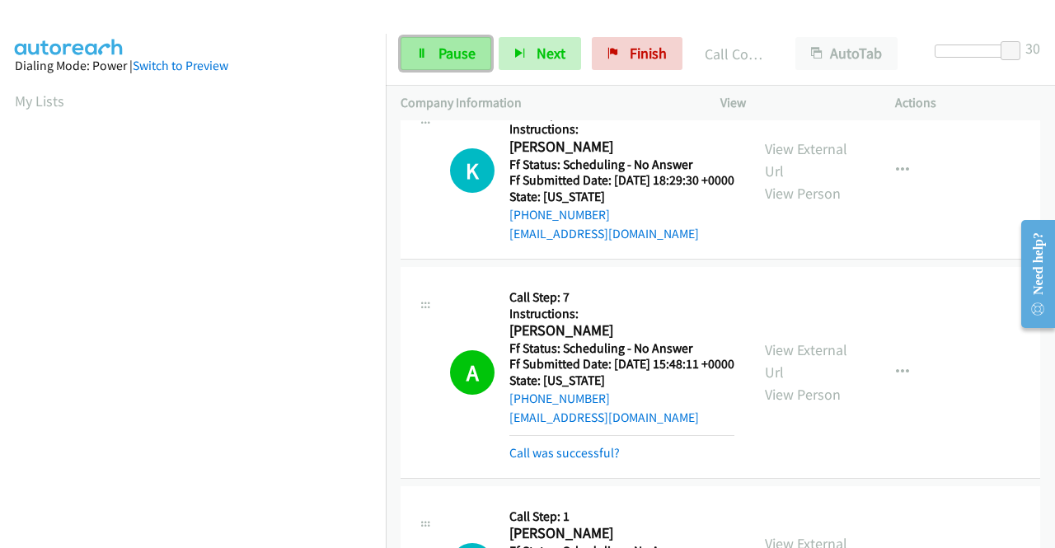
click at [463, 44] on span "Pause" at bounding box center [457, 53] width 37 height 19
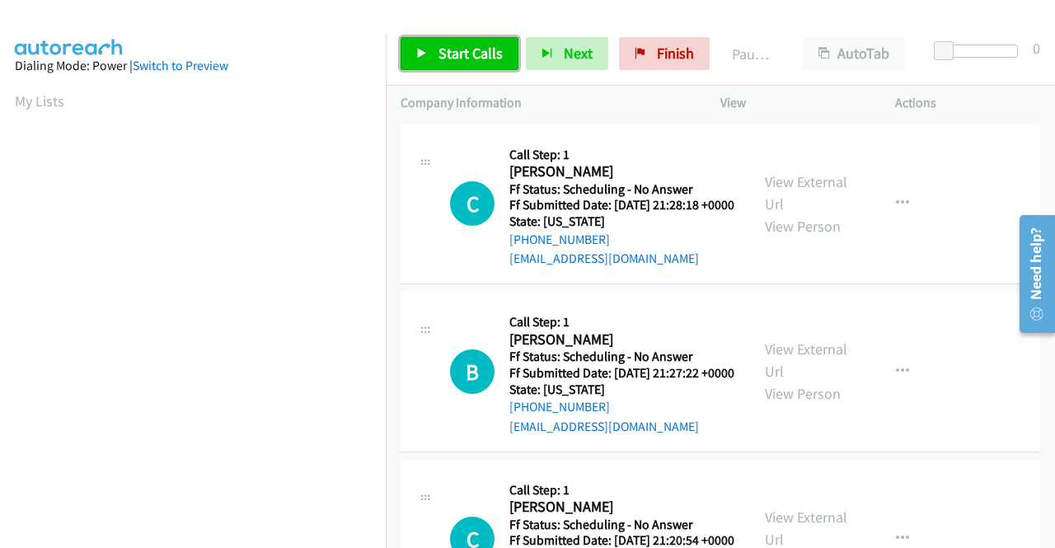
click at [488, 59] on span "Start Calls" at bounding box center [471, 53] width 64 height 19
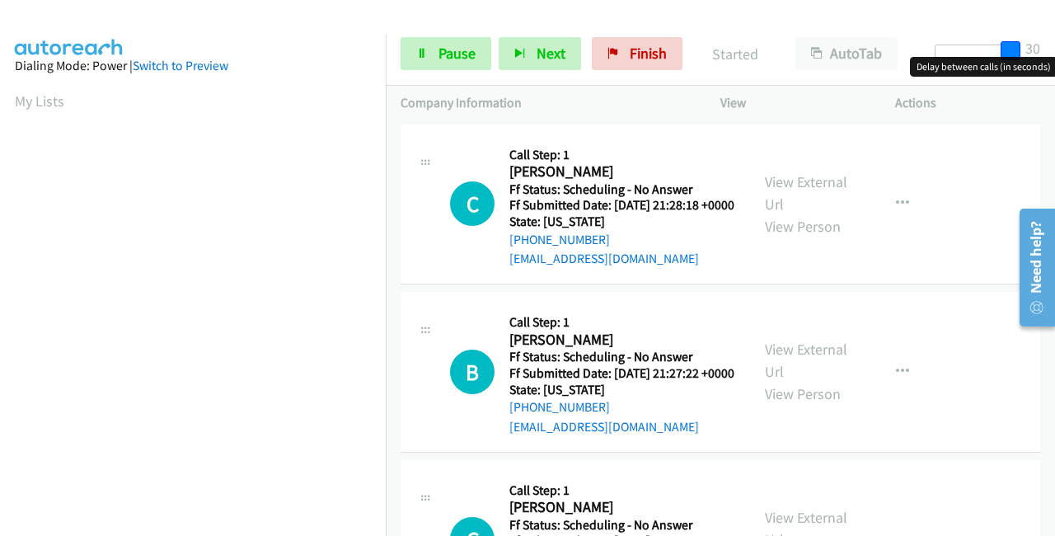
drag, startPoint x: 946, startPoint y: 45, endPoint x: 1052, endPoint y: 41, distance: 105.6
click at [1049, 40] on div "Start Calls Pause Next Finish Started AutoTab AutoTab 30" at bounding box center [720, 53] width 669 height 63
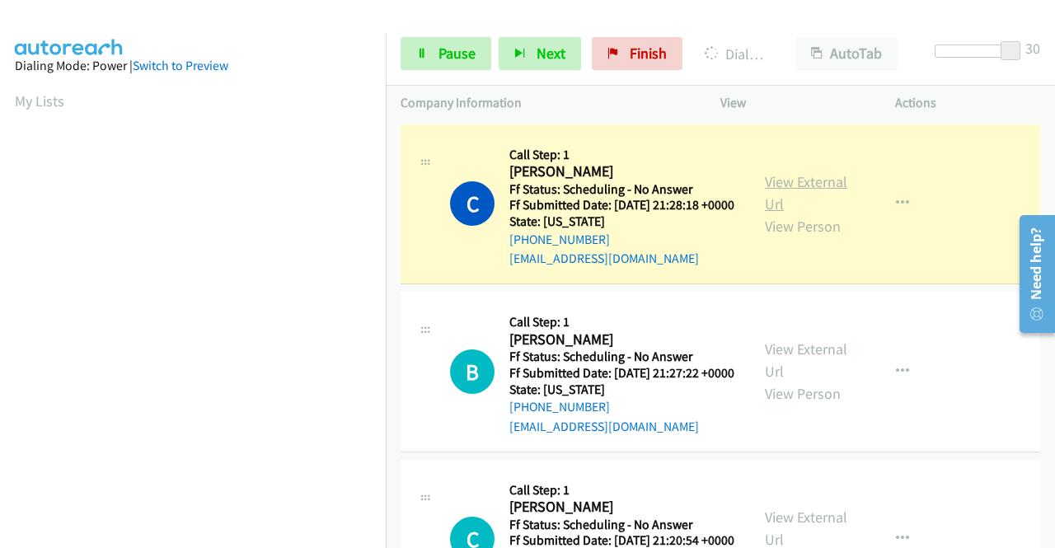
click at [790, 187] on link "View External Url" at bounding box center [806, 192] width 82 height 41
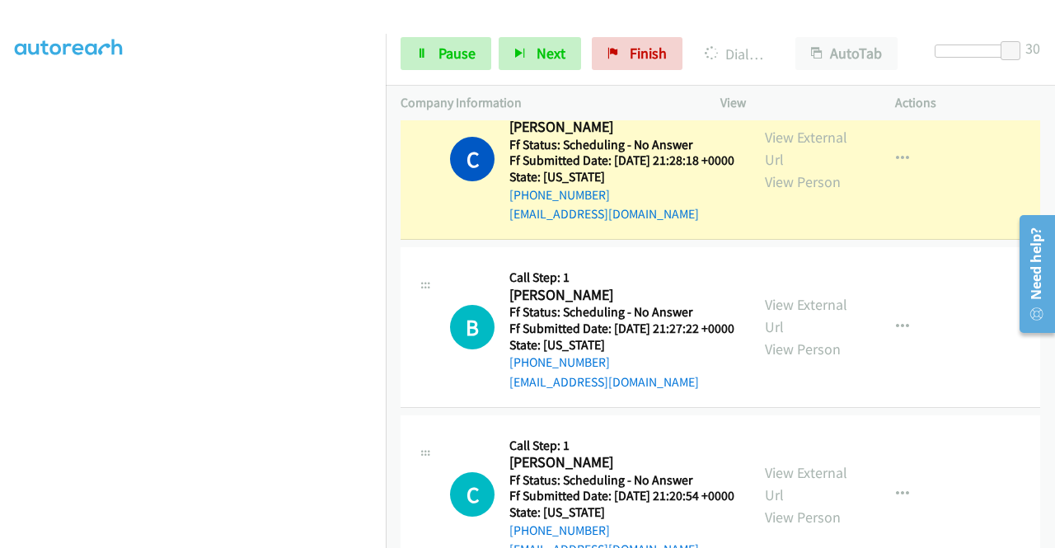
scroll to position [165, 0]
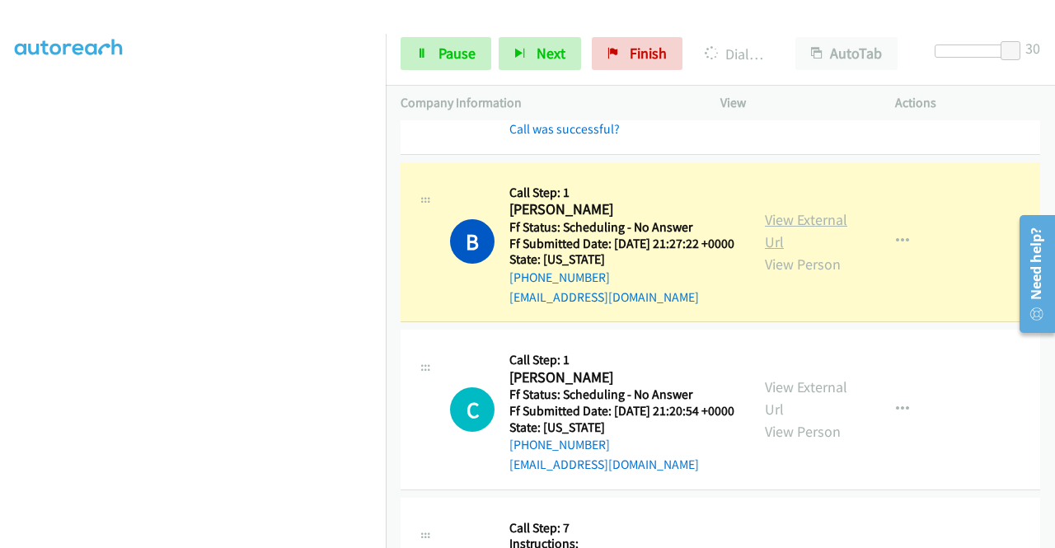
click at [773, 243] on link "View External Url" at bounding box center [806, 230] width 82 height 41
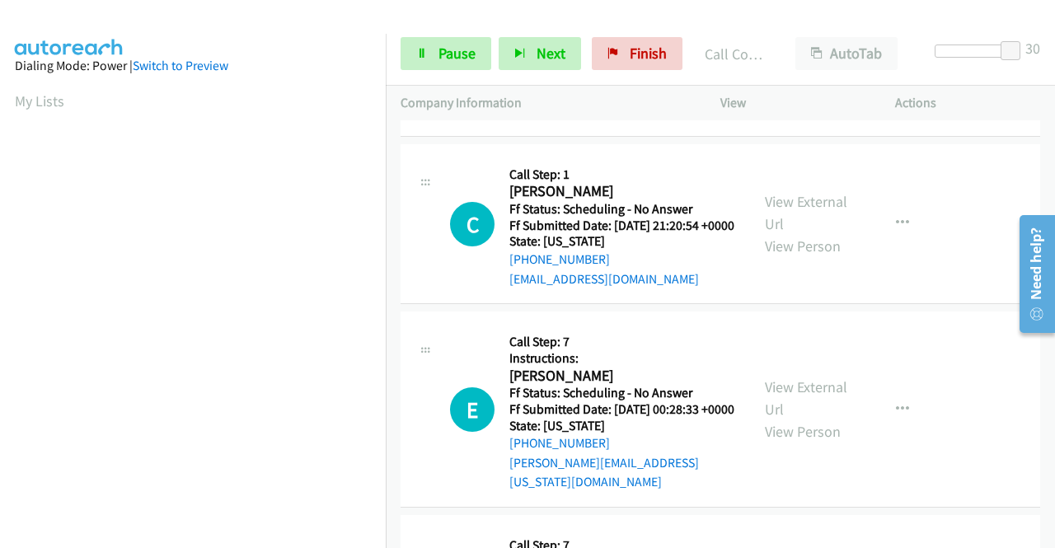
scroll to position [412, 0]
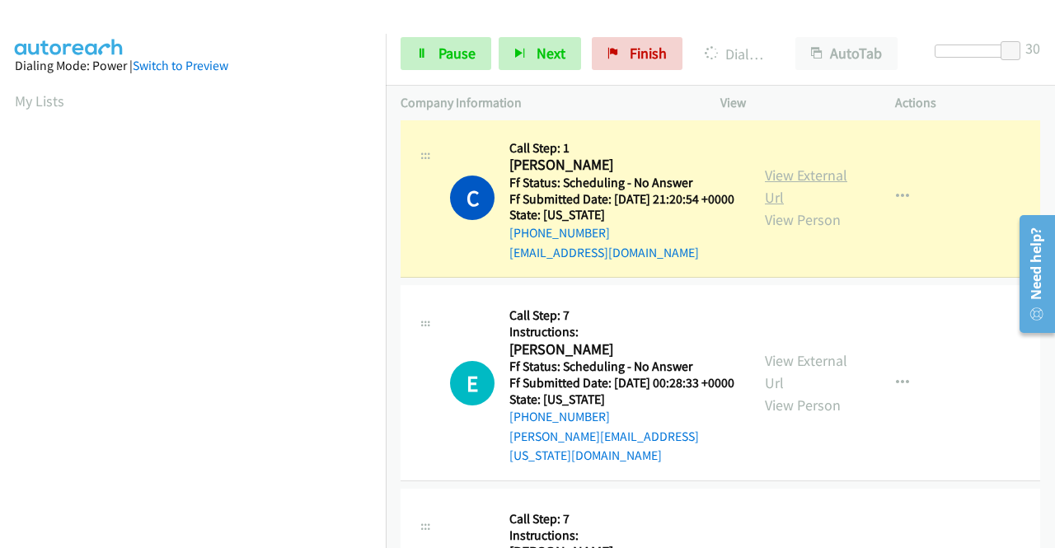
click at [790, 207] on link "View External Url" at bounding box center [806, 186] width 82 height 41
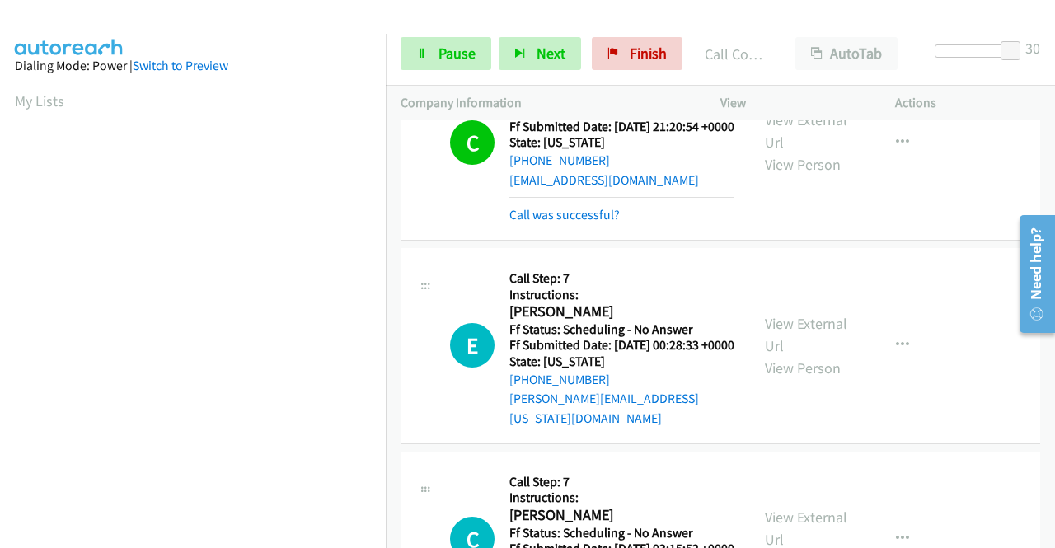
scroll to position [577, 0]
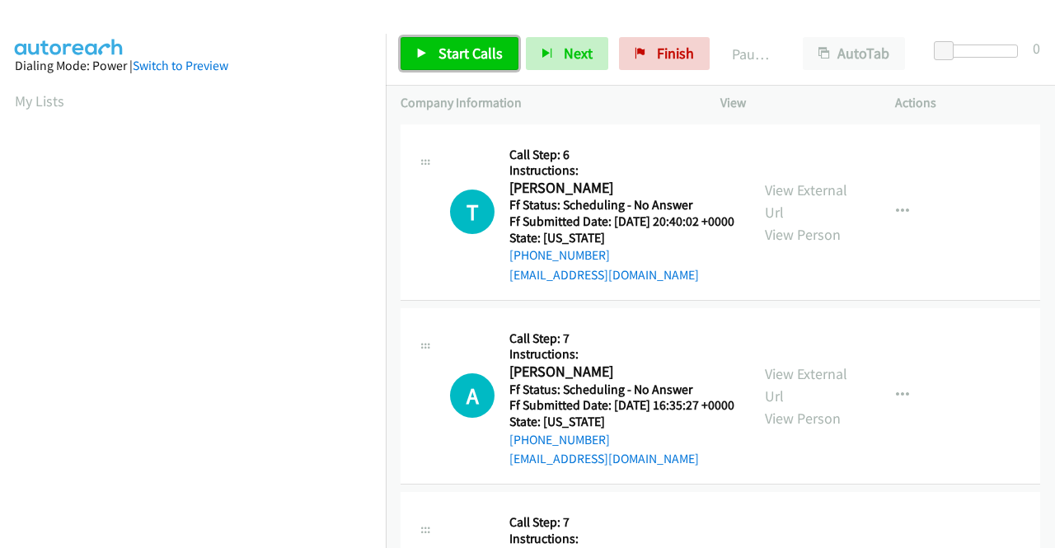
click at [463, 55] on span "Start Calls" at bounding box center [471, 53] width 64 height 19
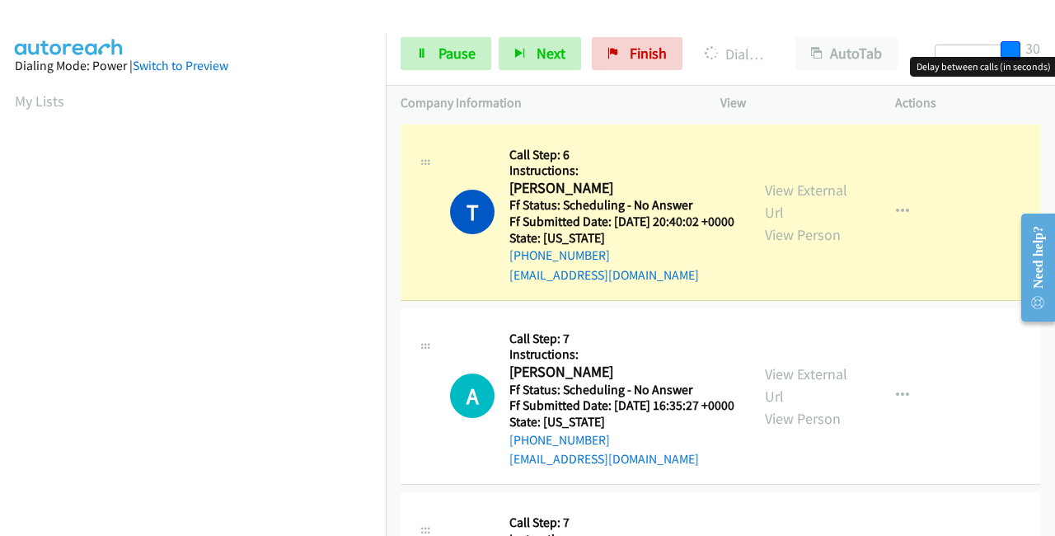
drag, startPoint x: 945, startPoint y: 45, endPoint x: 1027, endPoint y: 44, distance: 82.4
click at [1027, 44] on div "Start Calls Pause Next Finish Dialing [PERSON_NAME] AutoTab AutoTab 30" at bounding box center [720, 53] width 669 height 63
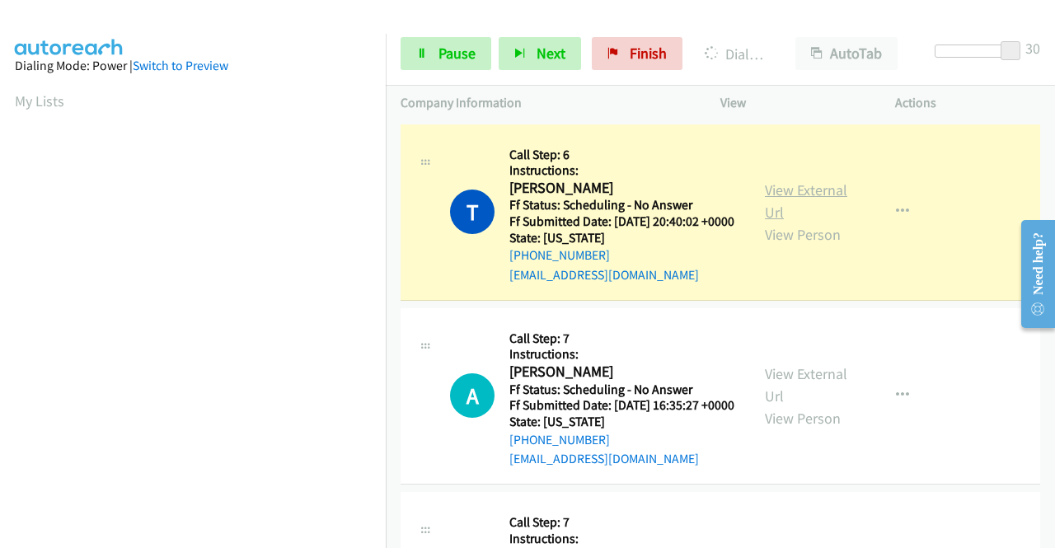
click at [818, 200] on link "View External Url" at bounding box center [806, 201] width 82 height 41
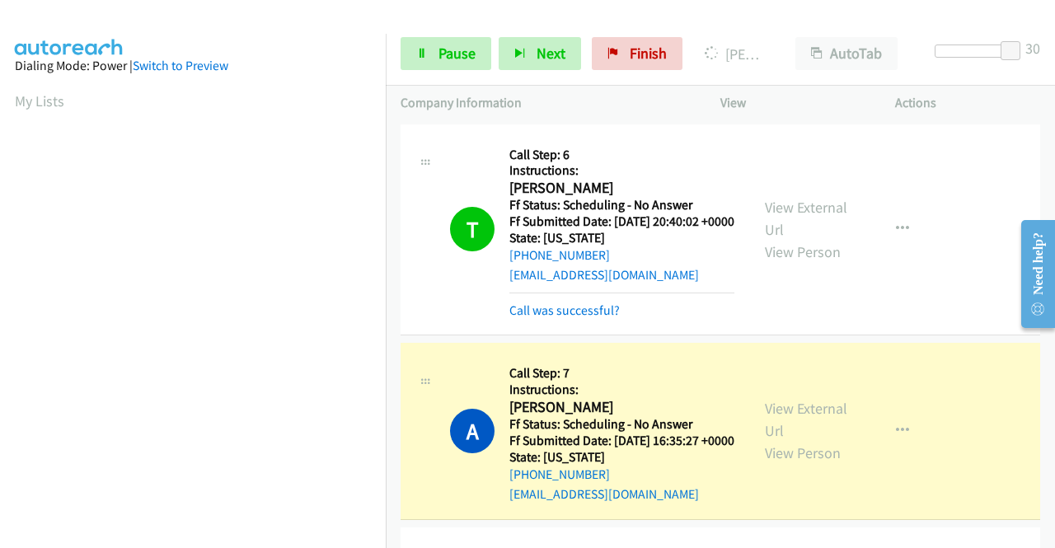
scroll to position [165, 0]
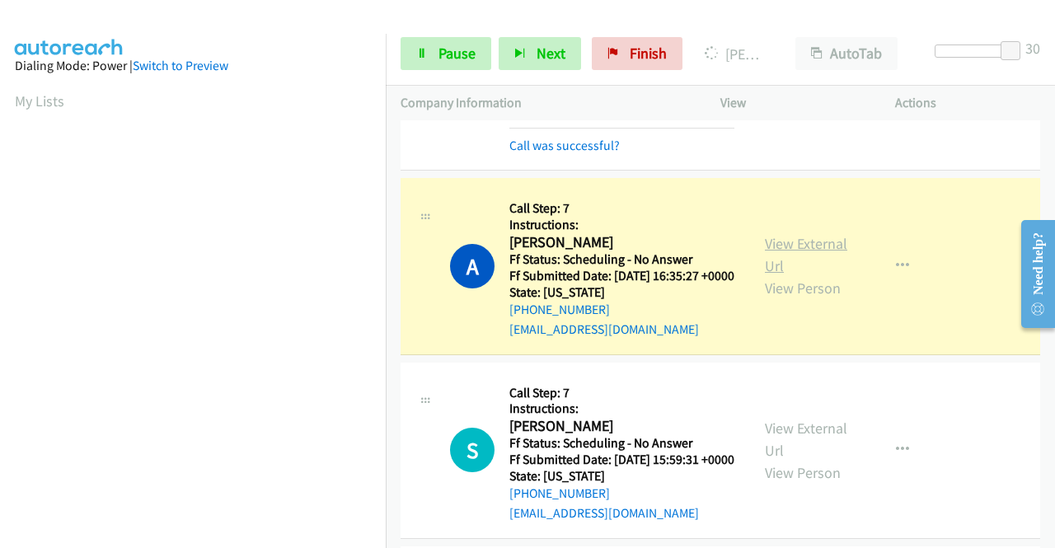
click at [790, 274] on link "View External Url" at bounding box center [806, 254] width 82 height 41
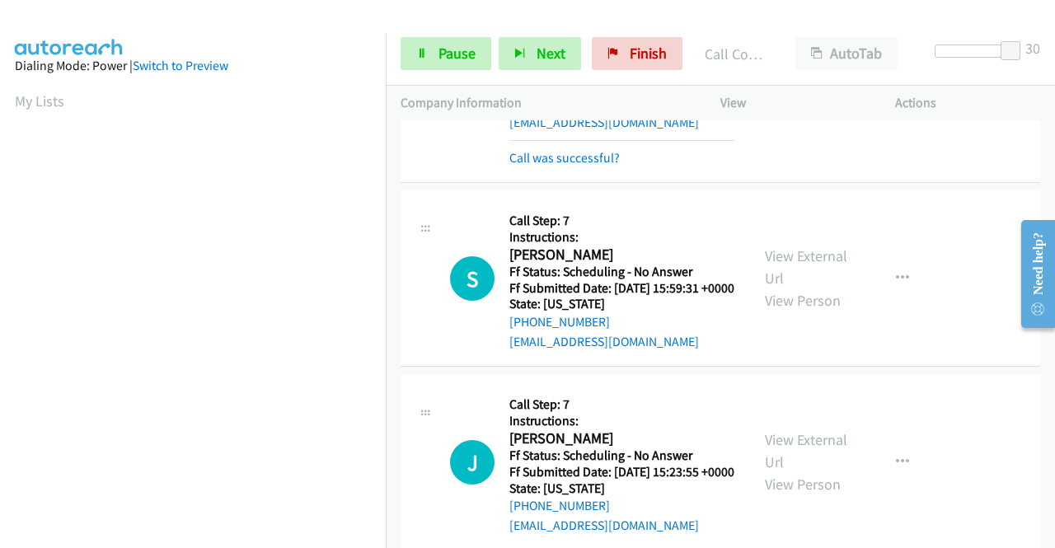
scroll to position [412, 0]
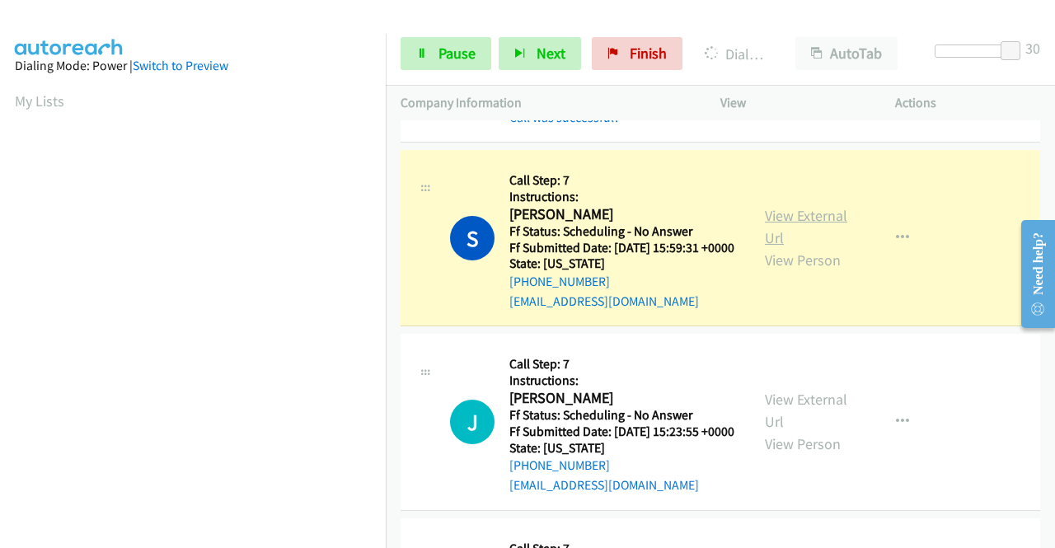
click at [786, 247] on link "View External Url" at bounding box center [806, 226] width 82 height 41
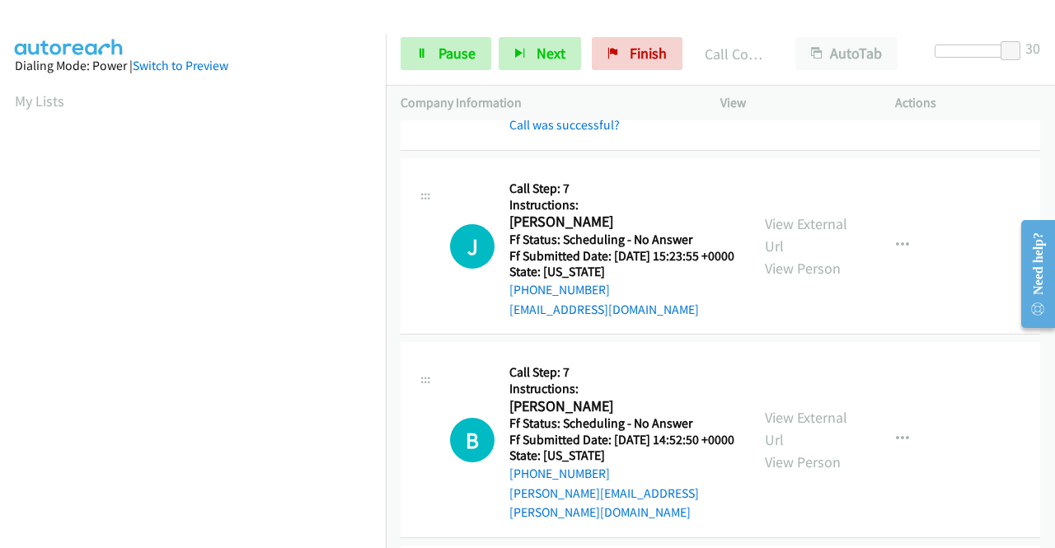
scroll to position [660, 0]
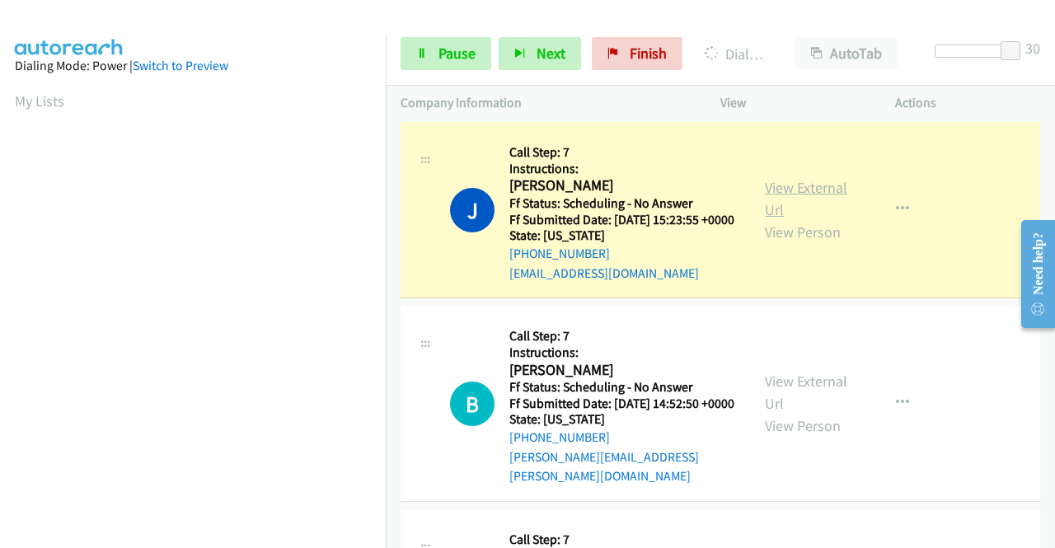
click at [822, 219] on link "View External Url" at bounding box center [806, 198] width 82 height 41
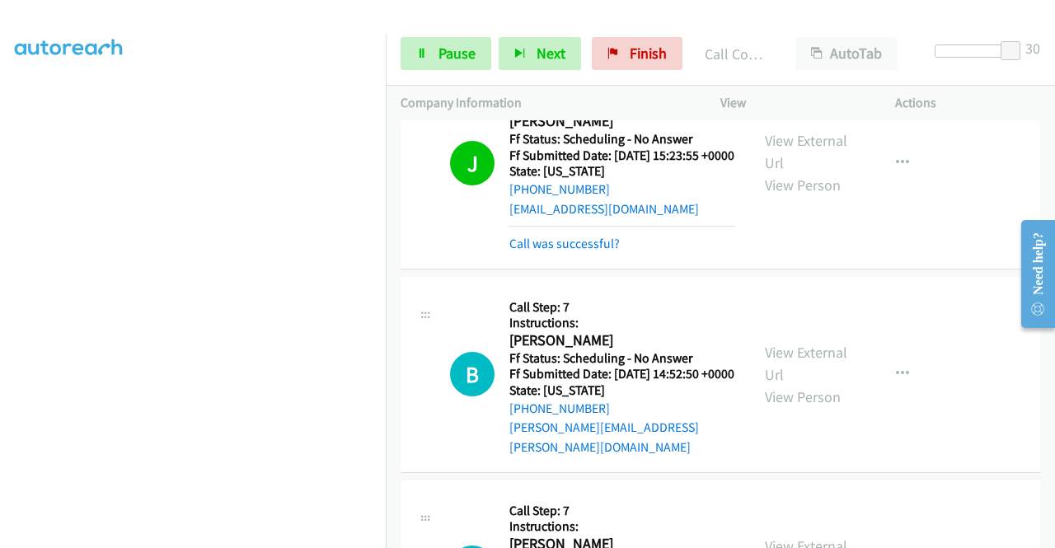
scroll to position [824, 0]
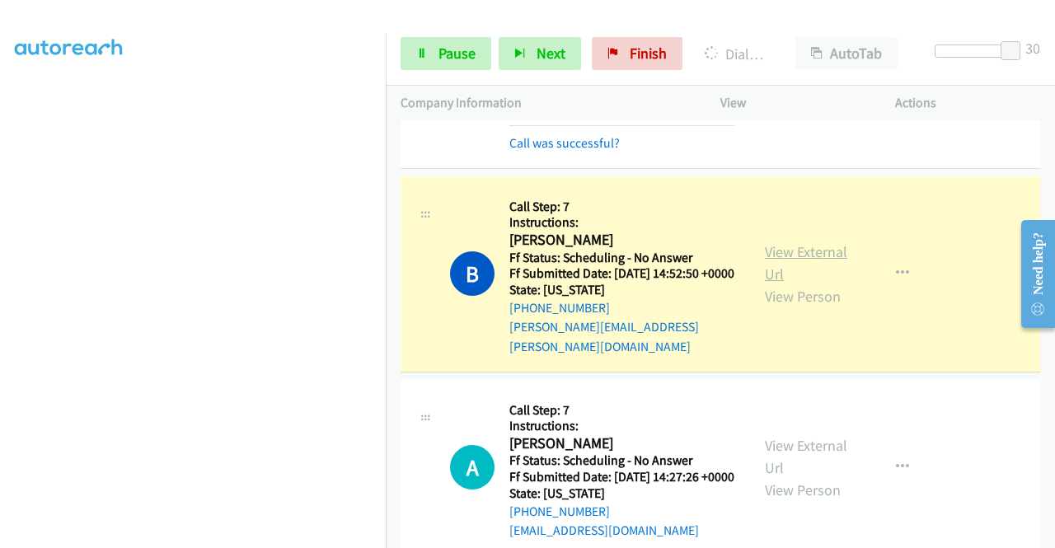
click at [821, 284] on link "View External Url" at bounding box center [806, 262] width 82 height 41
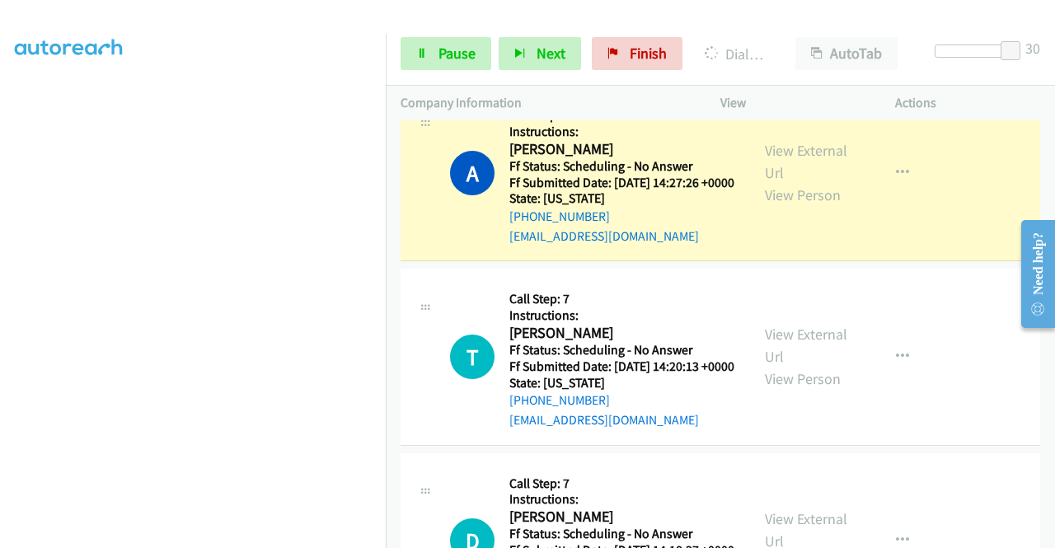
scroll to position [0, 0]
click at [766, 182] on link "View External Url" at bounding box center [806, 161] width 82 height 41
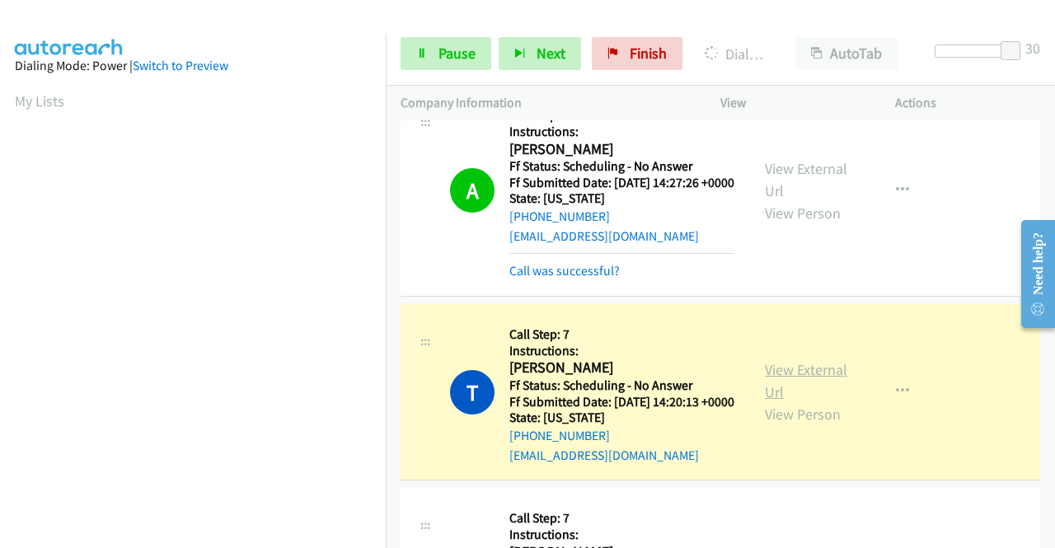
click at [766, 402] on link "View External Url" at bounding box center [806, 380] width 82 height 41
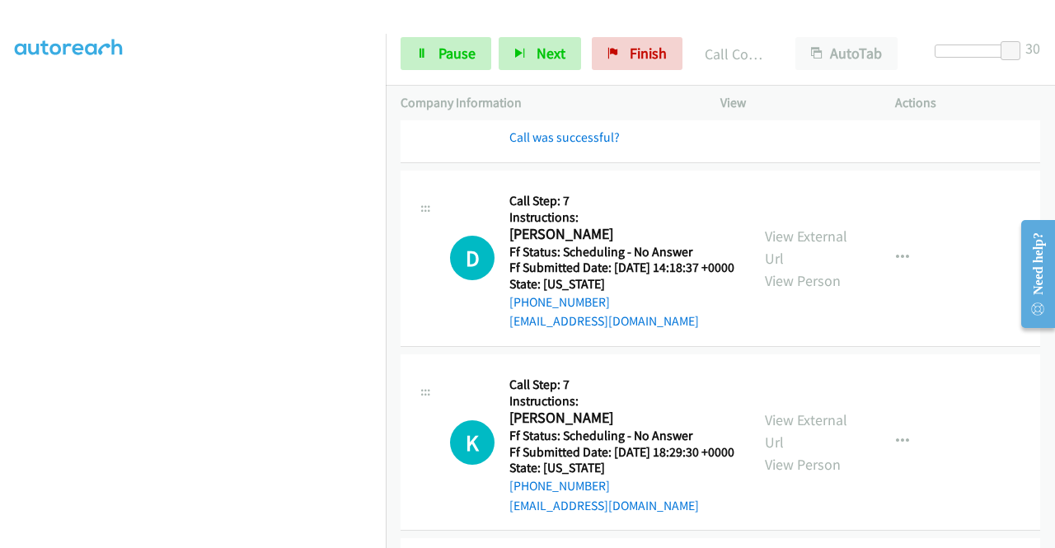
scroll to position [1484, 0]
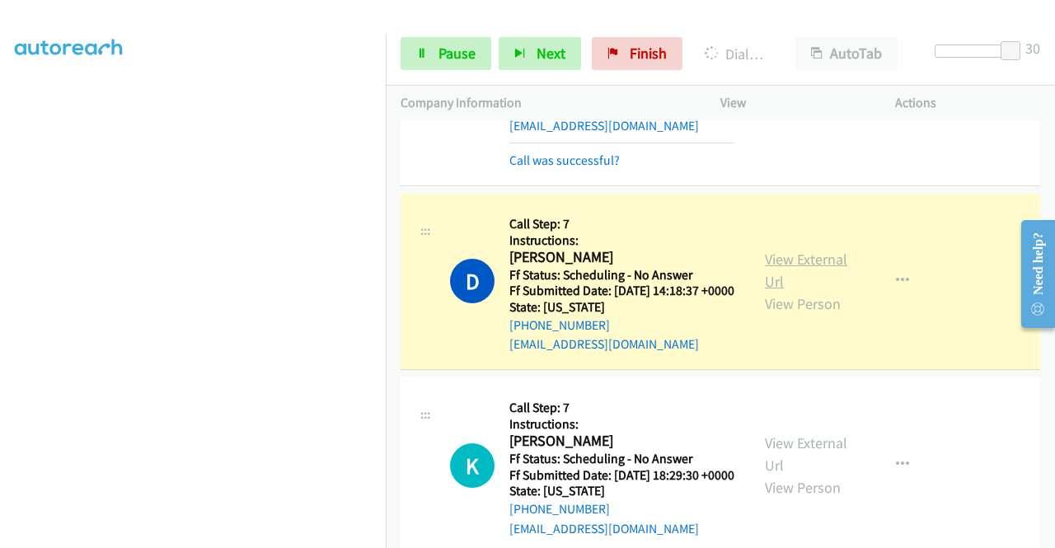
click at [786, 291] on link "View External Url" at bounding box center [806, 270] width 82 height 41
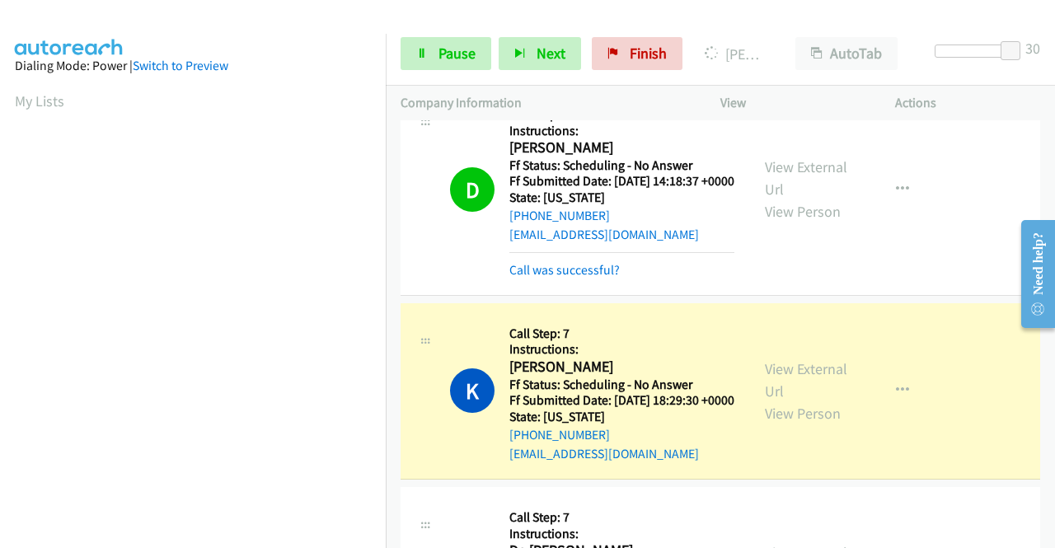
scroll to position [1731, 0]
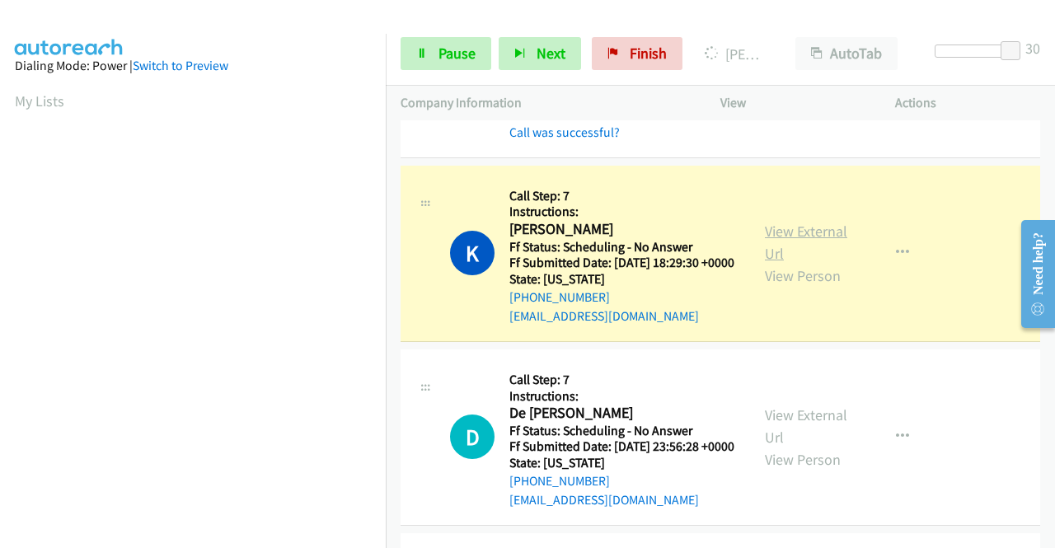
click at [766, 263] on link "View External Url" at bounding box center [806, 242] width 82 height 41
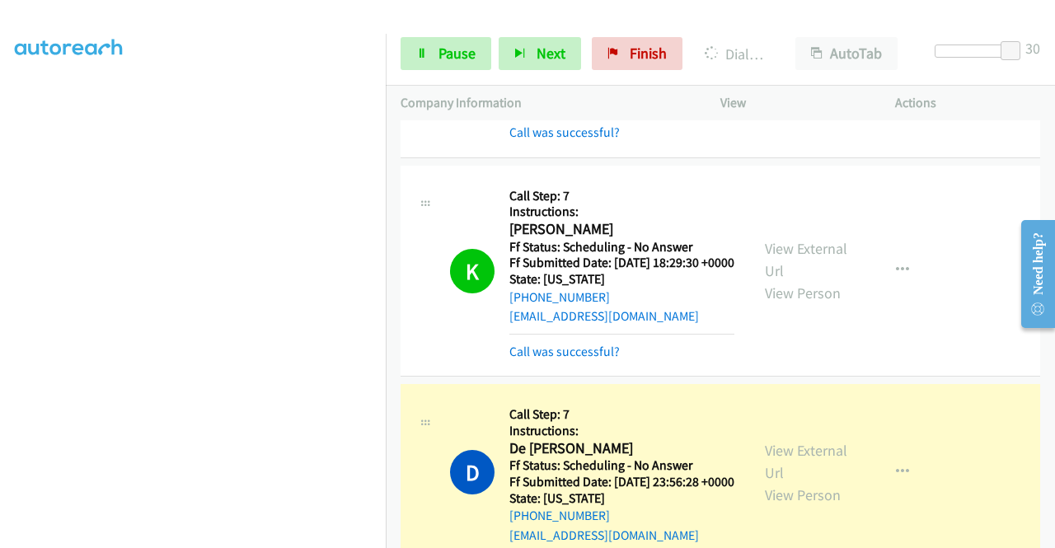
scroll to position [1979, 0]
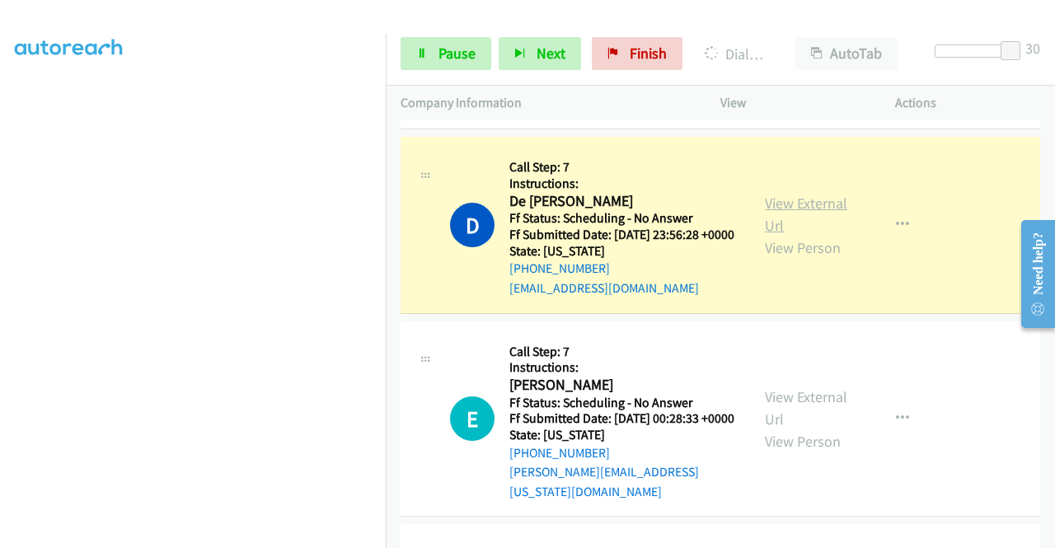
click at [822, 235] on link "View External Url" at bounding box center [806, 214] width 82 height 41
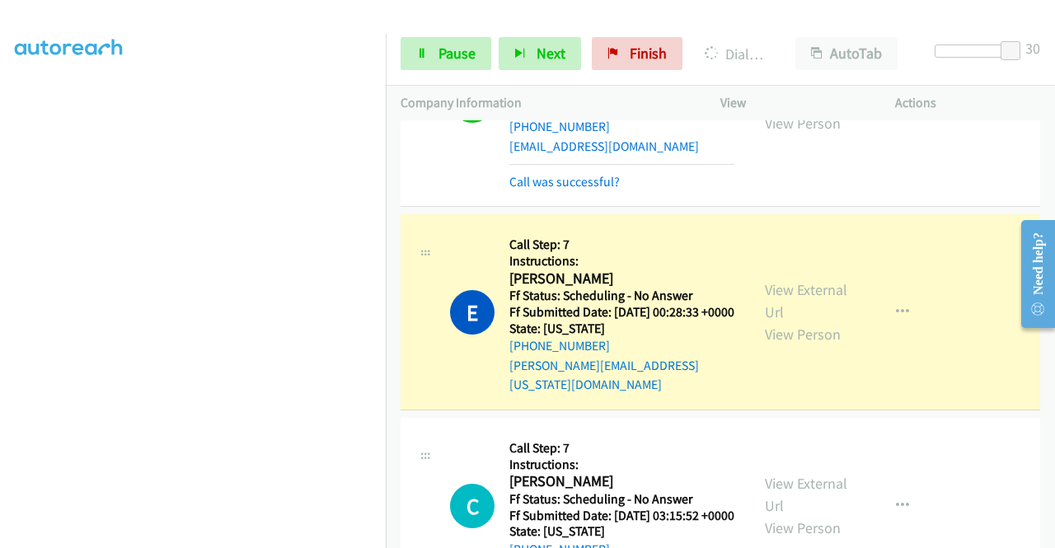
scroll to position [2308, 0]
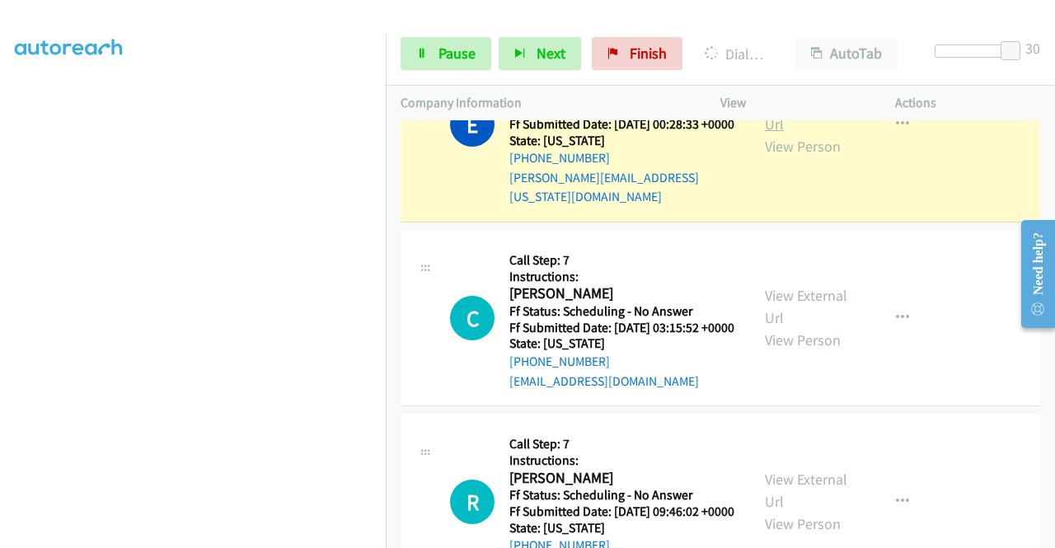
click at [788, 134] on link "View External Url" at bounding box center [806, 112] width 82 height 41
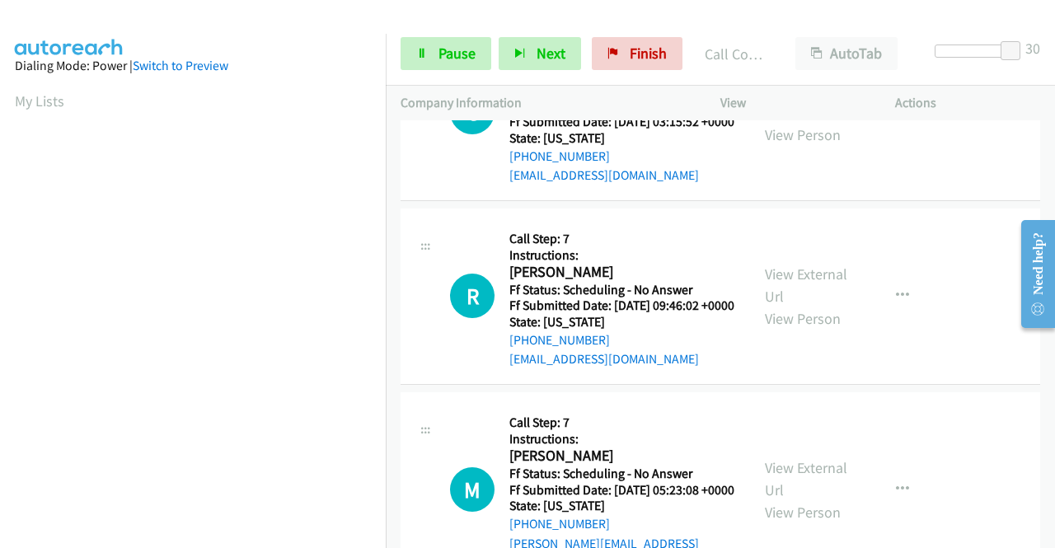
scroll to position [2556, 0]
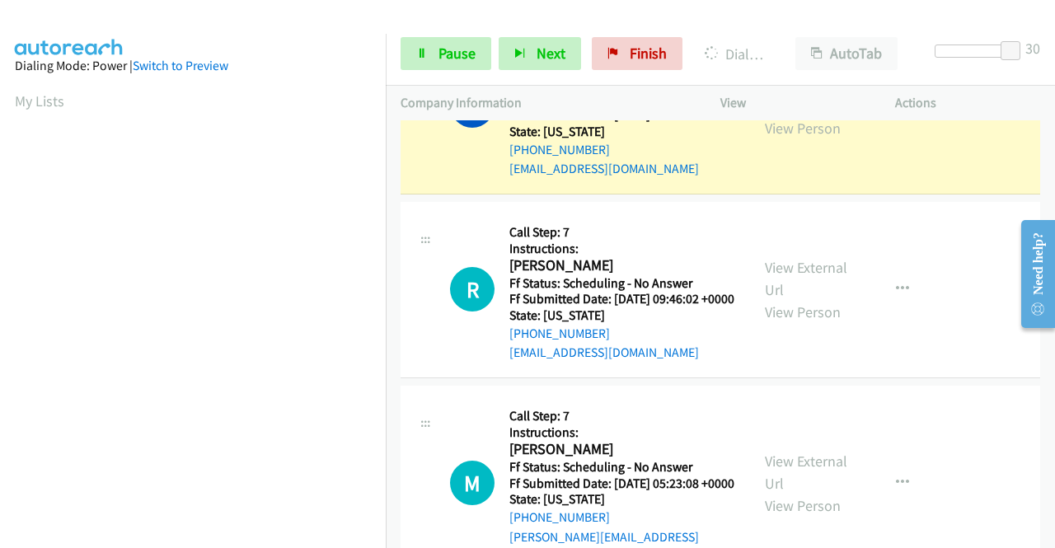
click at [803, 115] on link "View External Url" at bounding box center [806, 94] width 82 height 41
click at [439, 42] on link "Pause" at bounding box center [446, 53] width 91 height 33
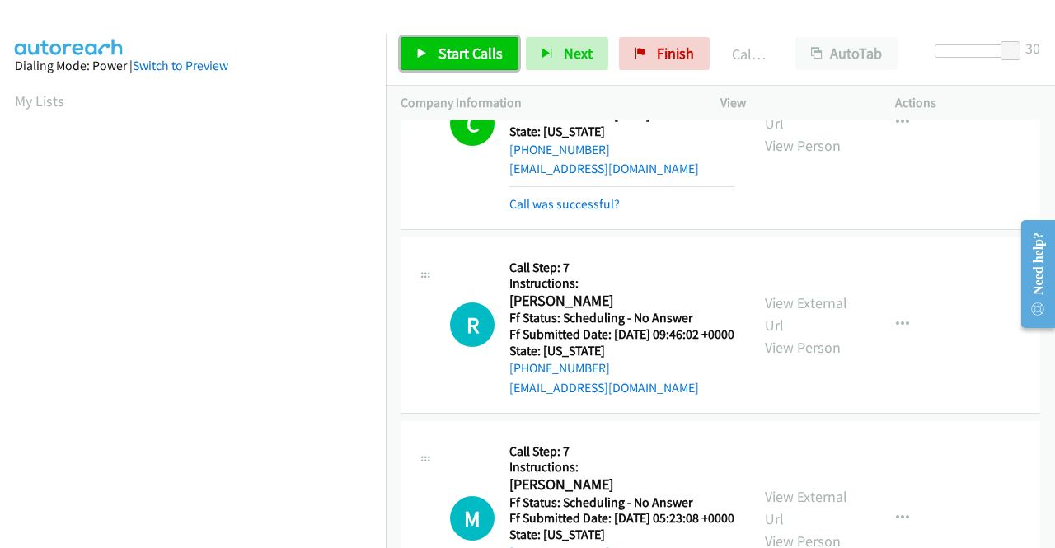
click at [430, 39] on link "Start Calls" at bounding box center [460, 53] width 118 height 33
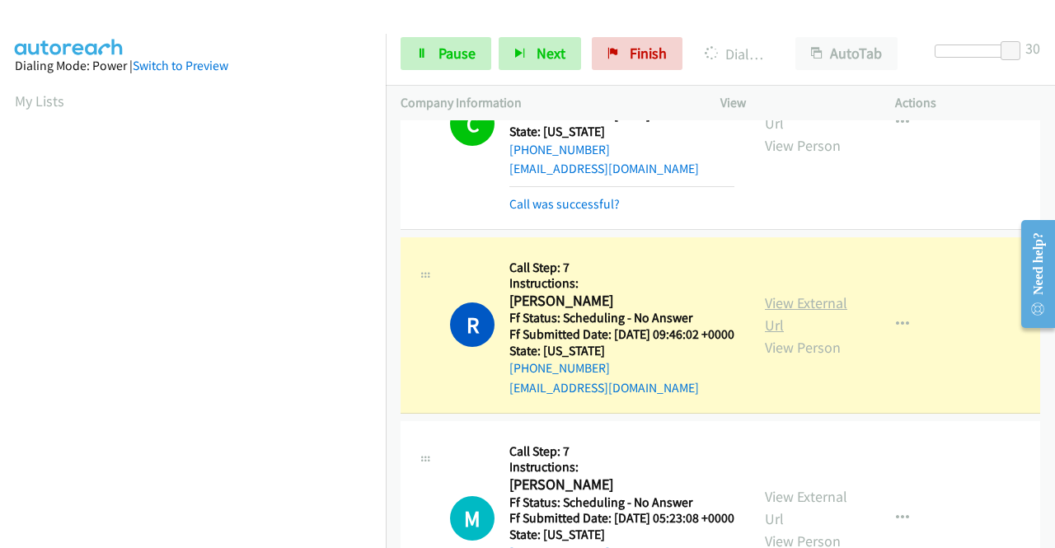
click at [819, 335] on link "View External Url" at bounding box center [806, 314] width 82 height 41
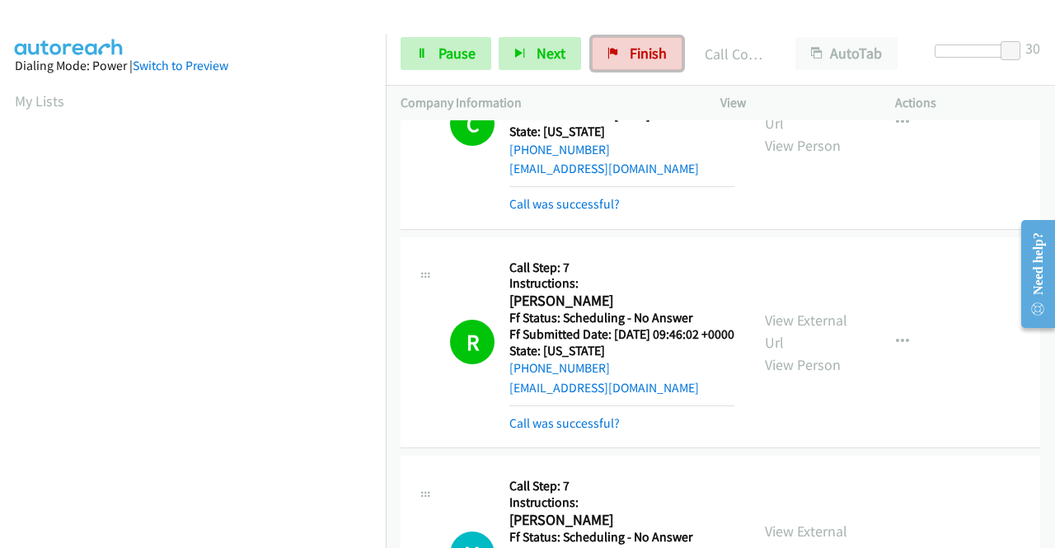
drag, startPoint x: 618, startPoint y: 47, endPoint x: 572, endPoint y: 78, distance: 55.8
click at [618, 48] on link "Finish" at bounding box center [637, 53] width 91 height 33
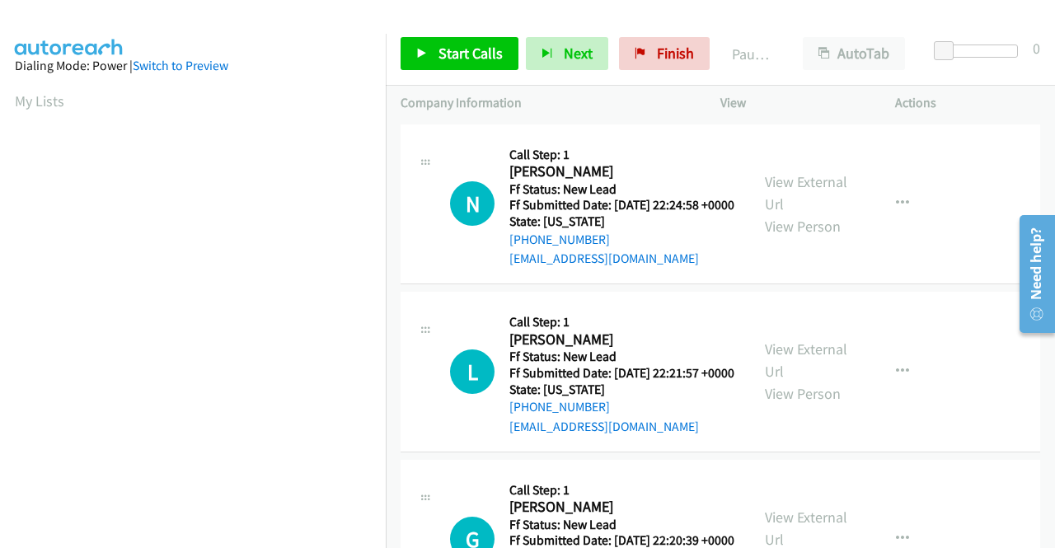
click at [443, 32] on div "Start Calls Pause Next Finish Paused AutoTab AutoTab 0" at bounding box center [720, 53] width 669 height 63
click at [444, 46] on span "Start Calls" at bounding box center [471, 53] width 64 height 19
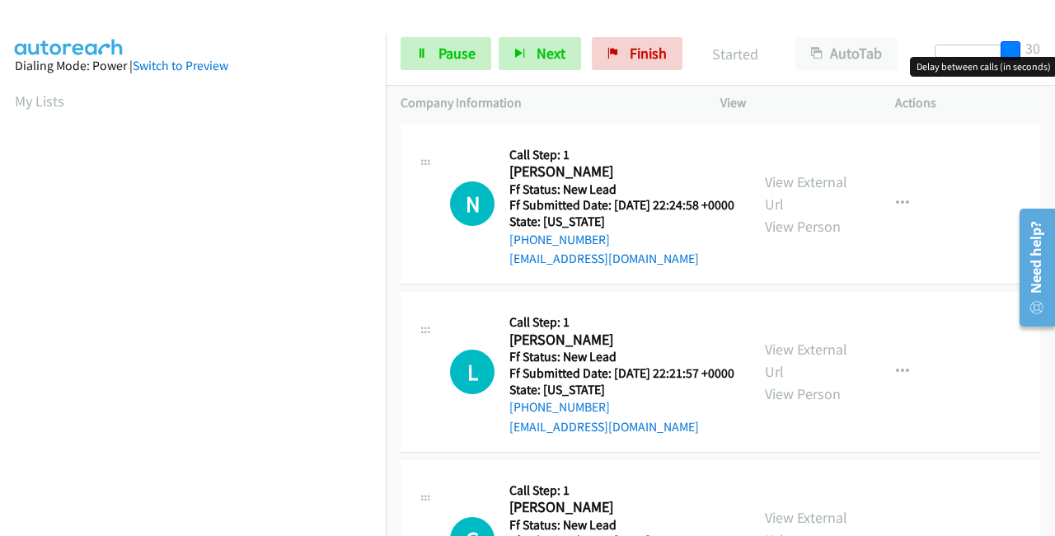
drag, startPoint x: 945, startPoint y: 41, endPoint x: 1054, endPoint y: 49, distance: 110.0
click at [1054, 49] on div "Start Calls Pause Next Finish Started AutoTab AutoTab 30" at bounding box center [720, 53] width 669 height 63
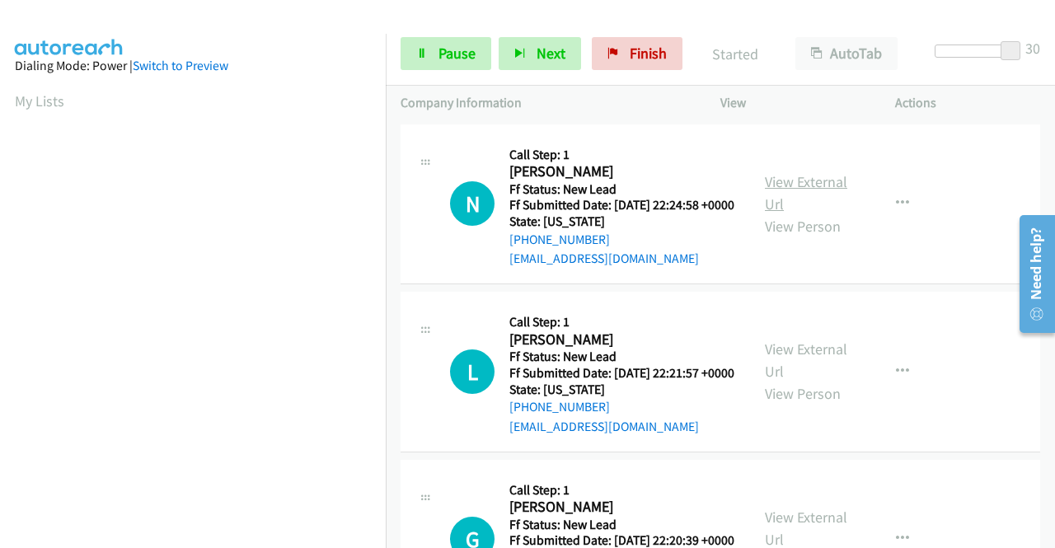
click at [811, 193] on link "View External Url" at bounding box center [806, 192] width 82 height 41
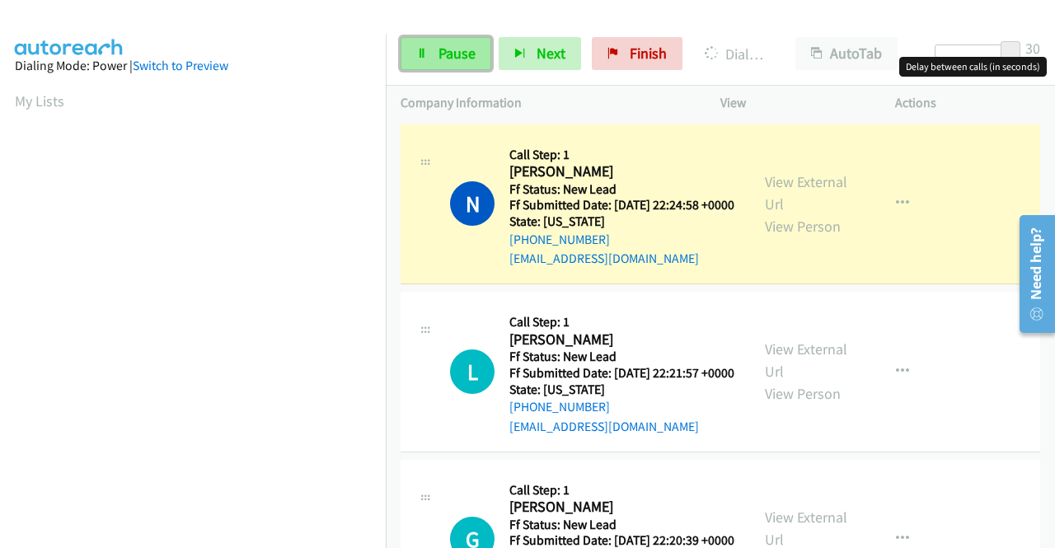
click at [437, 63] on link "Pause" at bounding box center [446, 53] width 91 height 33
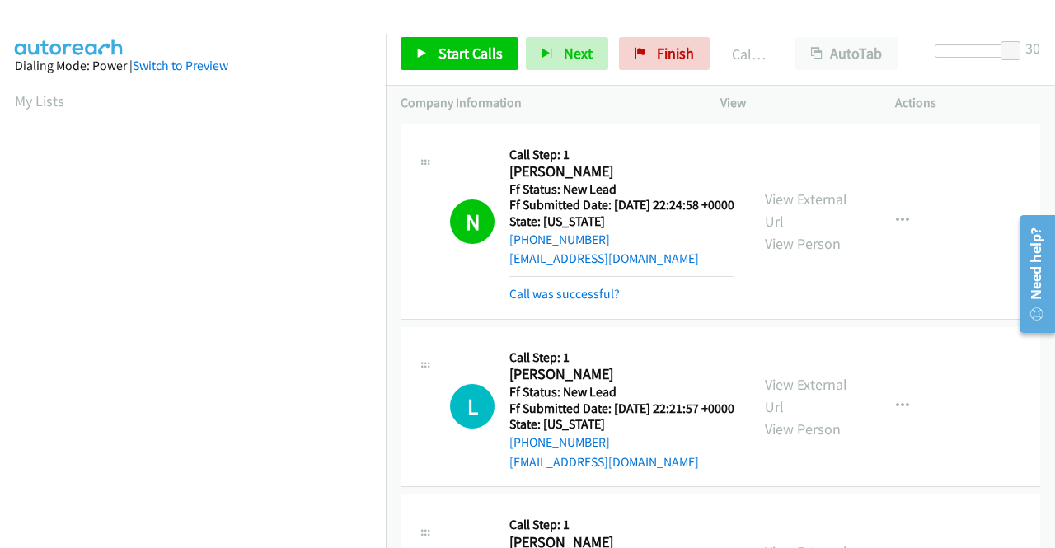
scroll to position [376, 0]
click at [941, 171] on div "N Callback Scheduled Call Step: 1 [PERSON_NAME] America/Los_Angeles Ff Status: …" at bounding box center [721, 221] width 640 height 195
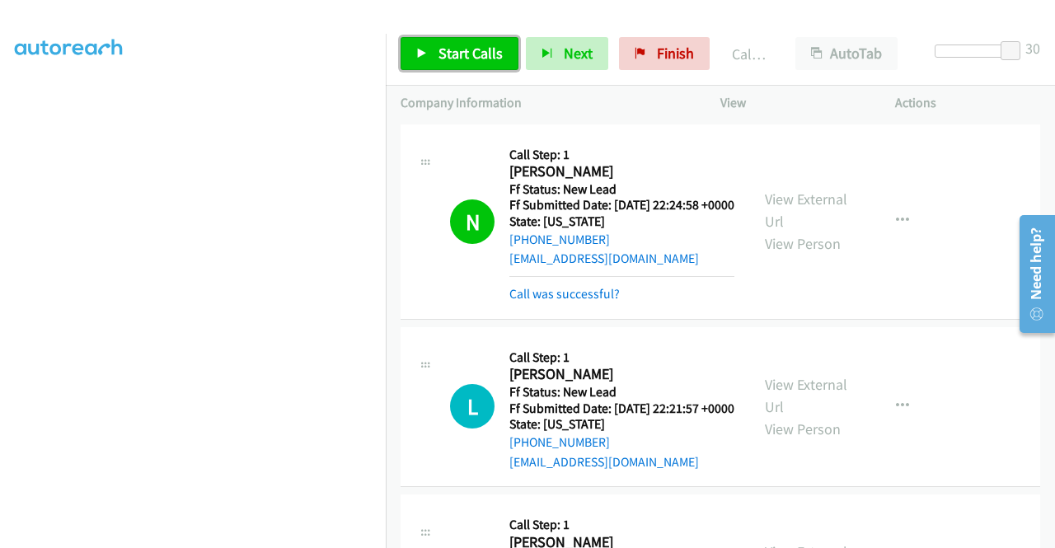
drag, startPoint x: 459, startPoint y: 50, endPoint x: 442, endPoint y: 72, distance: 27.6
click at [459, 49] on span "Start Calls" at bounding box center [471, 53] width 64 height 19
click at [472, 52] on span "Start Calls" at bounding box center [471, 53] width 64 height 19
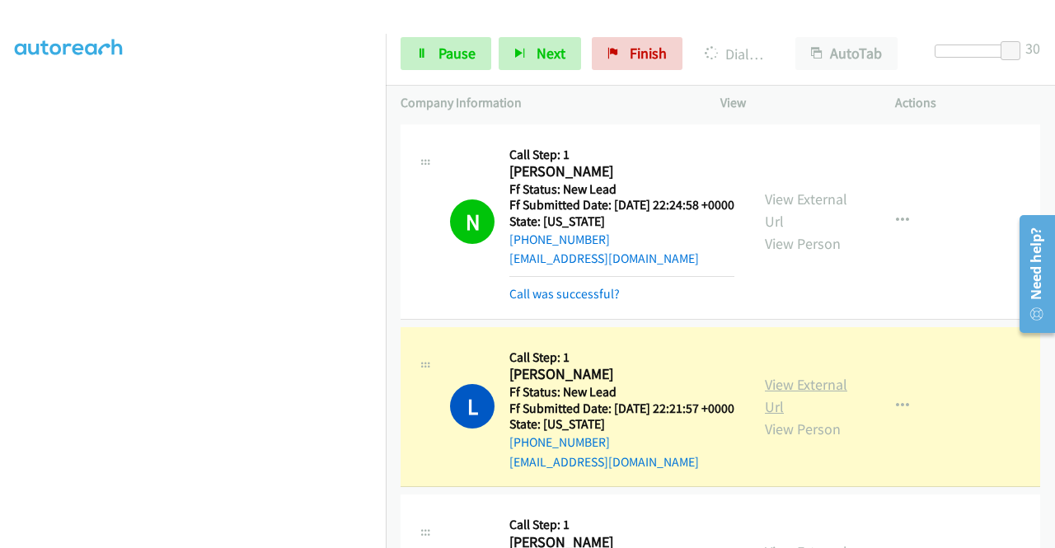
click at [769, 413] on link "View External Url" at bounding box center [806, 395] width 82 height 41
click at [432, 60] on link "Pause" at bounding box center [446, 53] width 91 height 33
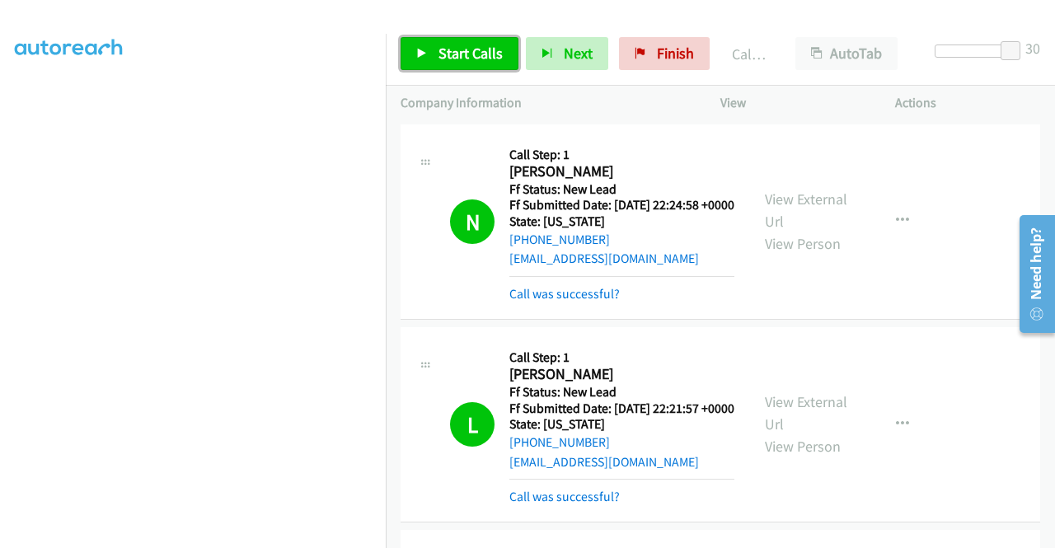
drag, startPoint x: 467, startPoint y: 52, endPoint x: 467, endPoint y: 34, distance: 18.1
click at [467, 52] on span "Start Calls" at bounding box center [471, 53] width 64 height 19
click at [480, 40] on link "Start Calls" at bounding box center [460, 53] width 118 height 33
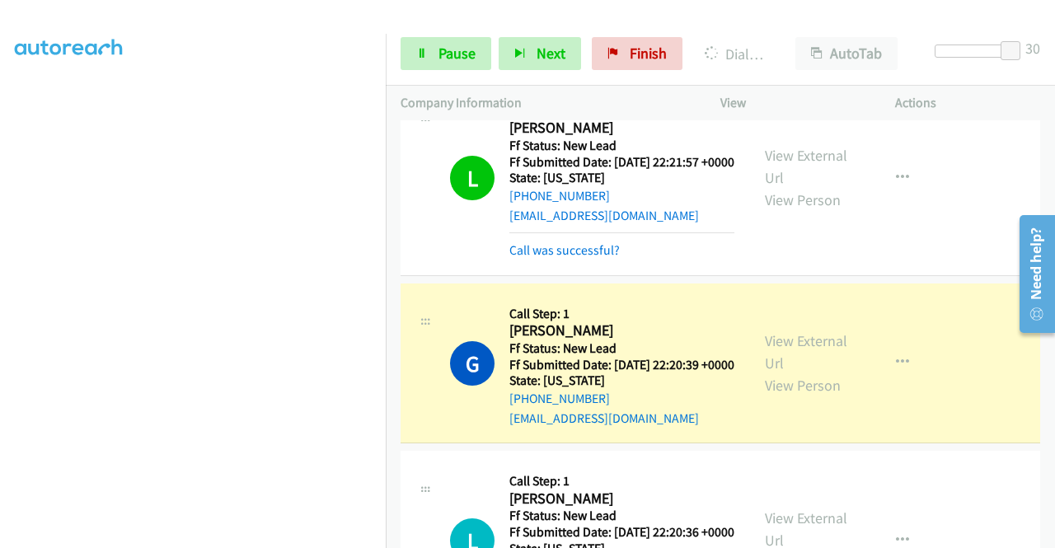
scroll to position [247, 0]
click at [765, 372] on link "View External Url" at bounding box center [806, 351] width 82 height 41
click at [765, 177] on link "View External Url" at bounding box center [806, 165] width 82 height 41
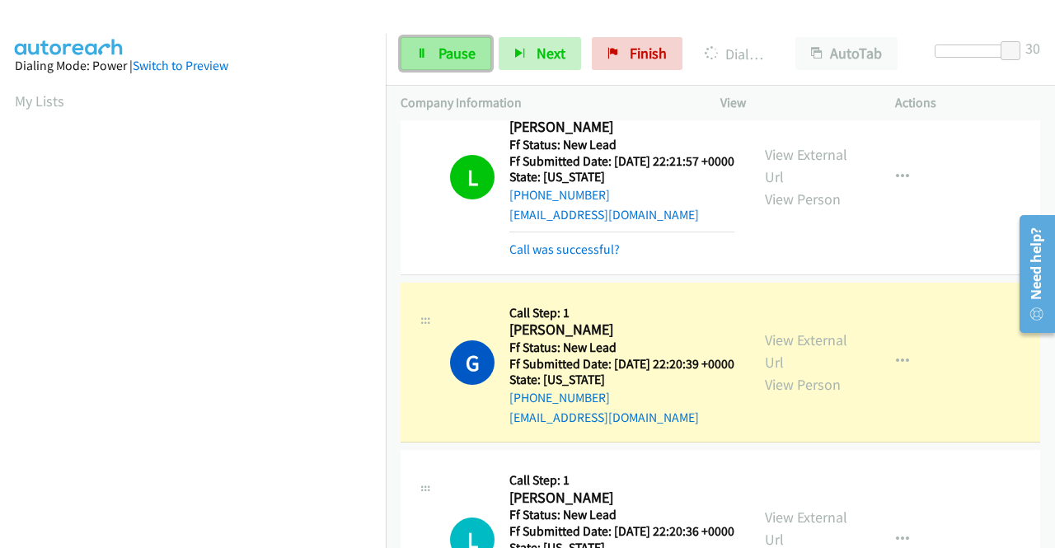
click at [453, 62] on span "Pause" at bounding box center [457, 53] width 37 height 19
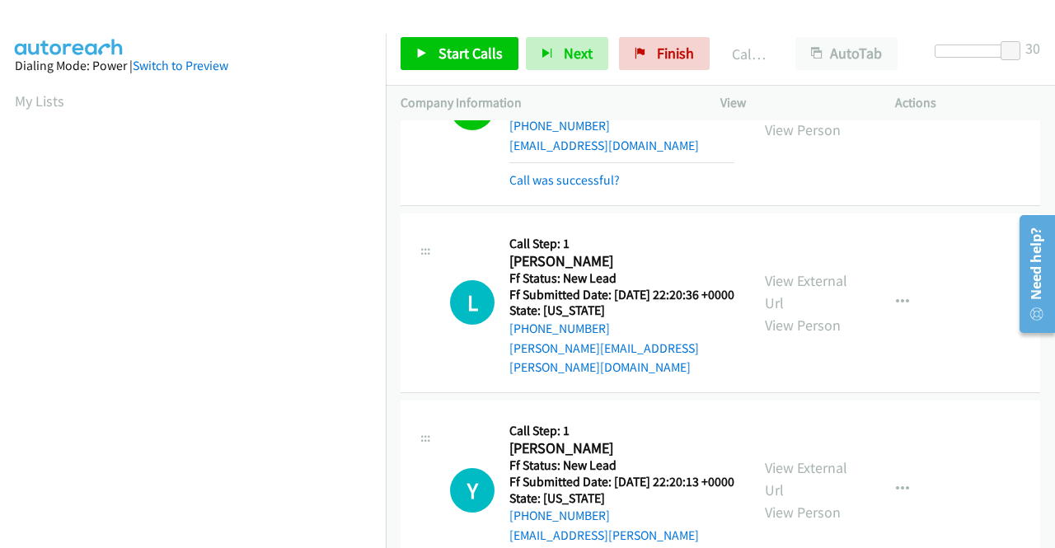
scroll to position [495, 0]
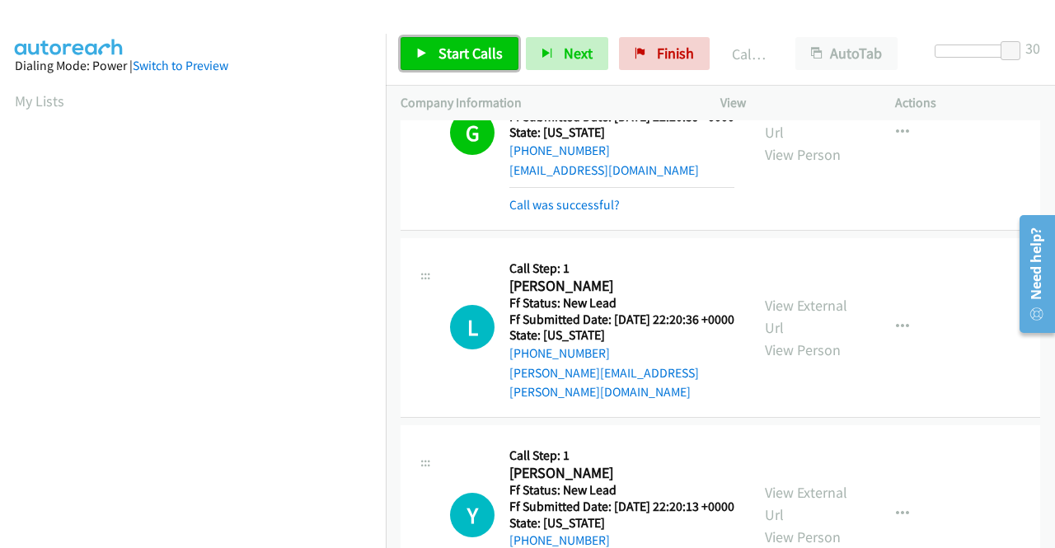
click at [439, 57] on span "Start Calls" at bounding box center [471, 53] width 64 height 19
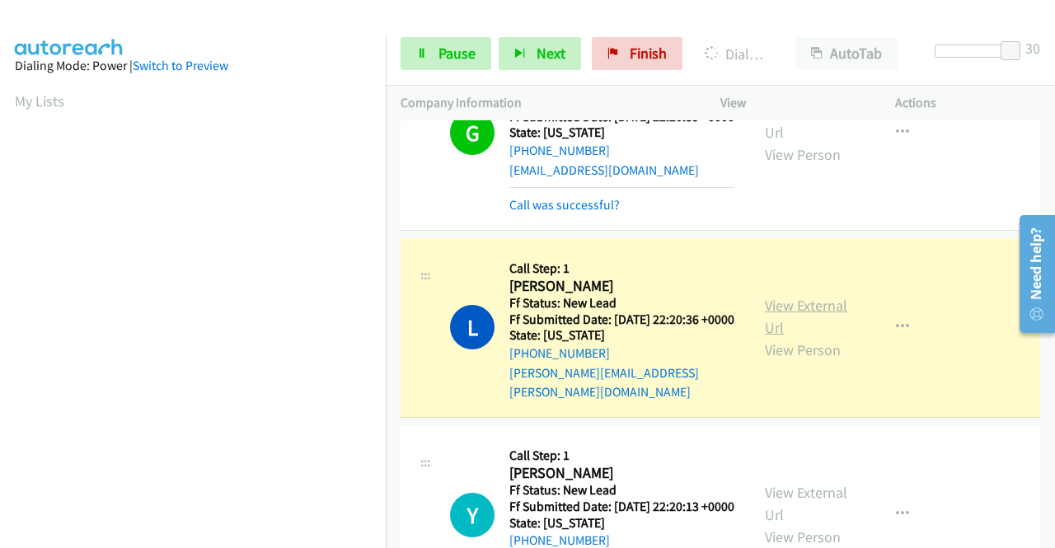
click at [768, 337] on link "View External Url" at bounding box center [806, 316] width 82 height 41
click at [447, 50] on span "Pause" at bounding box center [457, 53] width 37 height 19
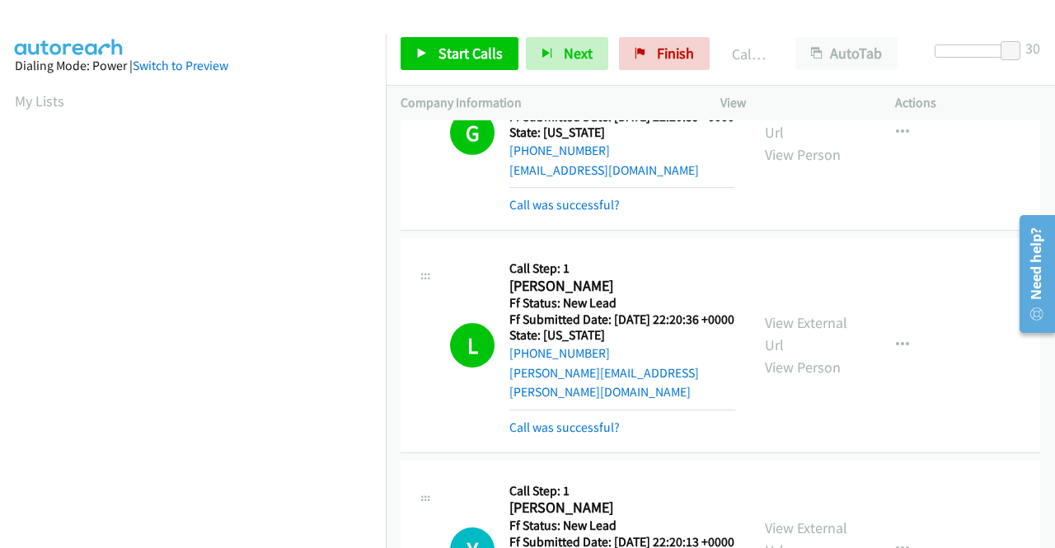
scroll to position [376, 0]
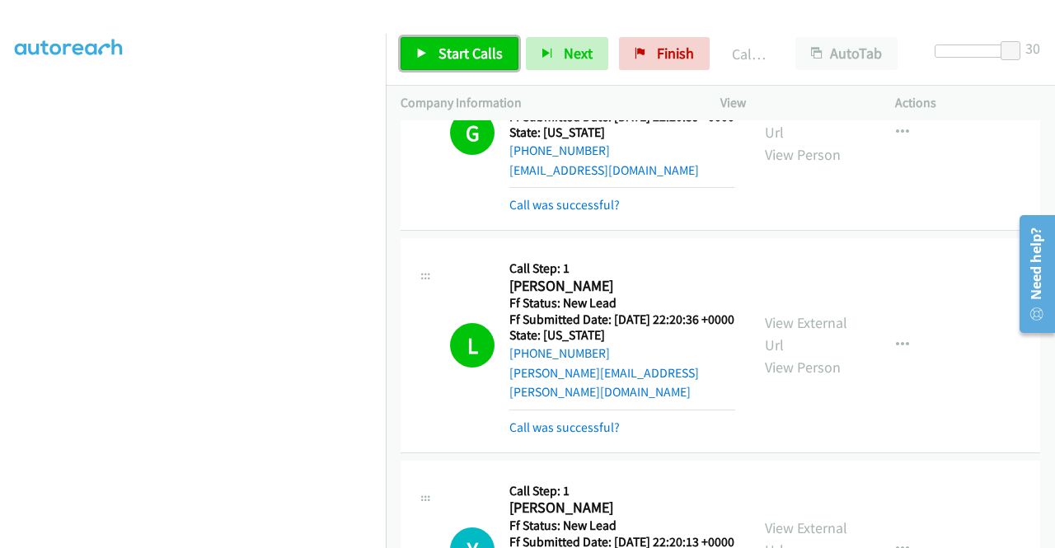
click at [454, 38] on link "Start Calls" at bounding box center [460, 53] width 118 height 33
click at [430, 42] on link "Start Calls" at bounding box center [460, 53] width 118 height 33
click at [483, 15] on div at bounding box center [520, 31] width 1040 height 63
click at [450, 50] on span "Start Calls" at bounding box center [471, 53] width 64 height 19
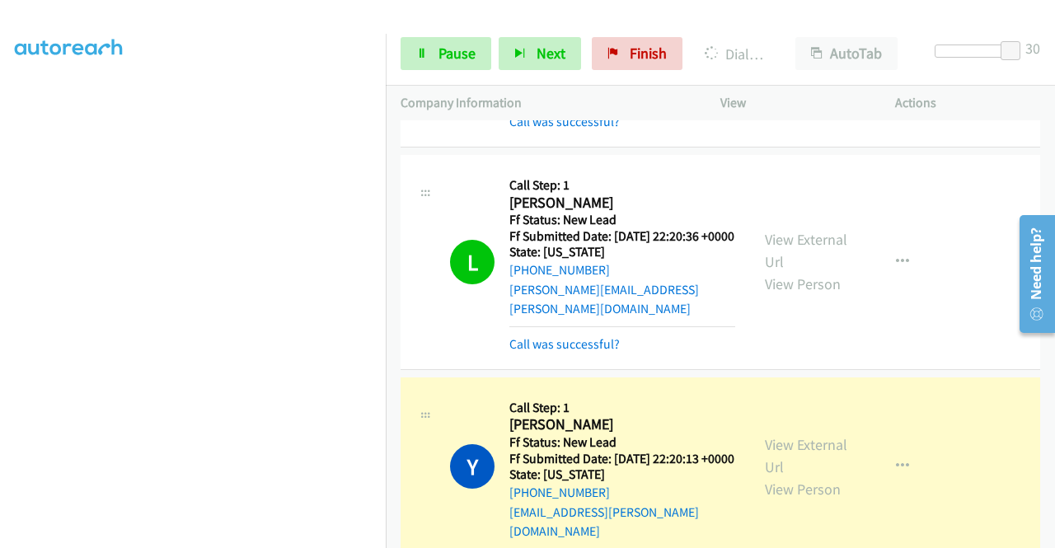
scroll to position [660, 0]
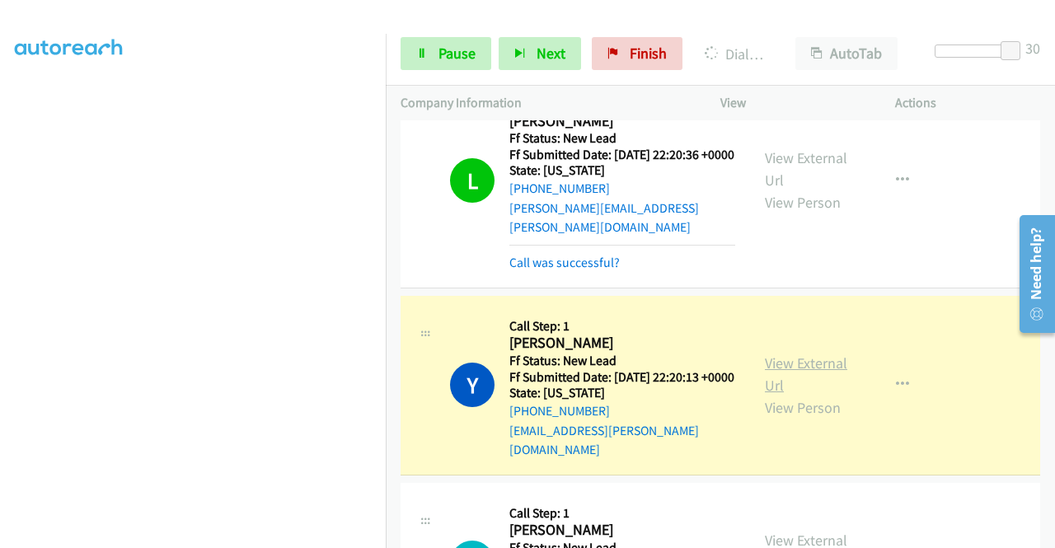
click at [782, 395] on link "View External Url" at bounding box center [806, 374] width 82 height 41
click at [434, 45] on link "Pause" at bounding box center [446, 53] width 91 height 33
click at [467, 16] on div at bounding box center [520, 31] width 1040 height 63
click at [447, 44] on span "Pause" at bounding box center [457, 53] width 37 height 19
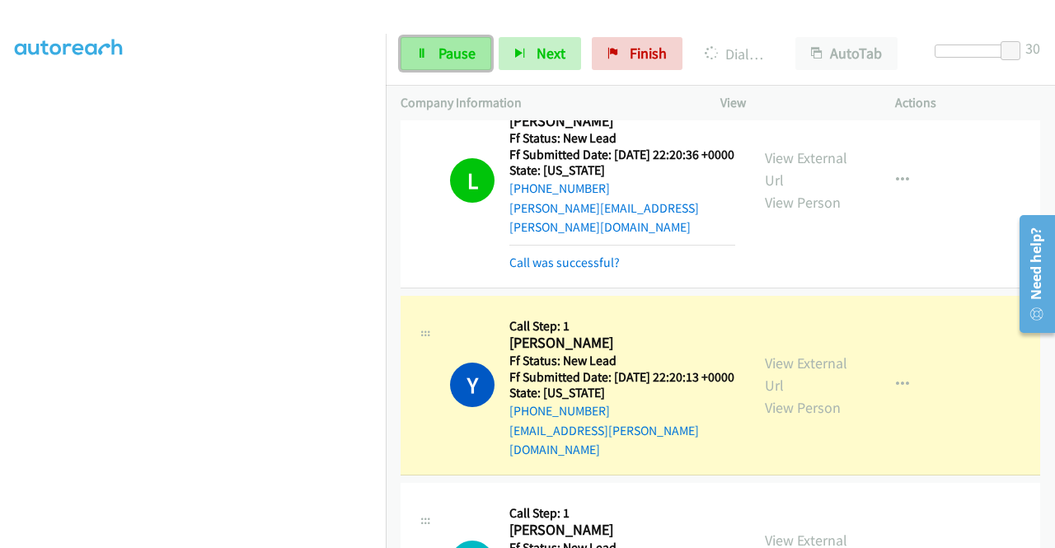
click at [453, 49] on span "Pause" at bounding box center [457, 53] width 37 height 19
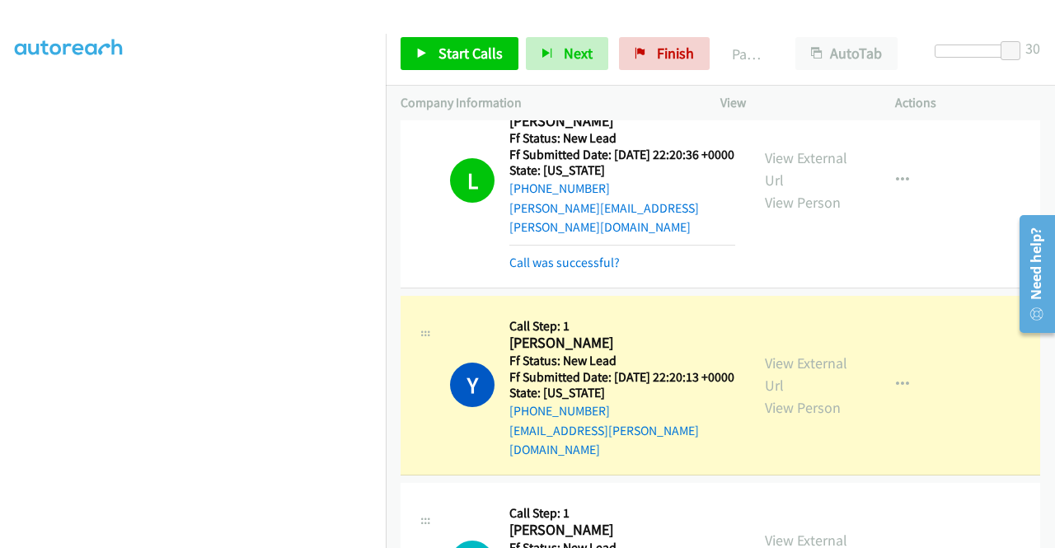
scroll to position [0, 0]
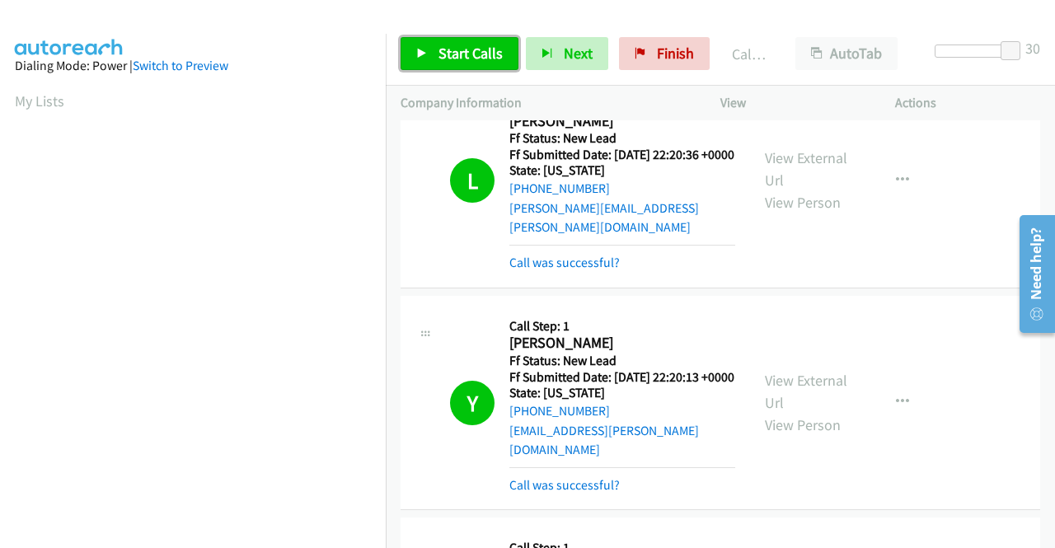
click at [488, 52] on span "Start Calls" at bounding box center [471, 53] width 64 height 19
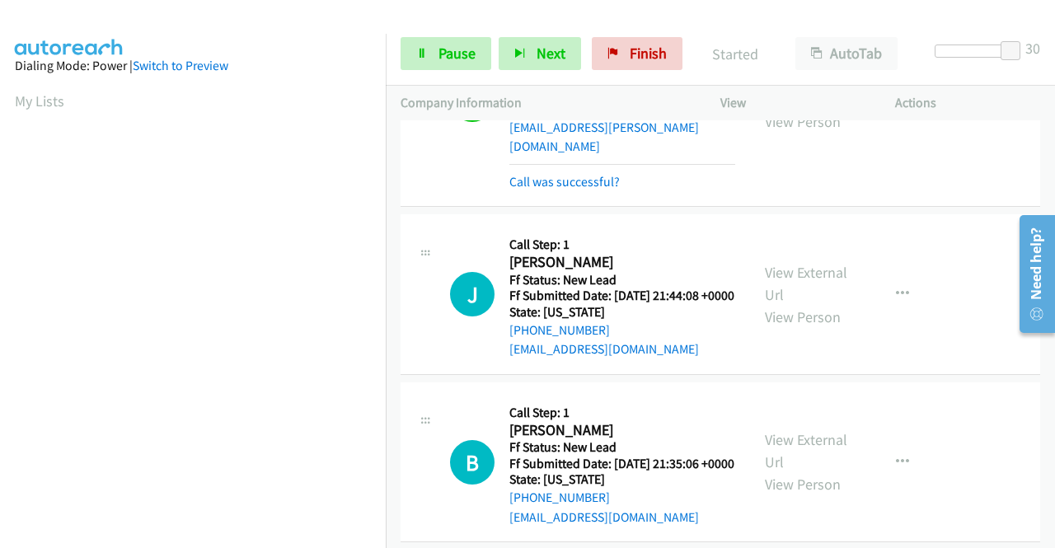
scroll to position [989, 0]
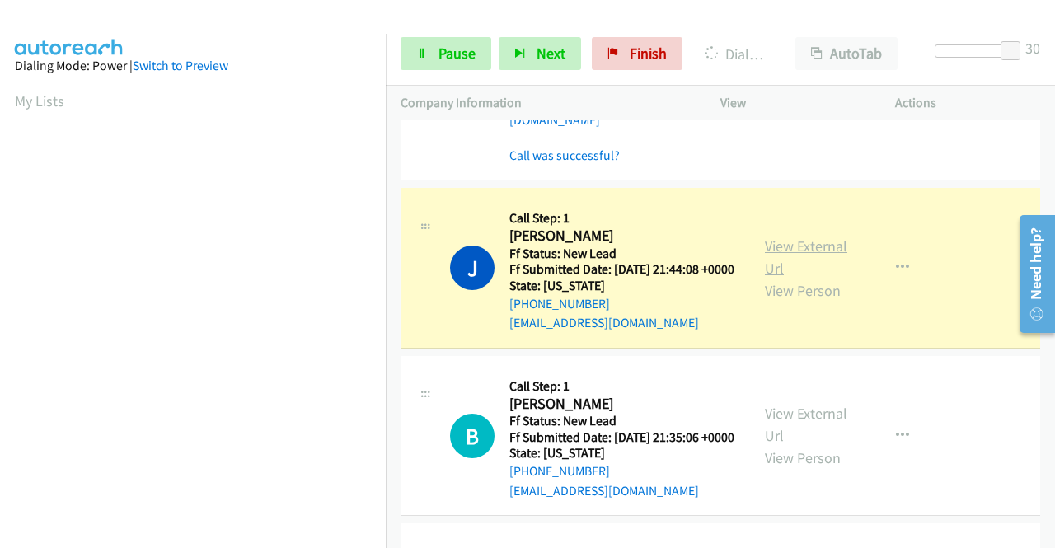
click at [767, 278] on link "View External Url" at bounding box center [806, 257] width 82 height 41
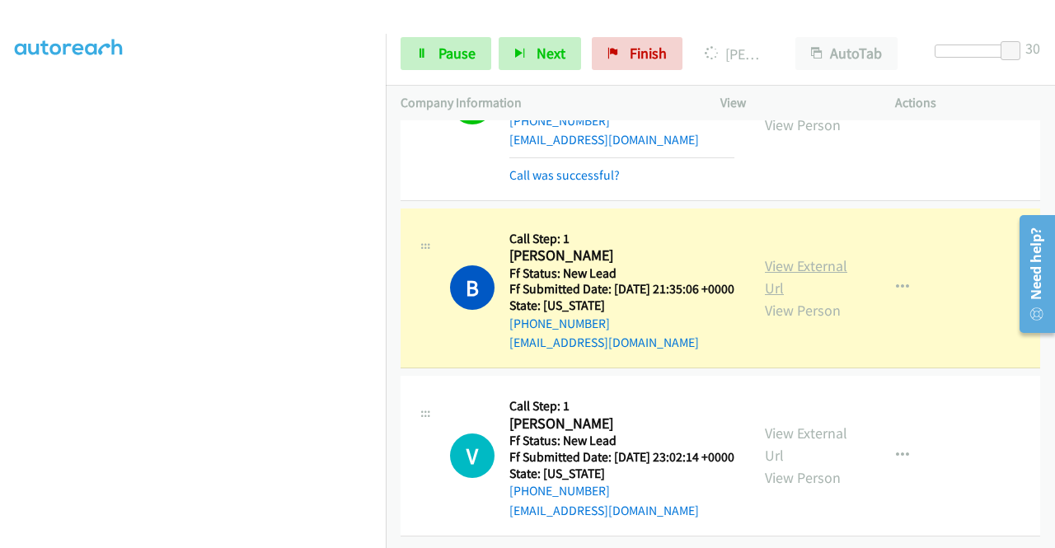
scroll to position [1271, 0]
click at [775, 256] on link "View External Url" at bounding box center [806, 276] width 82 height 41
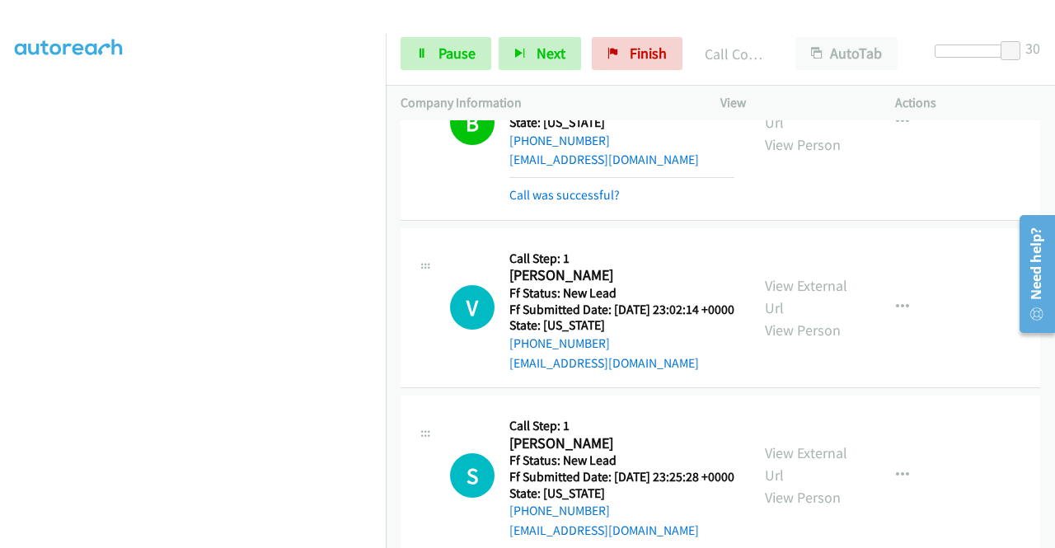
scroll to position [1382, 0]
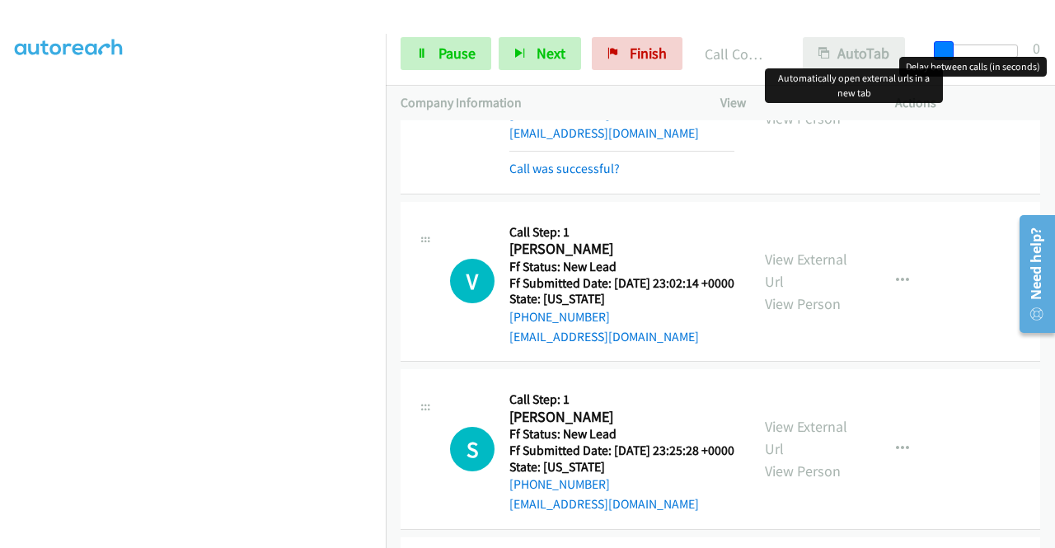
drag, startPoint x: 1007, startPoint y: 48, endPoint x: 904, endPoint y: 46, distance: 103.1
click at [904, 46] on div "Start Calls Pause Next Finish Call Completed AutoTab AutoTab 0" at bounding box center [720, 53] width 669 height 63
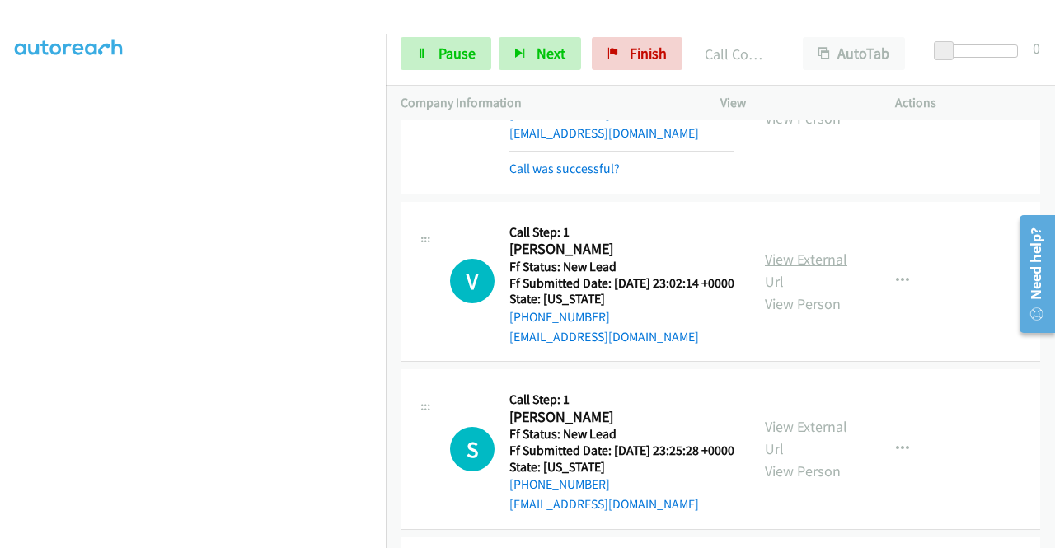
click at [783, 291] on link "View External Url" at bounding box center [806, 270] width 82 height 41
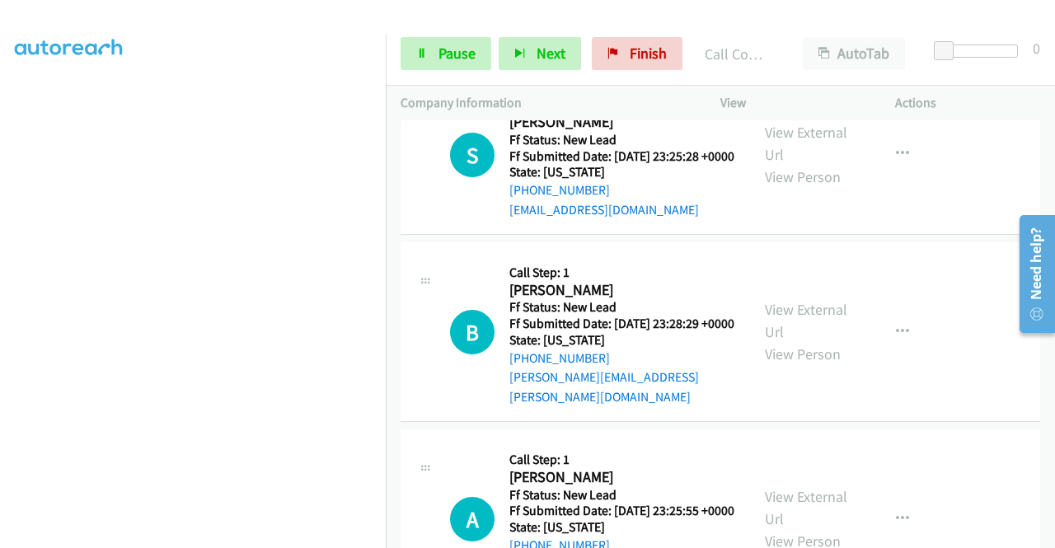
scroll to position [211, 0]
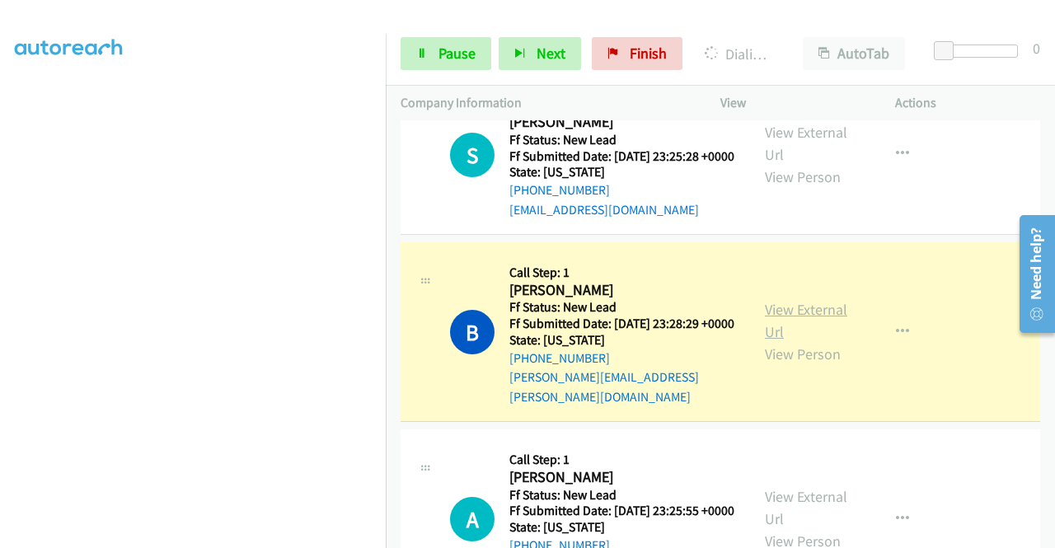
click at [819, 341] on link "View External Url" at bounding box center [806, 320] width 82 height 41
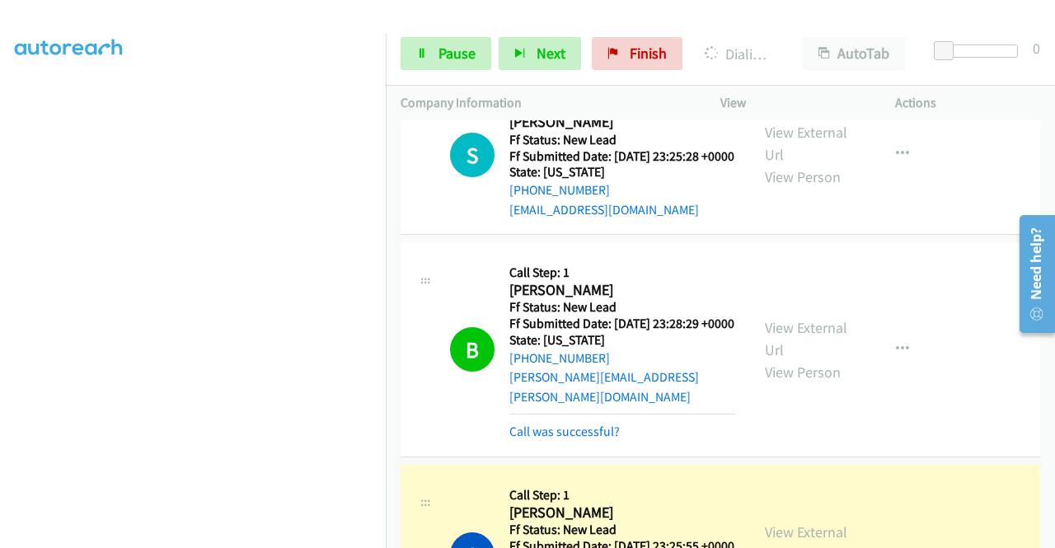
scroll to position [1959, 0]
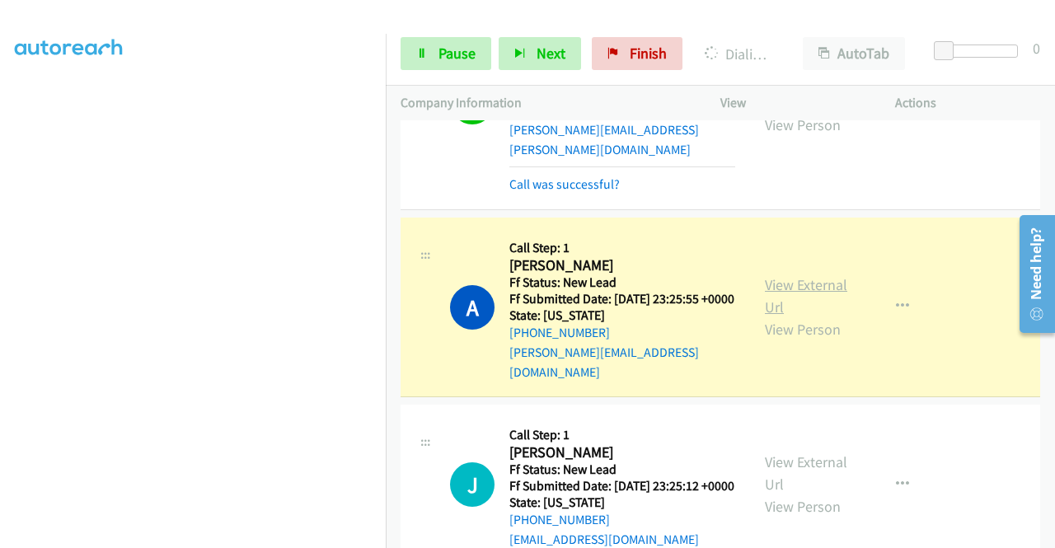
click at [805, 317] on link "View External Url" at bounding box center [806, 295] width 82 height 41
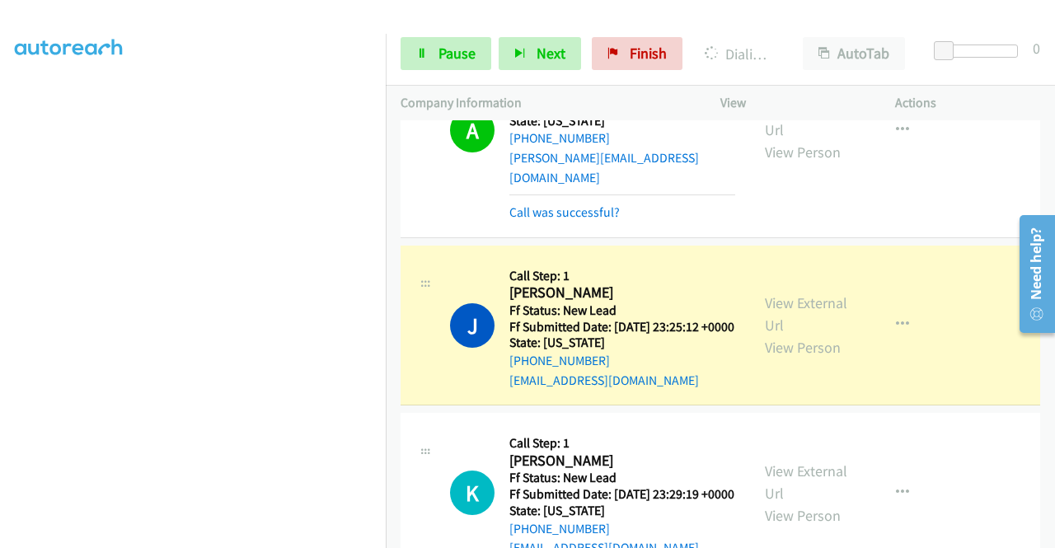
scroll to position [2289, 0]
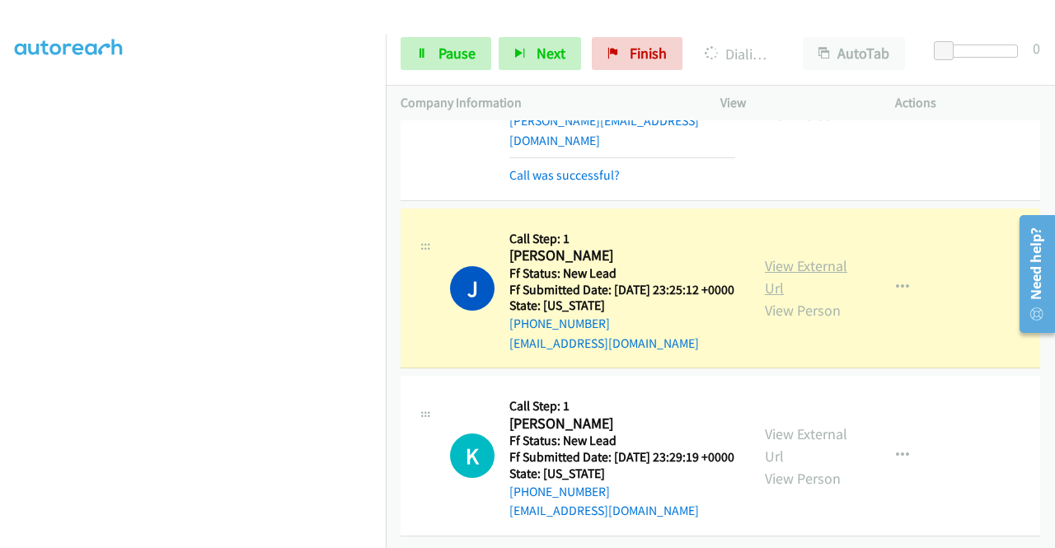
click at [816, 271] on link "View External Url" at bounding box center [806, 276] width 82 height 41
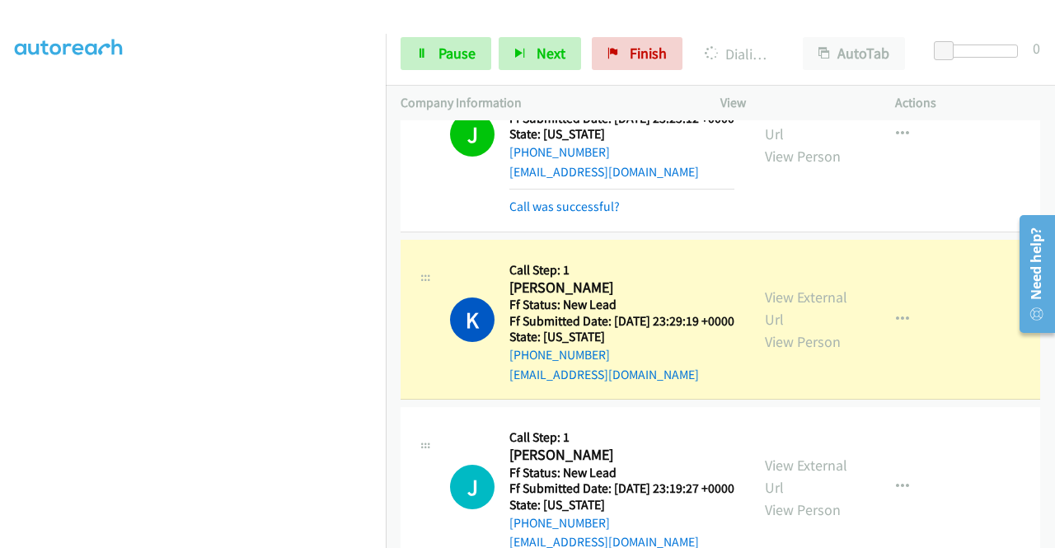
scroll to position [2454, 0]
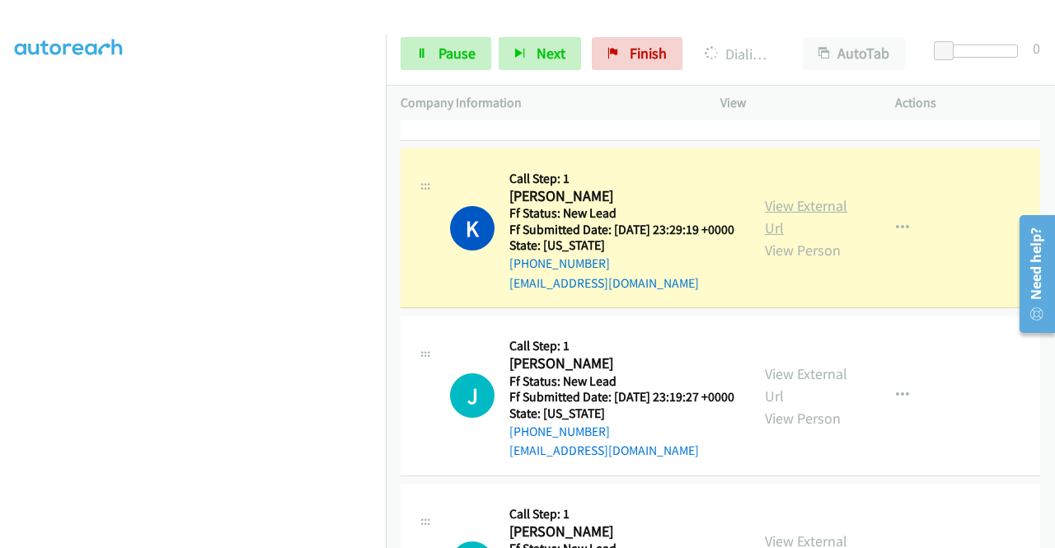
click at [801, 237] on link "View External Url" at bounding box center [806, 216] width 82 height 41
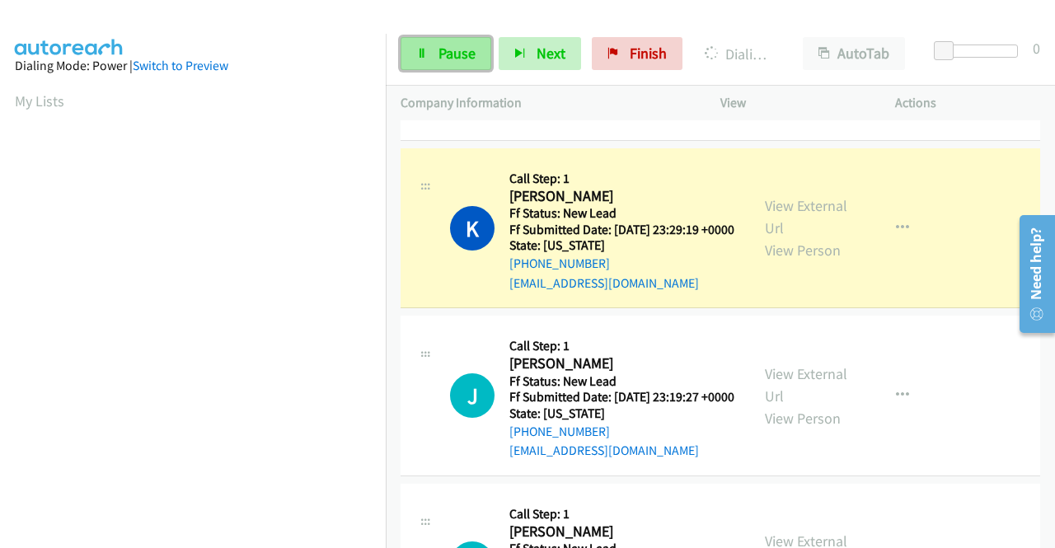
click at [431, 57] on link "Pause" at bounding box center [446, 53] width 91 height 33
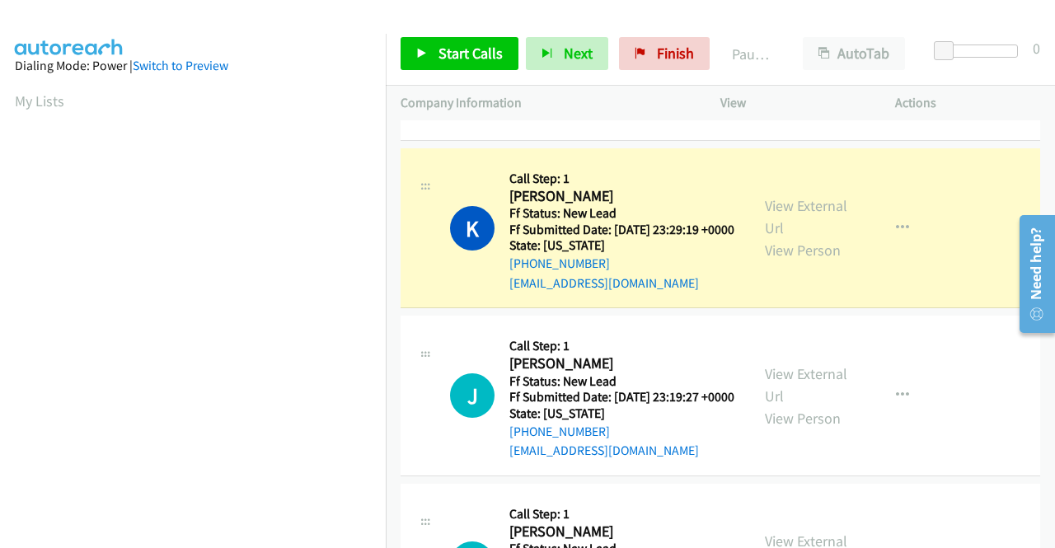
scroll to position [376, 0]
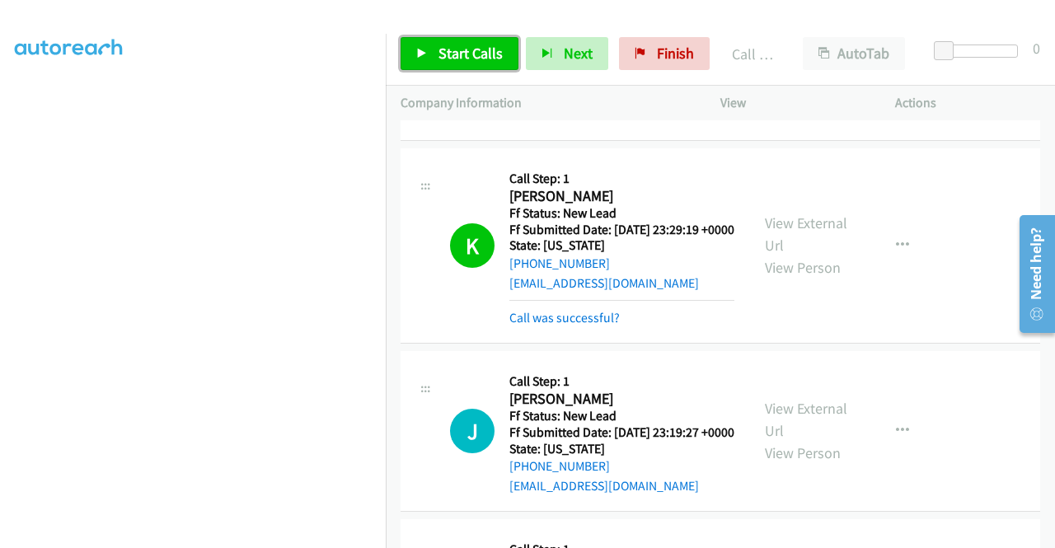
click at [467, 59] on span "Start Calls" at bounding box center [471, 53] width 64 height 19
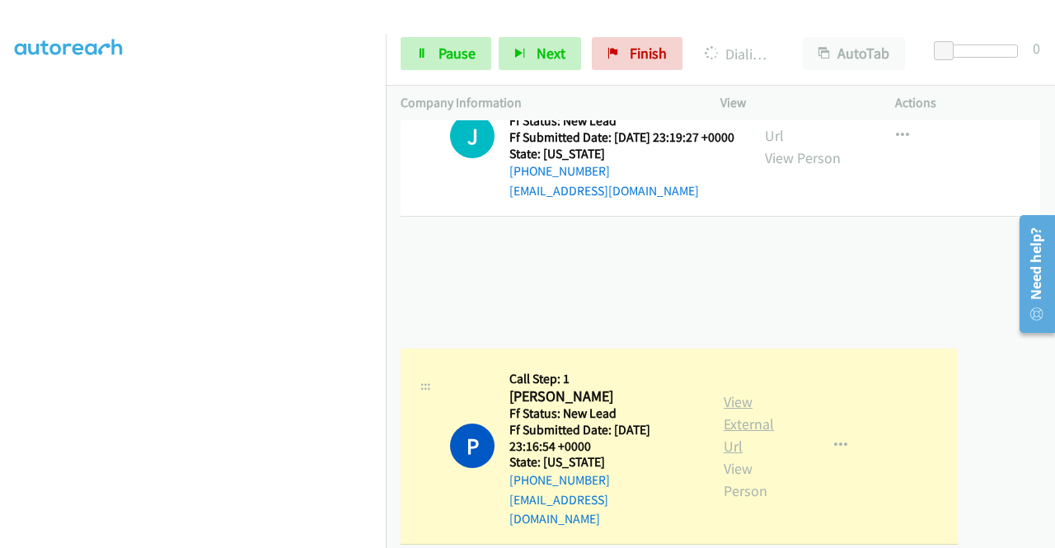
scroll to position [2767, 0]
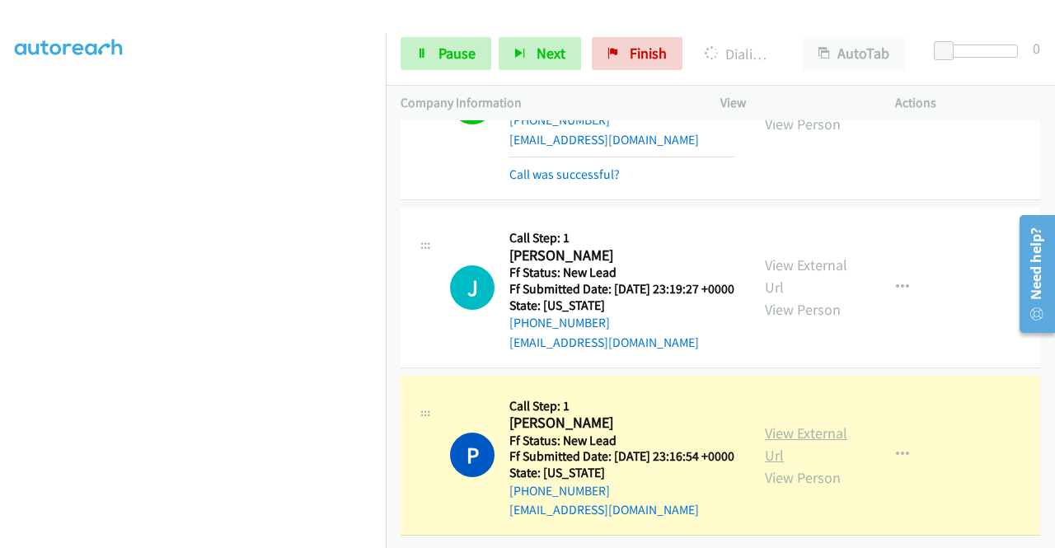
click at [794, 424] on link "View External Url" at bounding box center [806, 444] width 82 height 41
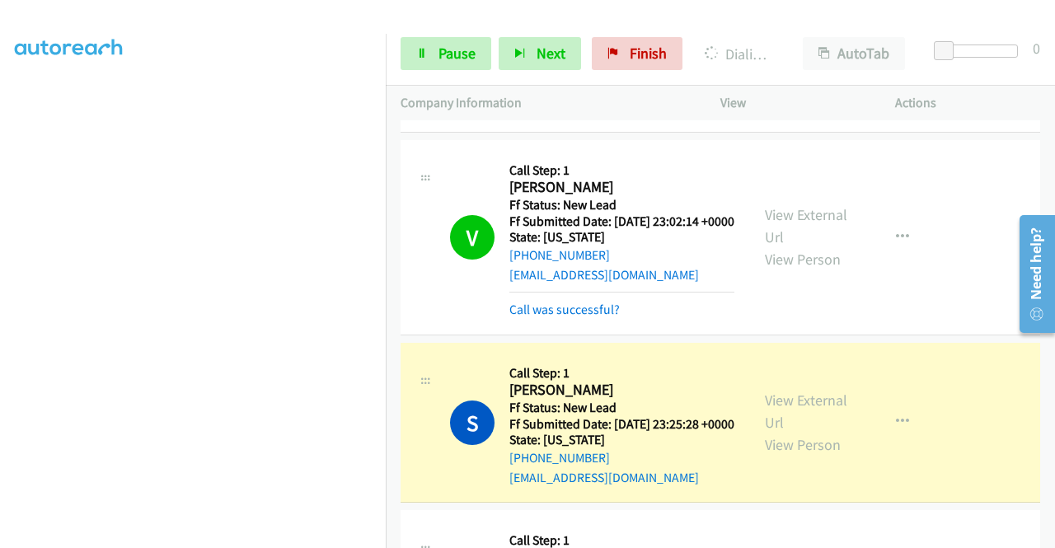
scroll to position [1566, 0]
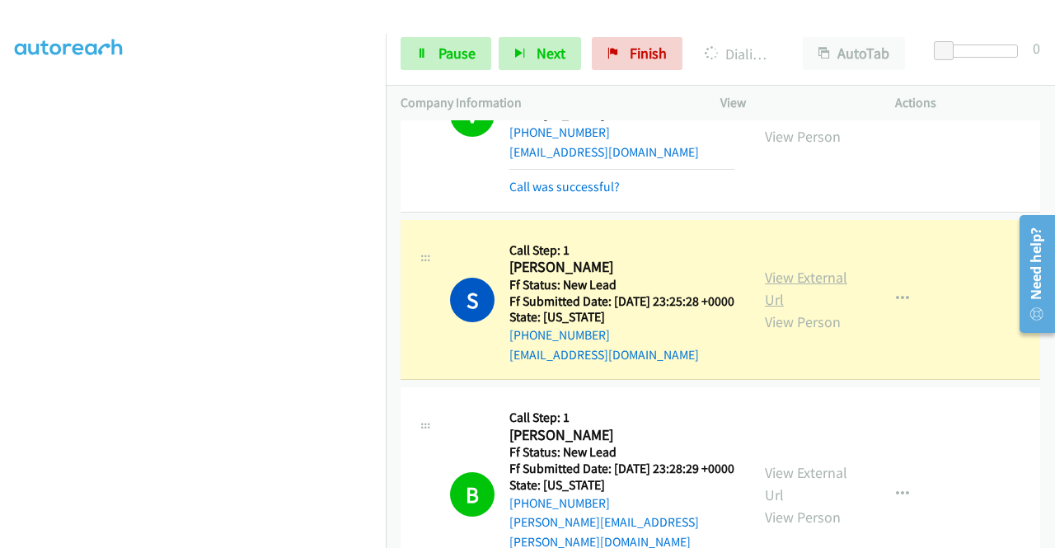
click at [789, 309] on link "View External Url" at bounding box center [806, 288] width 82 height 41
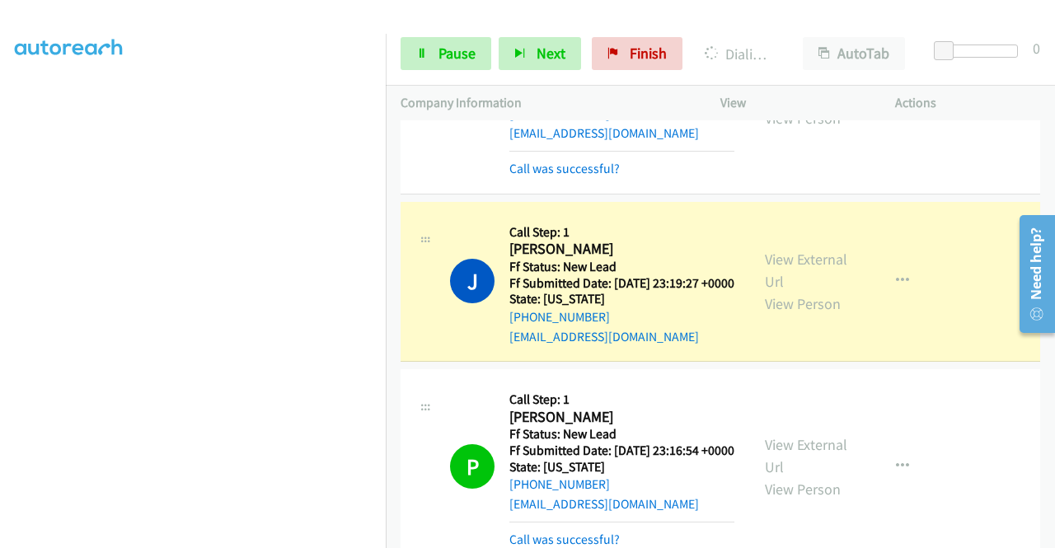
scroll to position [2836, 0]
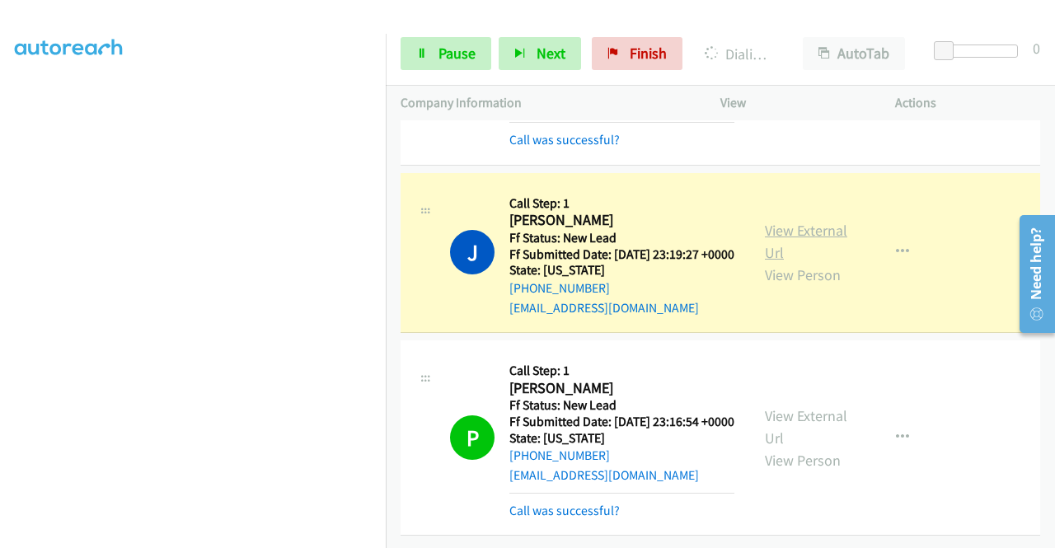
click at [796, 221] on link "View External Url" at bounding box center [806, 241] width 82 height 41
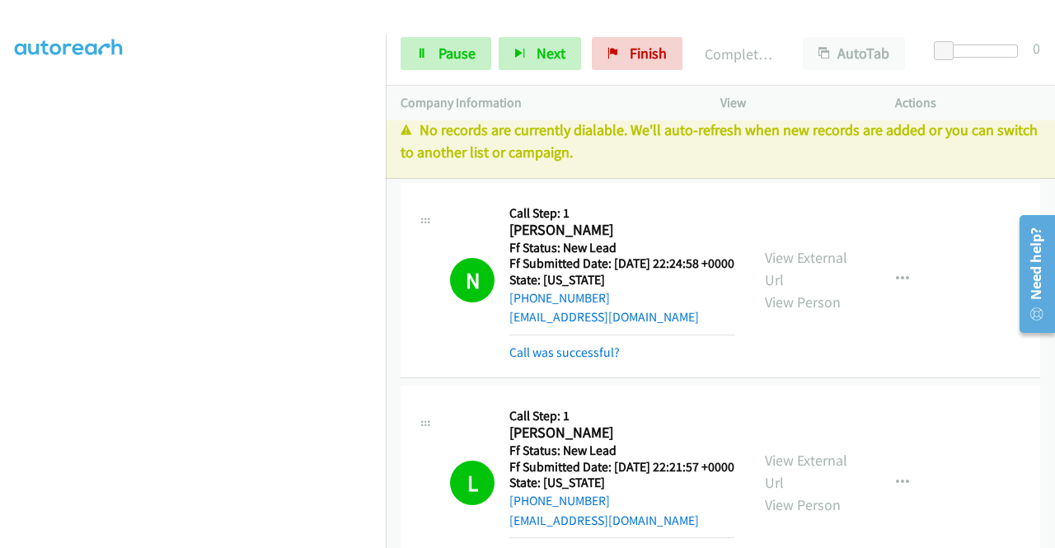
scroll to position [0, 0]
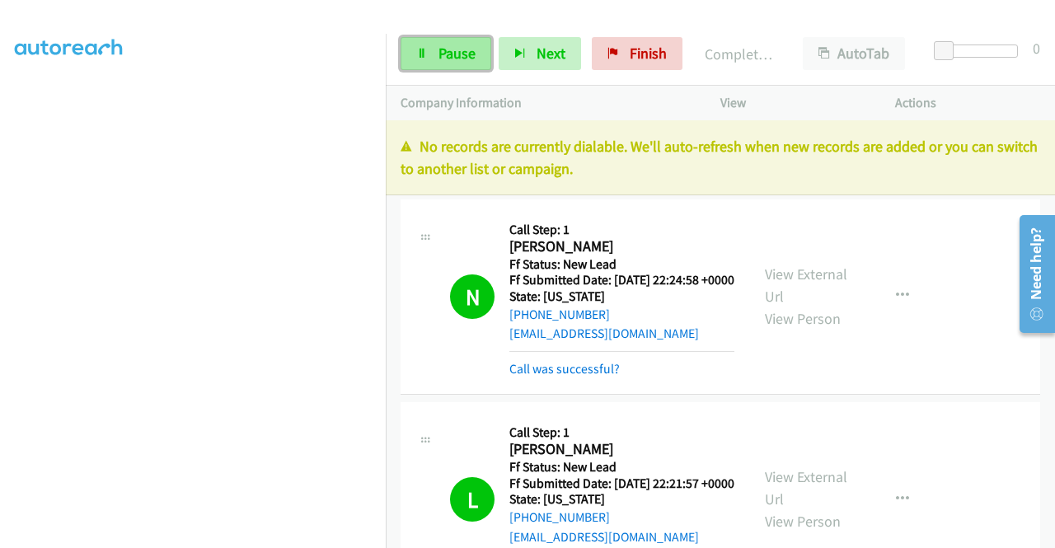
click at [424, 37] on link "Pause" at bounding box center [446, 53] width 91 height 33
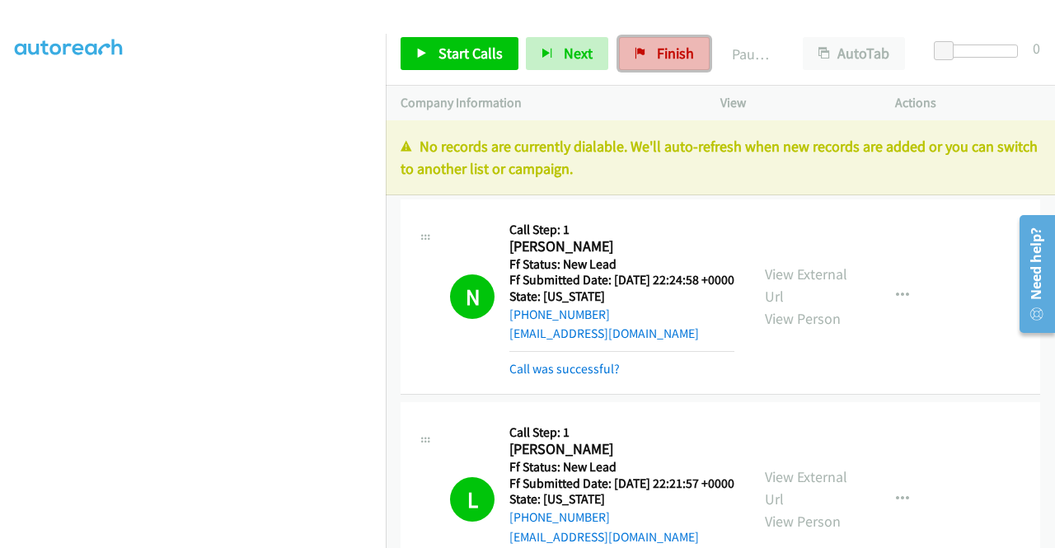
click at [644, 47] on link "Finish" at bounding box center [664, 53] width 91 height 33
